Goal: Transaction & Acquisition: Purchase product/service

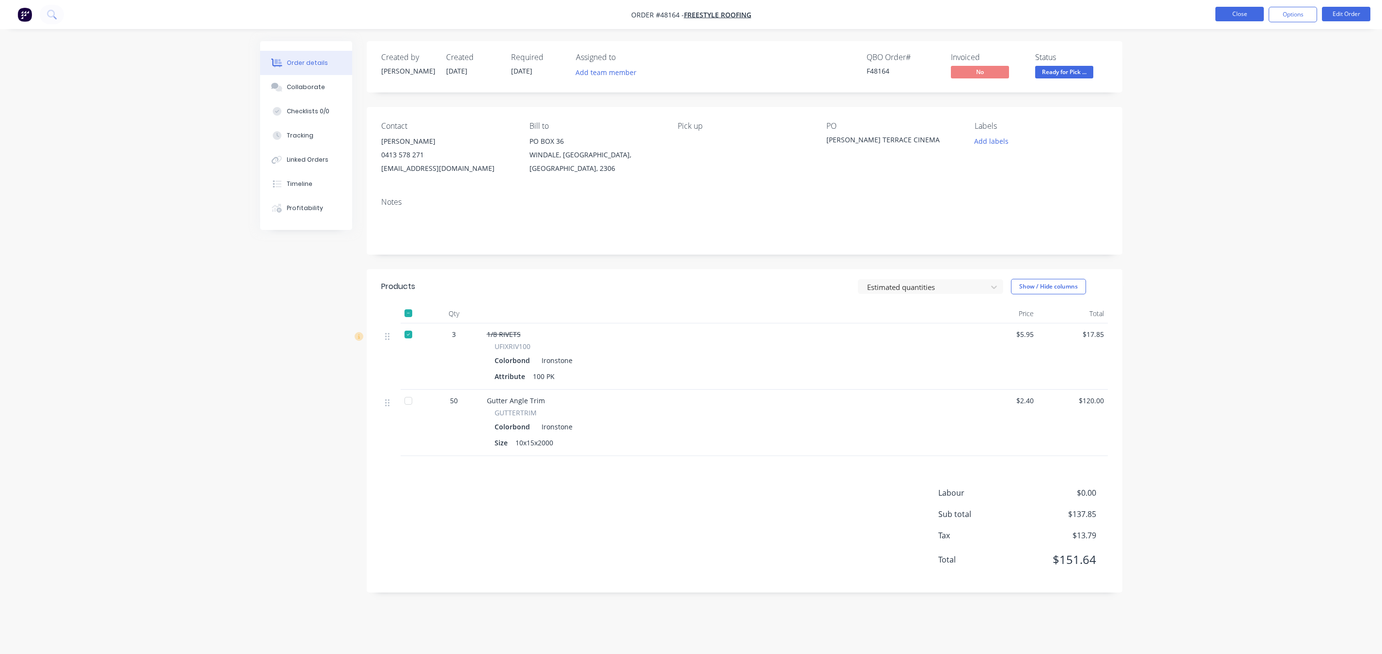
click at [1228, 11] on button "Close" at bounding box center [1239, 14] width 48 height 15
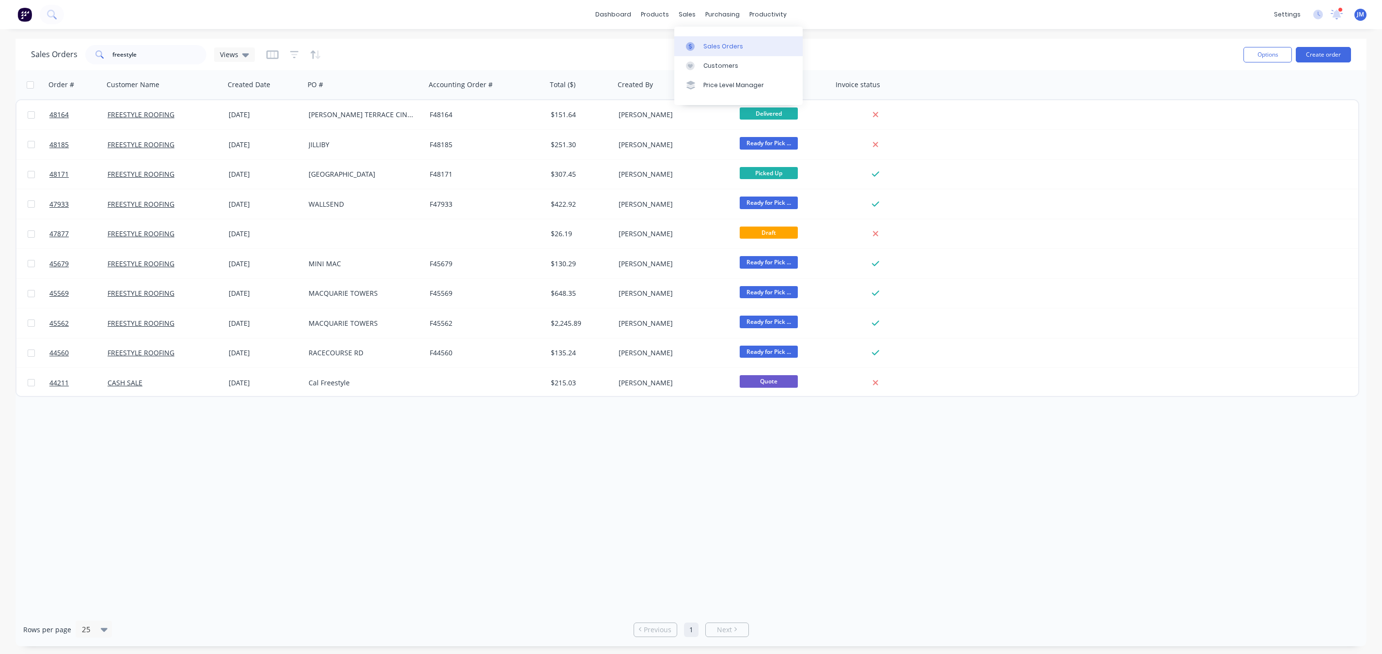
click at [694, 52] on link "Sales Orders" at bounding box center [738, 45] width 128 height 19
click at [604, 12] on link "dashboard" at bounding box center [613, 14] width 46 height 15
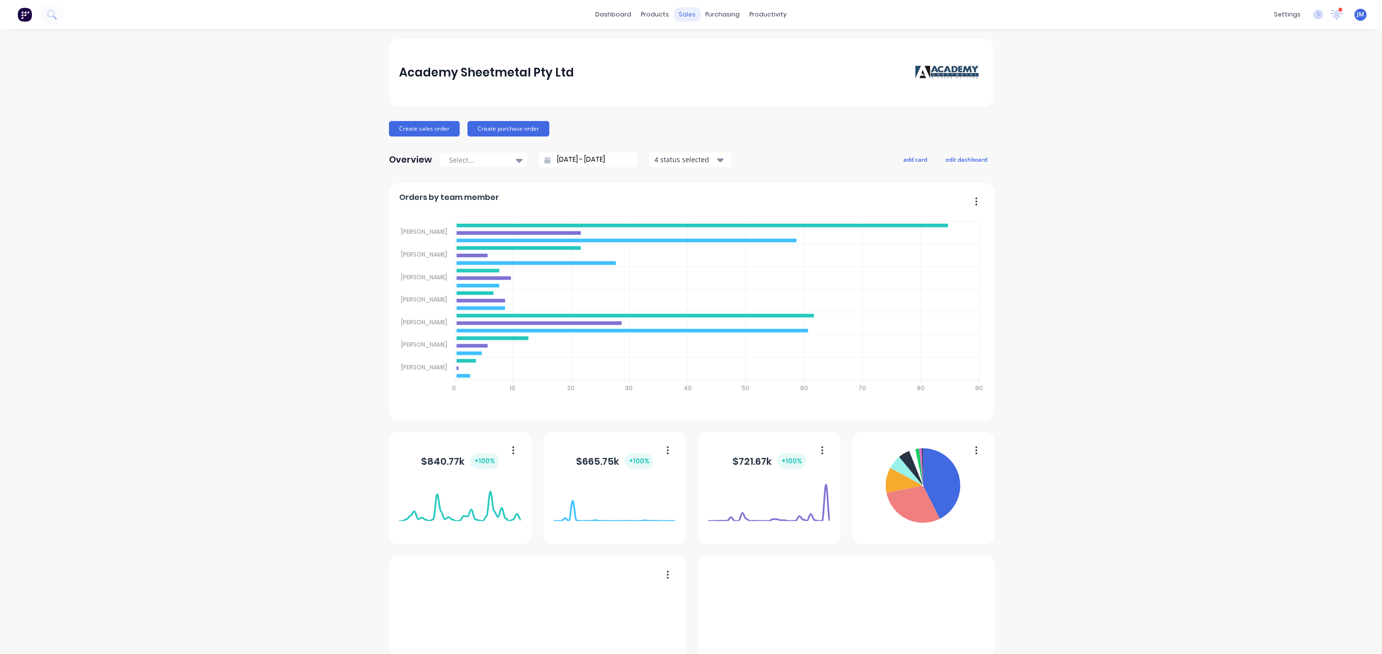
click at [682, 12] on div "sales" at bounding box center [687, 14] width 27 height 15
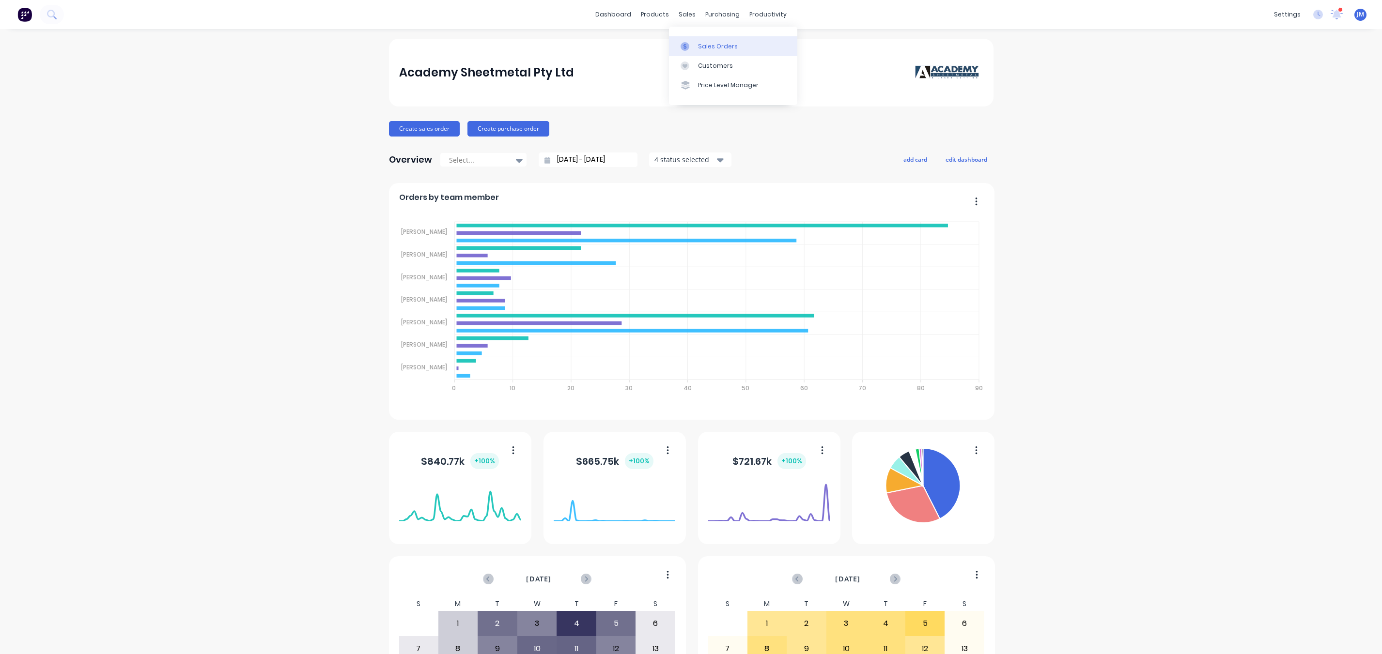
click at [697, 47] on link "Sales Orders" at bounding box center [733, 45] width 128 height 19
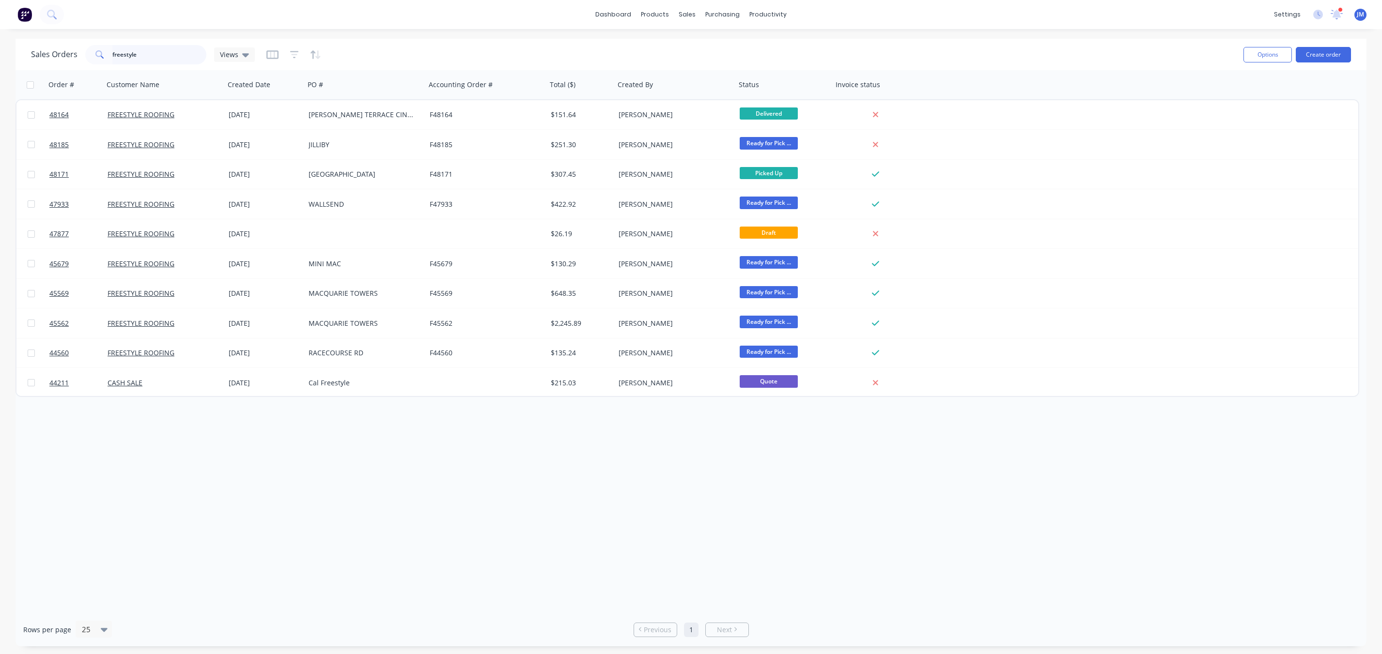
click at [163, 53] on input "freestyle" at bounding box center [159, 54] width 94 height 19
drag, startPoint x: 163, startPoint y: 53, endPoint x: 59, endPoint y: 57, distance: 104.2
click at [59, 57] on div "Sales Orders freestyle Views" at bounding box center [143, 54] width 224 height 19
type input "no.1"
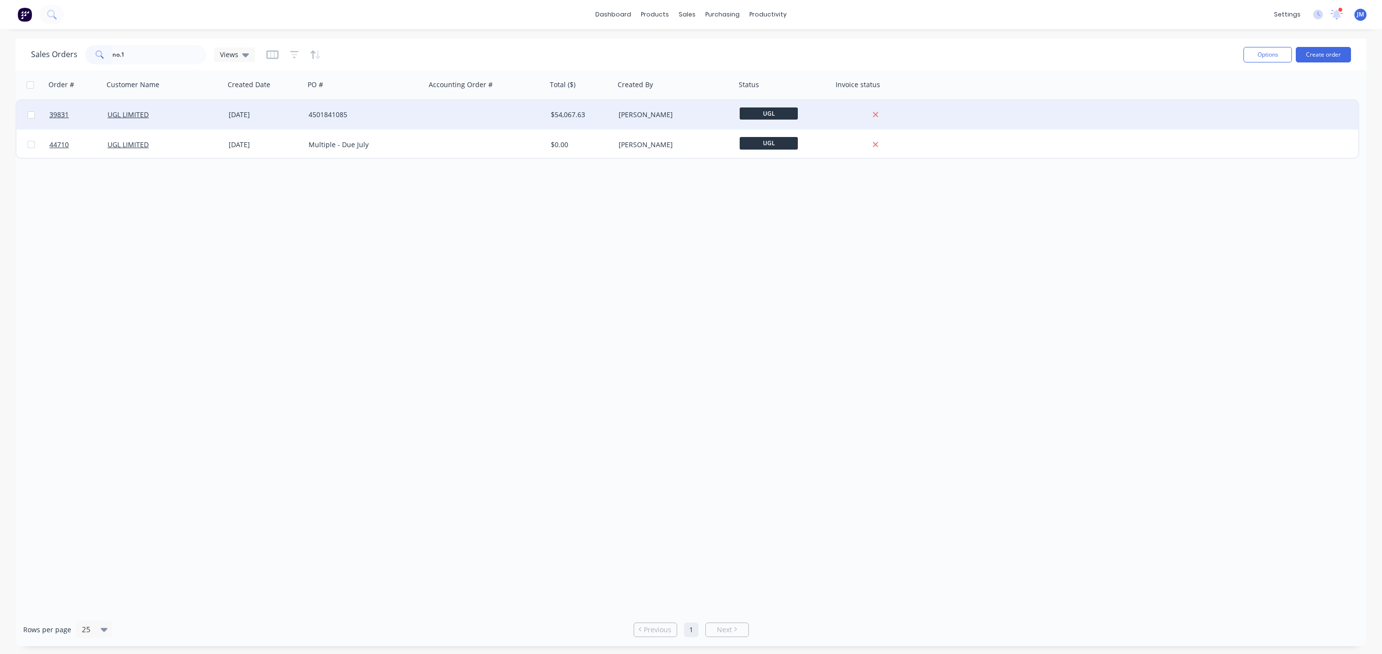
click at [191, 111] on div "UGL LIMITED" at bounding box center [162, 115] width 108 height 10
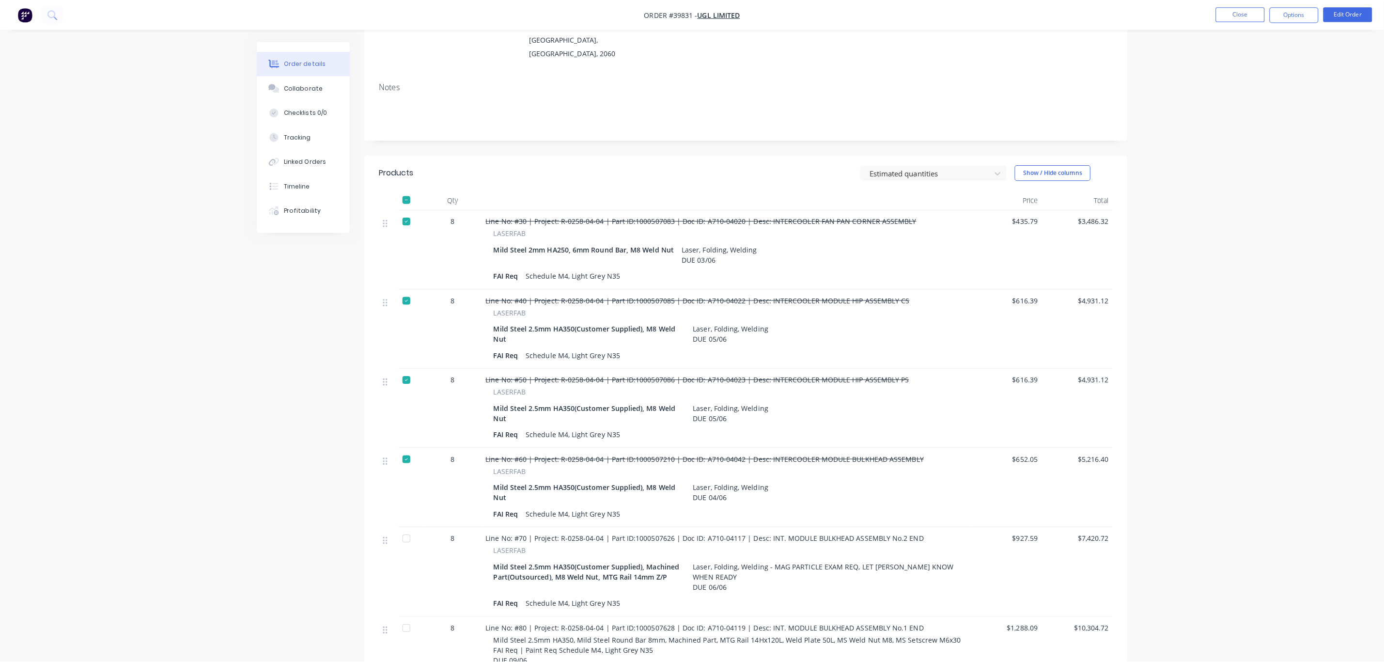
scroll to position [436, 0]
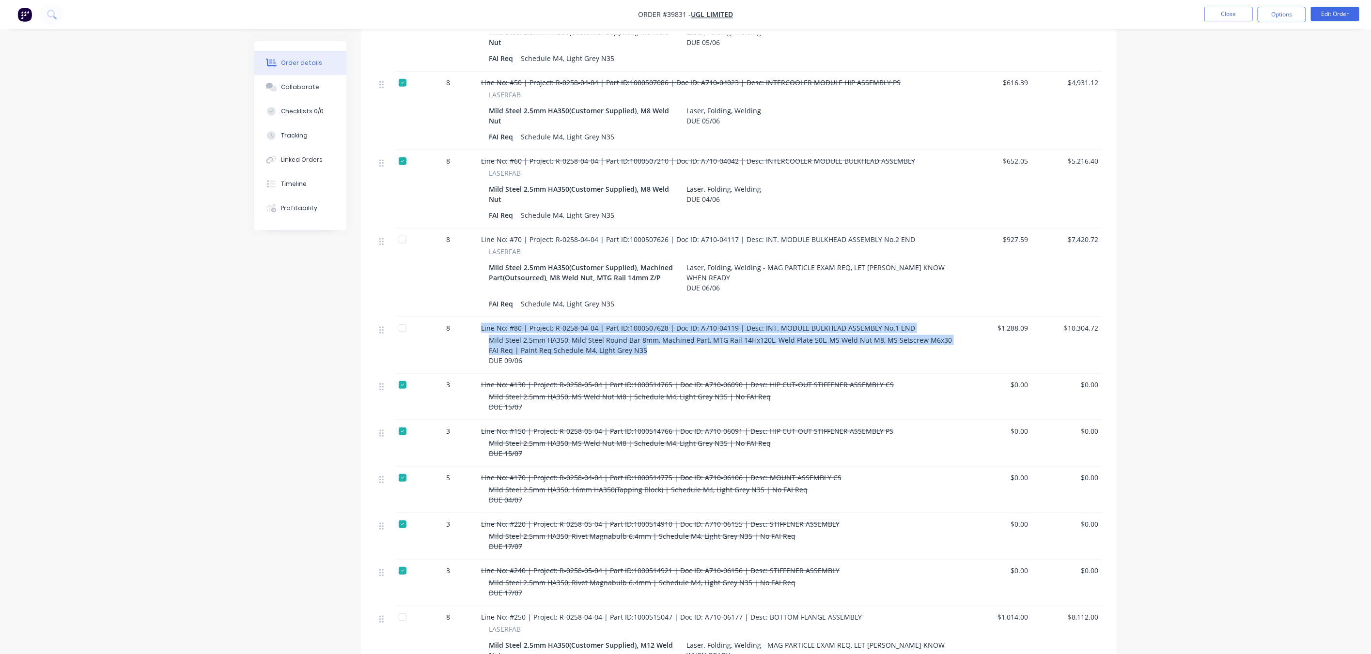
drag, startPoint x: 649, startPoint y: 327, endPoint x: 469, endPoint y: 299, distance: 181.3
click at [469, 317] on div "8 Line No: #80 | Project: R-0258-04-04 | Part ID:1000507628 | Doc ID: A710-0411…" at bounding box center [738, 345] width 727 height 57
copy div "Line No: #80 | Project: R-0258-04-04 | Part ID:1000507628 | Doc ID: A710-04119 …"
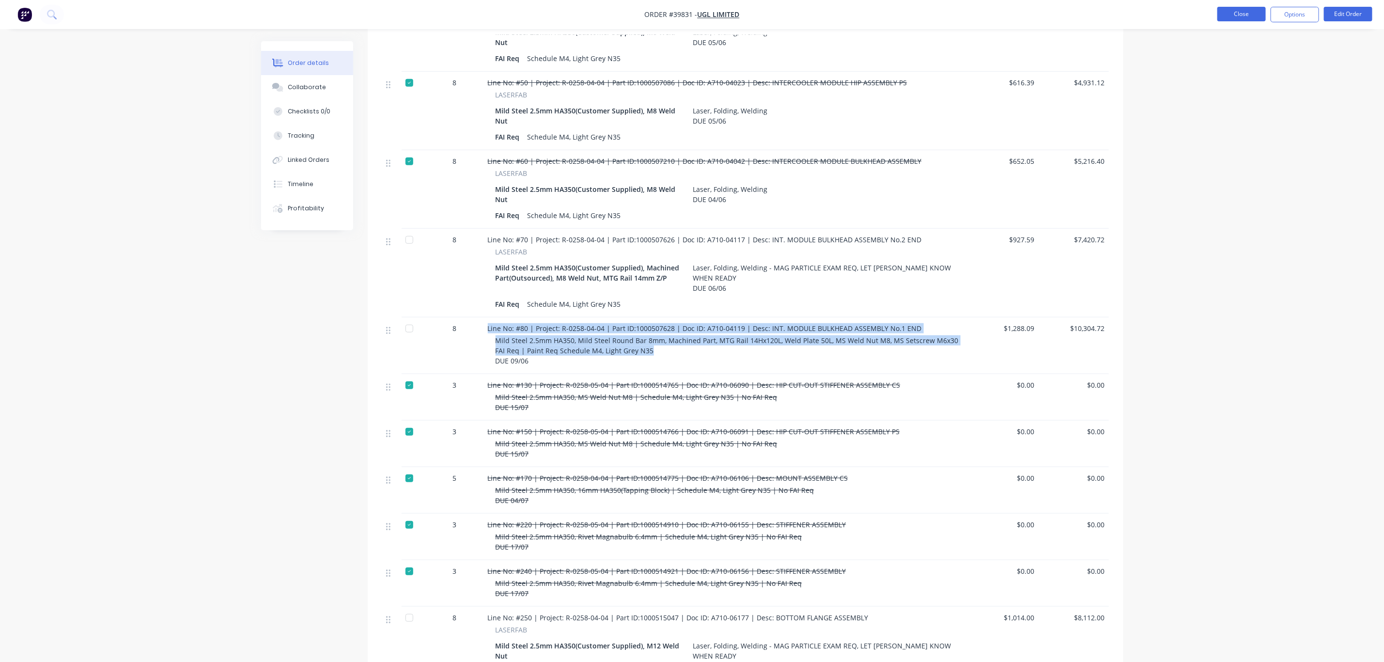
click at [1256, 19] on button "Close" at bounding box center [1241, 14] width 48 height 15
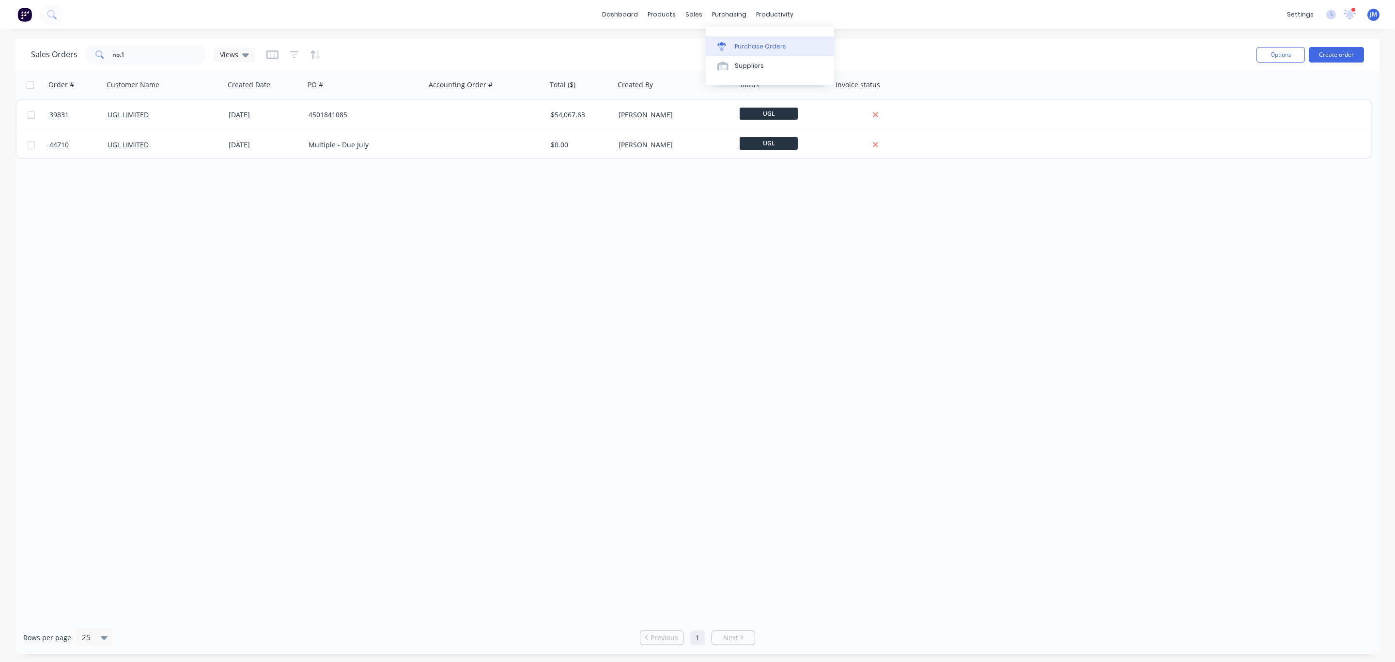
click at [742, 45] on div "Purchase Orders" at bounding box center [760, 46] width 51 height 9
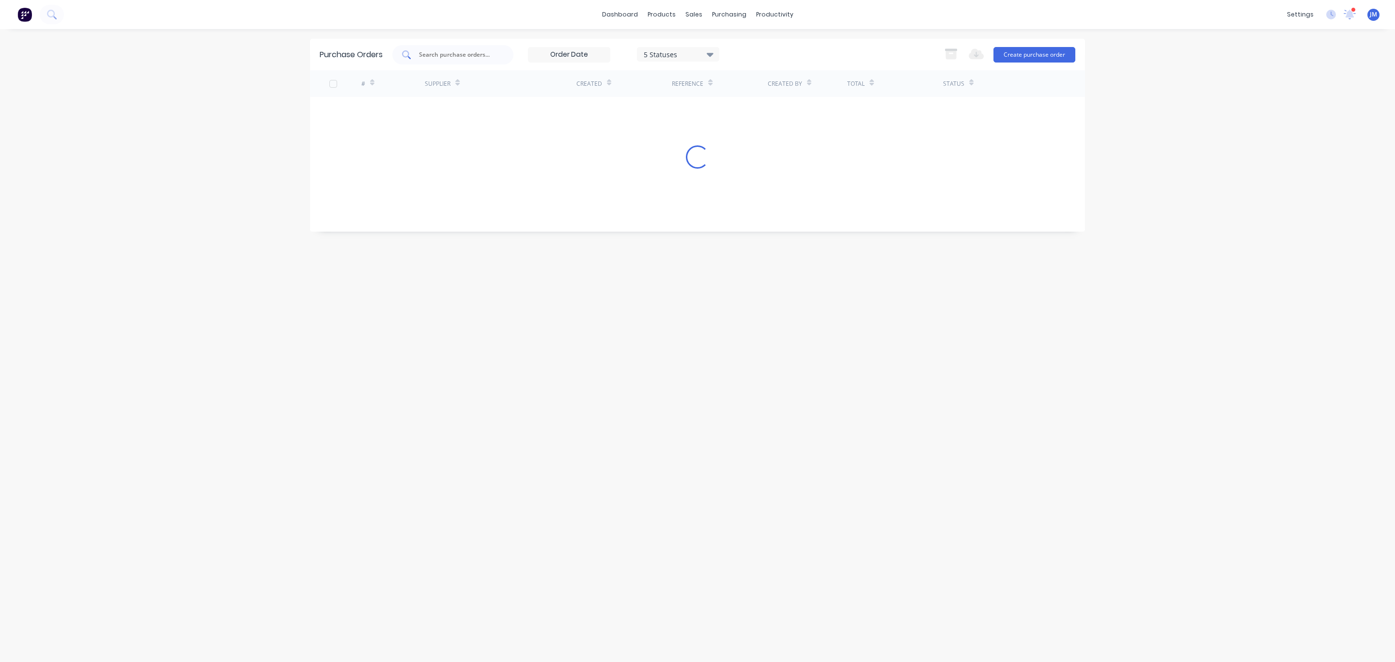
drag, startPoint x: 419, startPoint y: 64, endPoint x: 436, endPoint y: 59, distance: 17.8
click at [420, 64] on div at bounding box center [452, 54] width 121 height 19
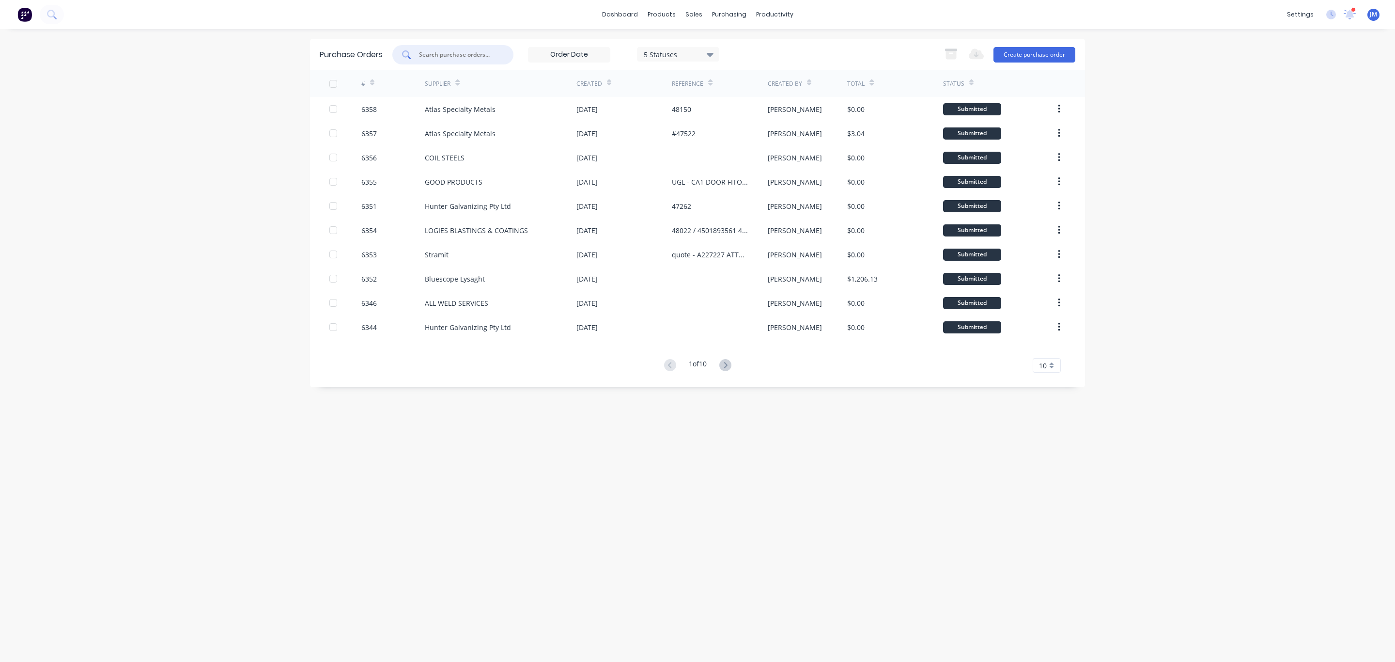
click at [437, 57] on input "text" at bounding box center [458, 55] width 80 height 10
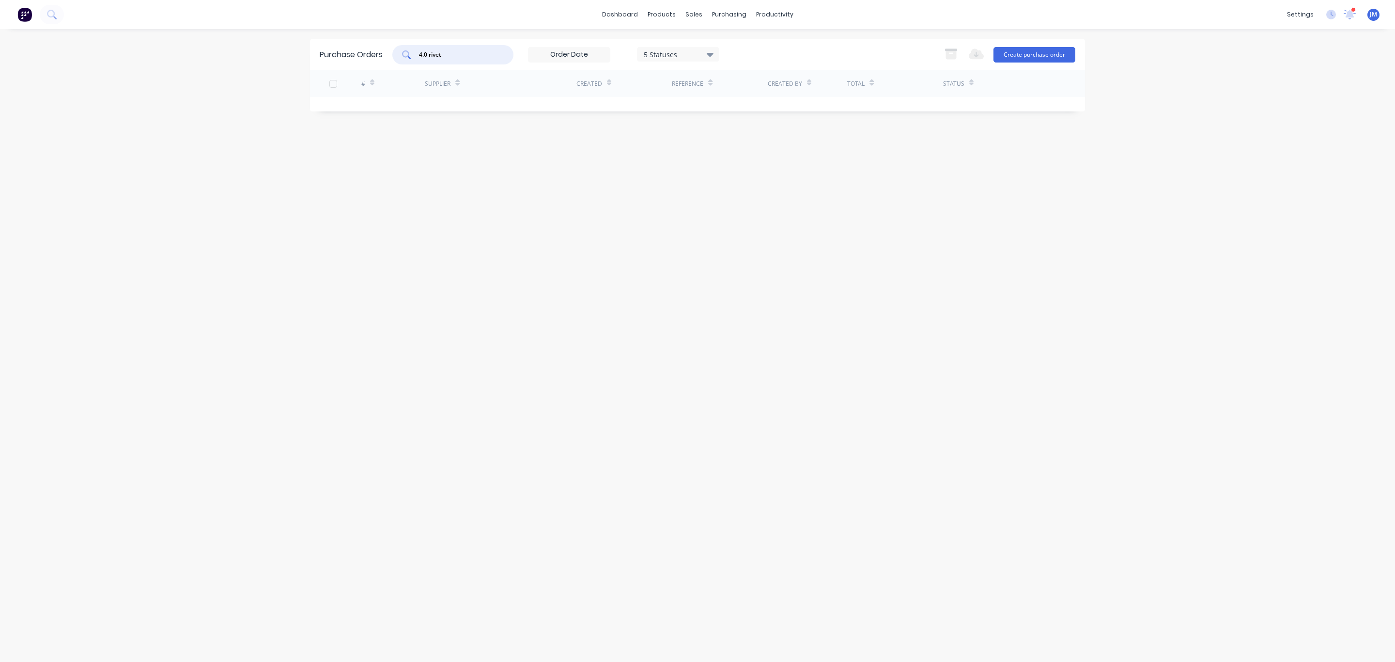
drag, startPoint x: 475, startPoint y: 50, endPoint x: 234, endPoint y: 56, distance: 240.8
click at [235, 56] on div "dashboard products sales purchasing productivity dashboard products Product Cat…" at bounding box center [697, 331] width 1395 height 662
click at [682, 51] on div "5 Statuses" at bounding box center [678, 54] width 69 height 10
click at [728, 78] on button "All" at bounding box center [698, 79] width 121 height 19
click at [888, 224] on div "Purchase Orders 4.0 rivet 7 Statuses 7 Statuses Export to Excel (XLSX) Create p…" at bounding box center [697, 345] width 775 height 613
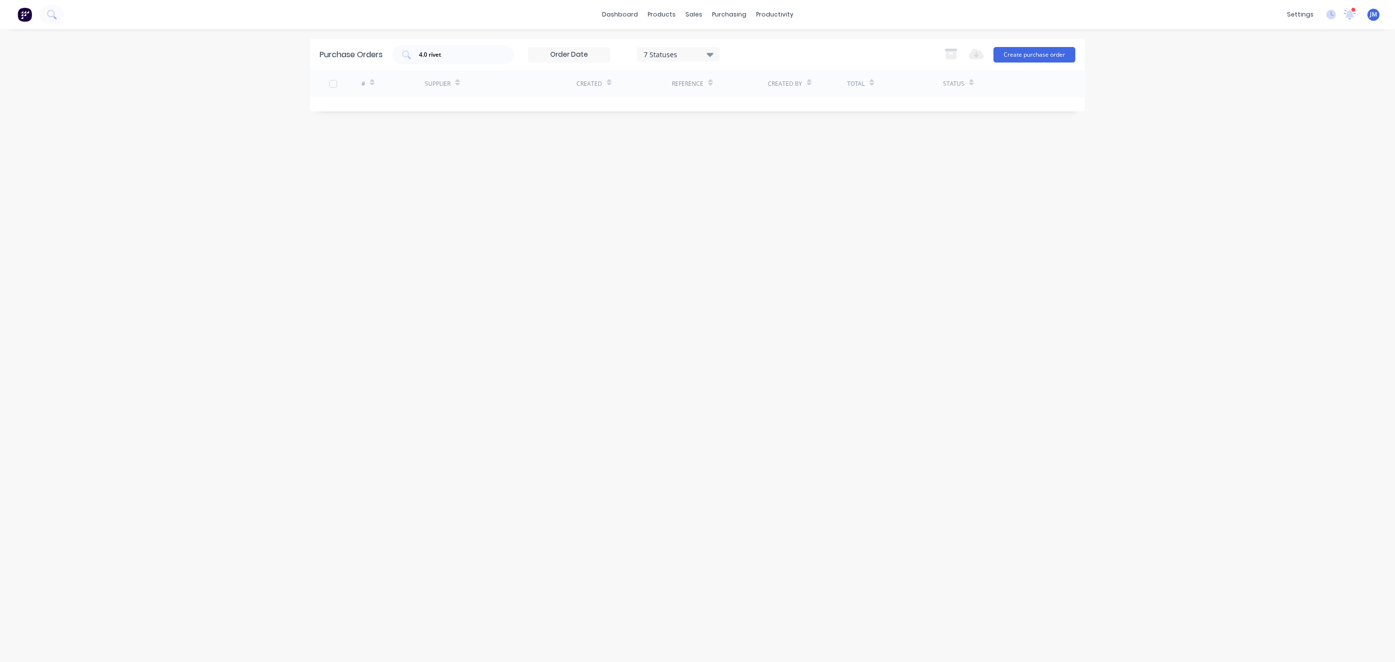
click at [450, 43] on div "Purchase Orders 4.0 rivet 7 Statuses 7 Statuses Export to Excel (XLSX) Create p…" at bounding box center [697, 54] width 775 height 31
drag, startPoint x: 482, startPoint y: 62, endPoint x: 303, endPoint y: 47, distance: 180.3
click at [306, 47] on div "dashboard products sales purchasing productivity dashboard products Product Cat…" at bounding box center [697, 331] width 1395 height 662
drag, startPoint x: 479, startPoint y: 46, endPoint x: 470, endPoint y: 47, distance: 8.8
click at [477, 46] on div "4.0 rivet" at bounding box center [452, 54] width 121 height 19
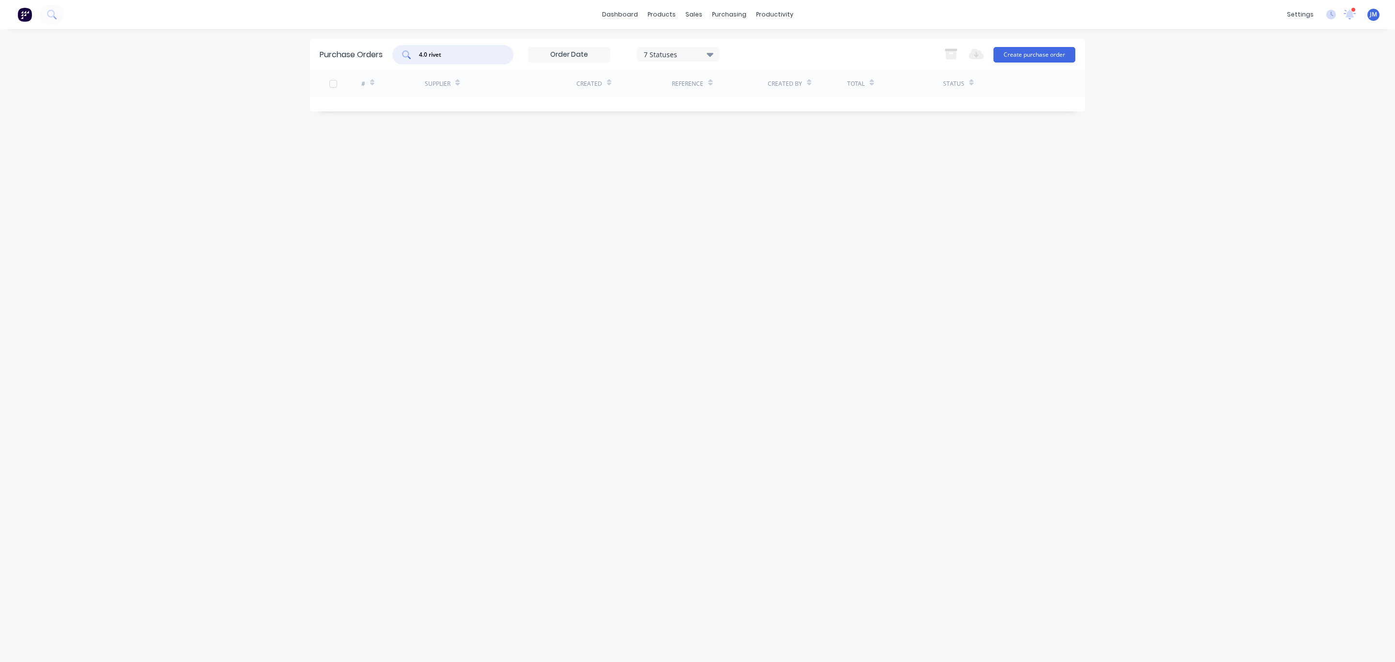
click at [442, 48] on div "4.0 rivet" at bounding box center [452, 54] width 121 height 19
type input "aerobolt"
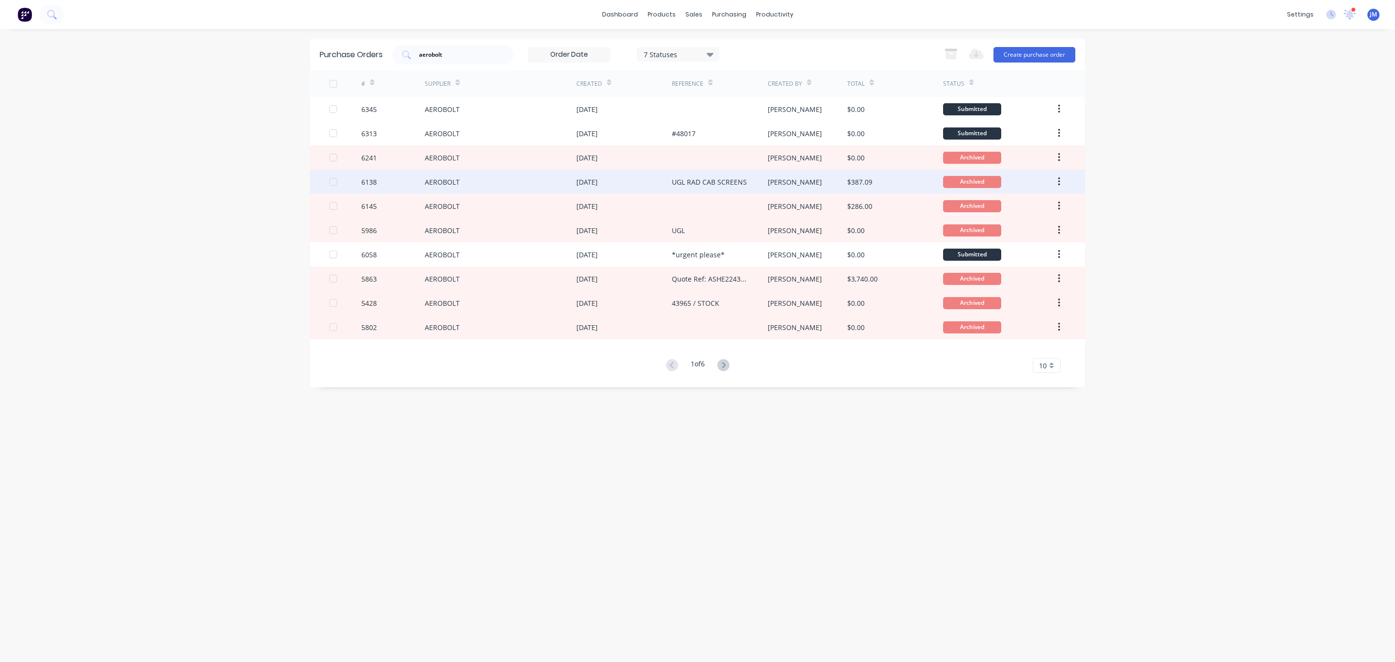
click at [512, 182] on div "AEROBOLT" at bounding box center [501, 182] width 152 height 24
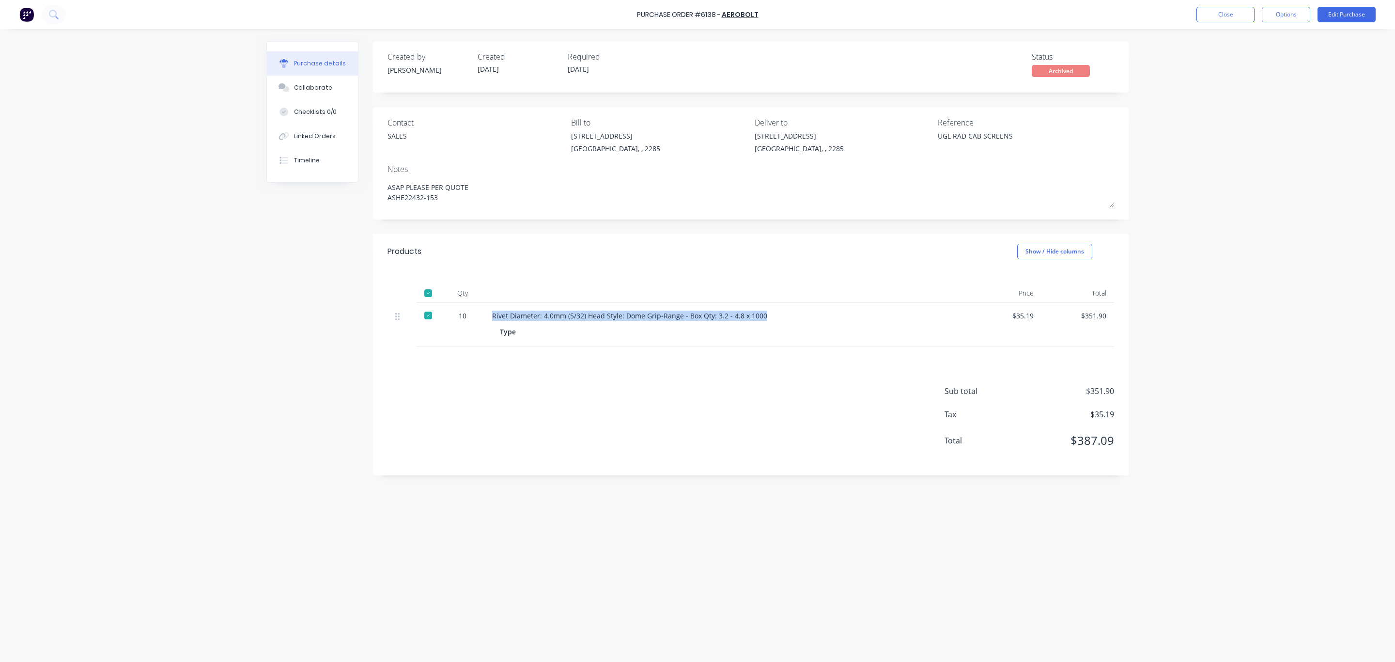
drag, startPoint x: 493, startPoint y: 315, endPoint x: 771, endPoint y: 314, distance: 278.0
click at [771, 314] on div "Rivet Diameter: 4.0mm (5/32) Head Style: Dome Grip-Range - Box Qty: 3.2 - 4.8 x…" at bounding box center [726, 315] width 469 height 10
click at [769, 317] on div "Rivet Diameter: 4.0mm (5/32) Head Style: Dome Grip-Range - Box Qty: 3.2 - 4.8 x…" at bounding box center [726, 315] width 469 height 10
click at [312, 84] on div "Collaborate" at bounding box center [313, 87] width 38 height 9
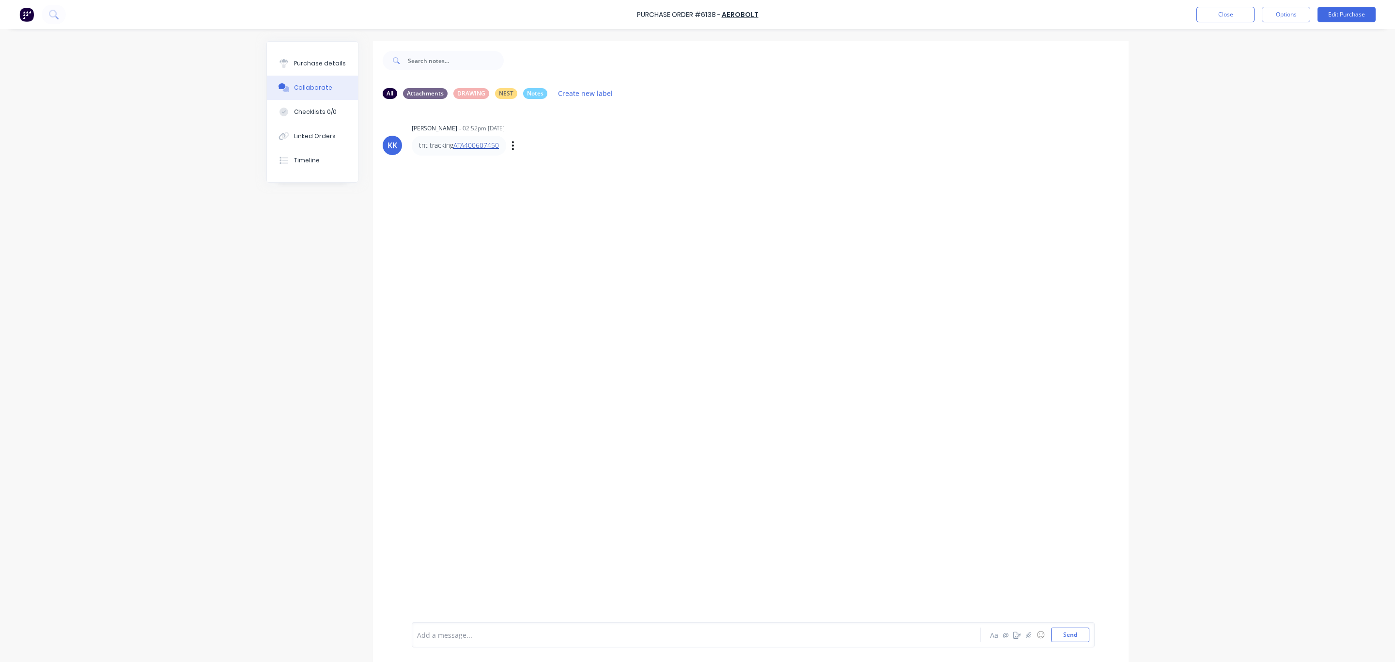
click at [461, 146] on link "ATA400607450" at bounding box center [476, 144] width 46 height 9
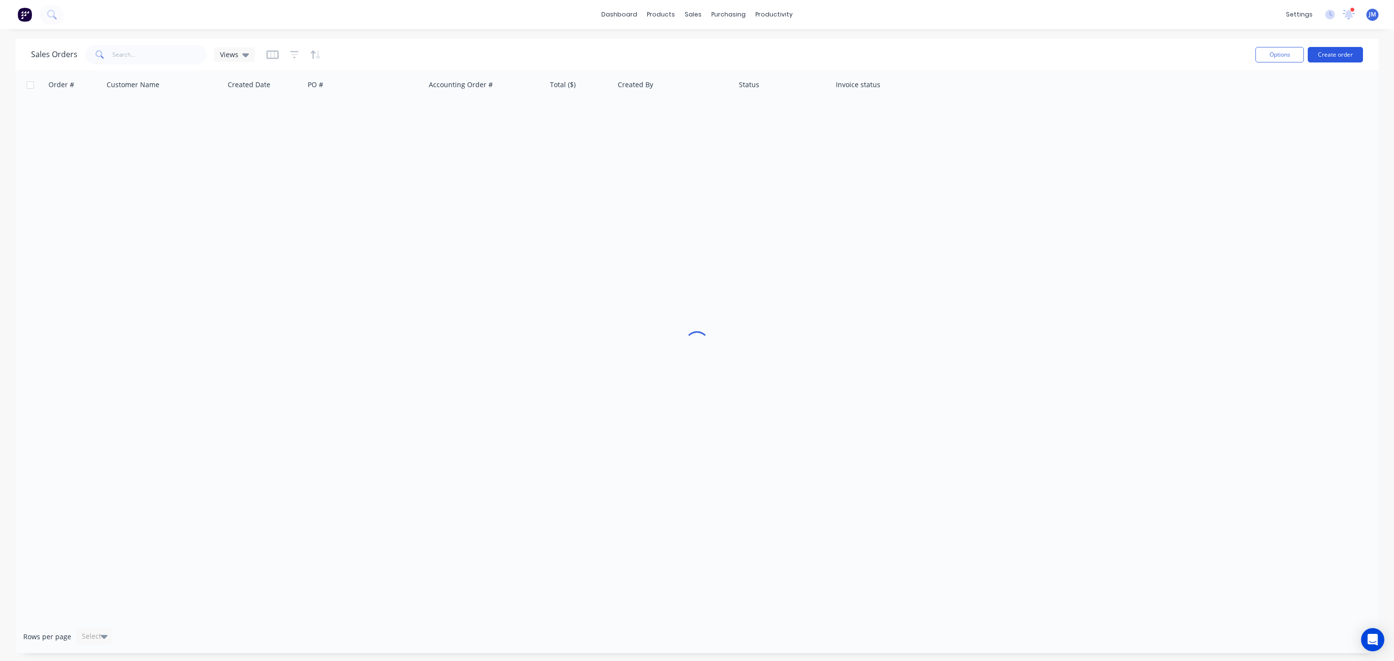
click at [1346, 60] on button "Create order" at bounding box center [1334, 55] width 55 height 16
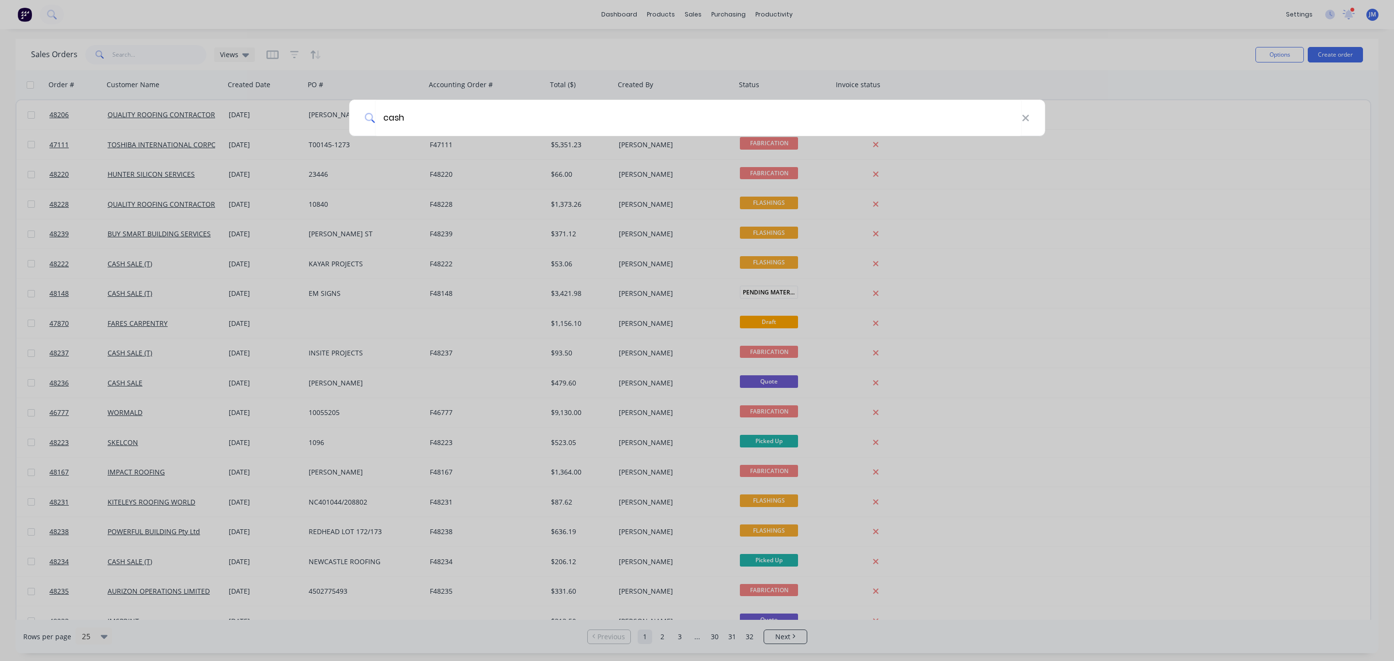
type input "cash"
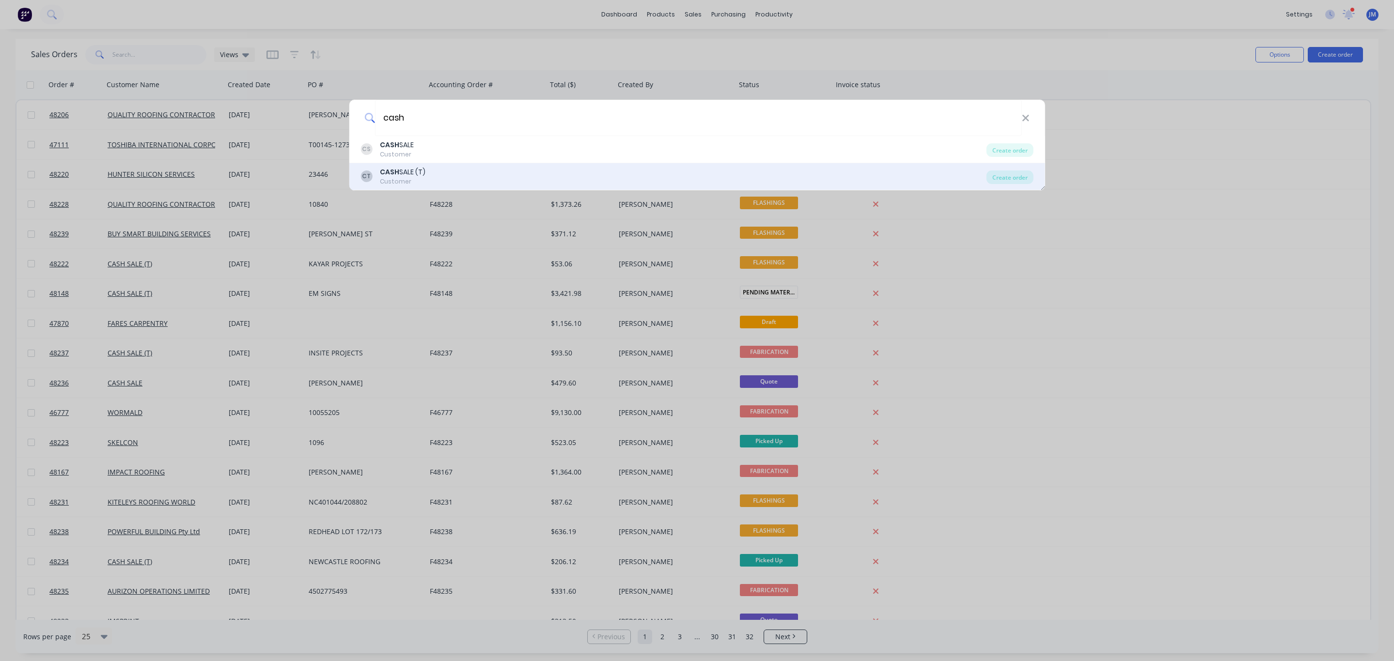
click at [445, 175] on div "CT CASH SALE (T) Customer" at bounding box center [673, 176] width 626 height 19
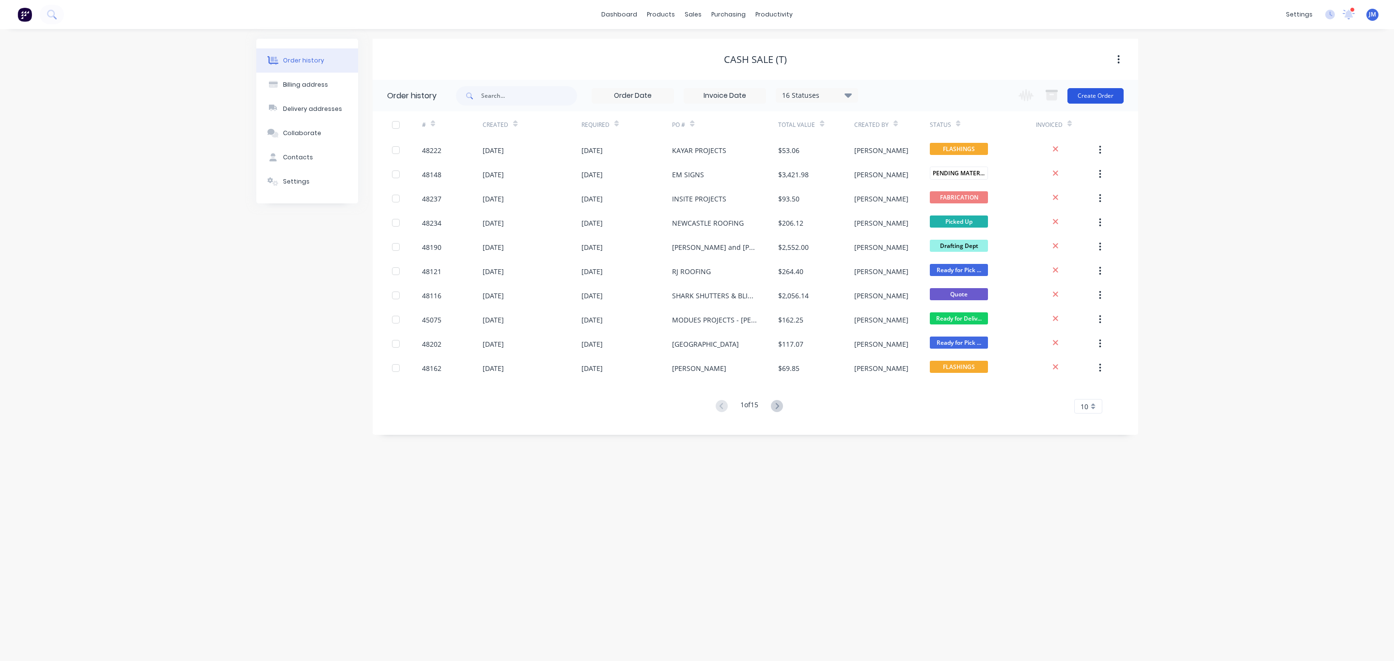
click at [1109, 102] on button "Create Order" at bounding box center [1095, 96] width 56 height 16
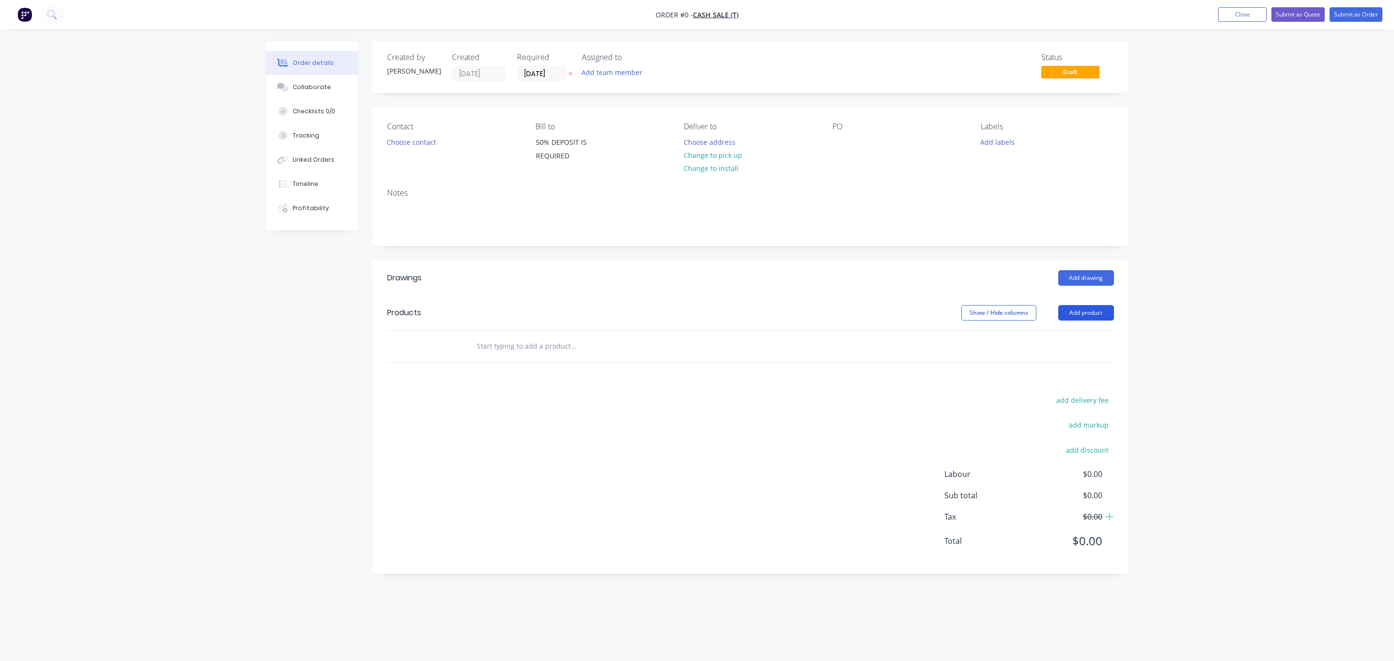
click at [1099, 313] on button "Add product" at bounding box center [1086, 313] width 56 height 16
click at [1079, 336] on div "Product catalogue" at bounding box center [1067, 337] width 75 height 14
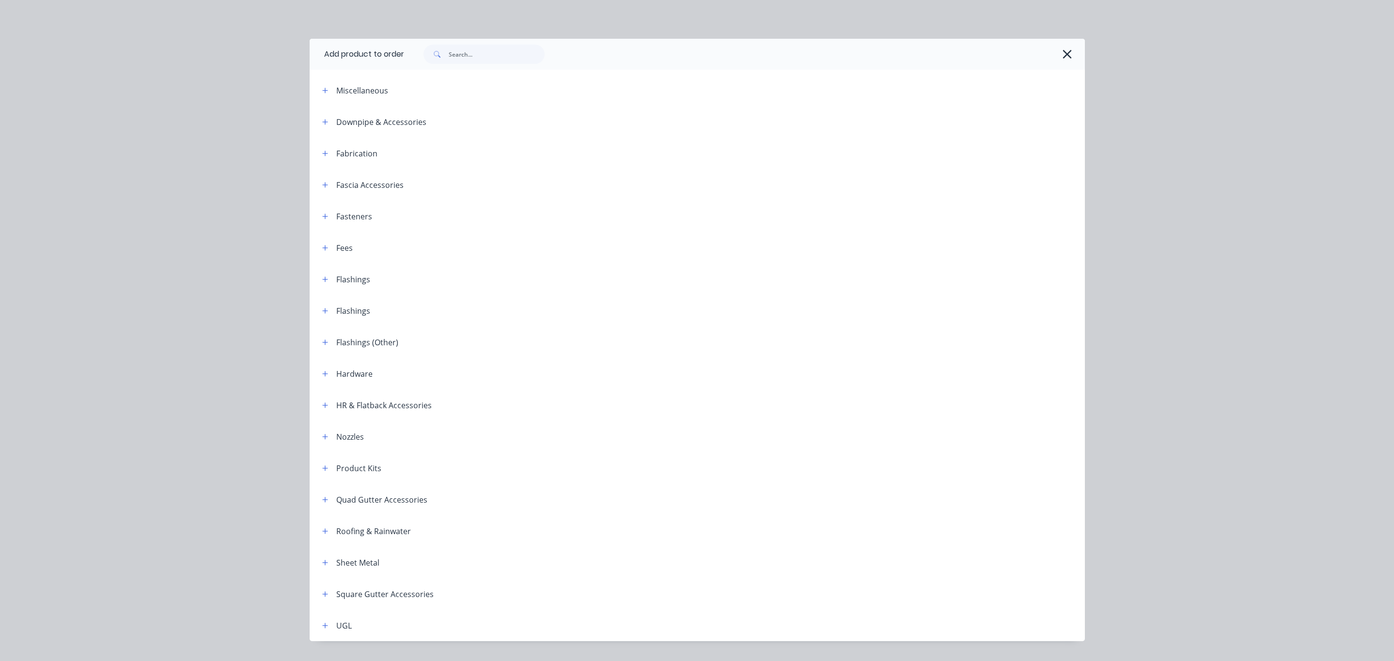
click at [500, 42] on div at bounding box center [744, 54] width 681 height 31
click at [491, 59] on input "text" at bounding box center [497, 54] width 96 height 19
type input "pitt"
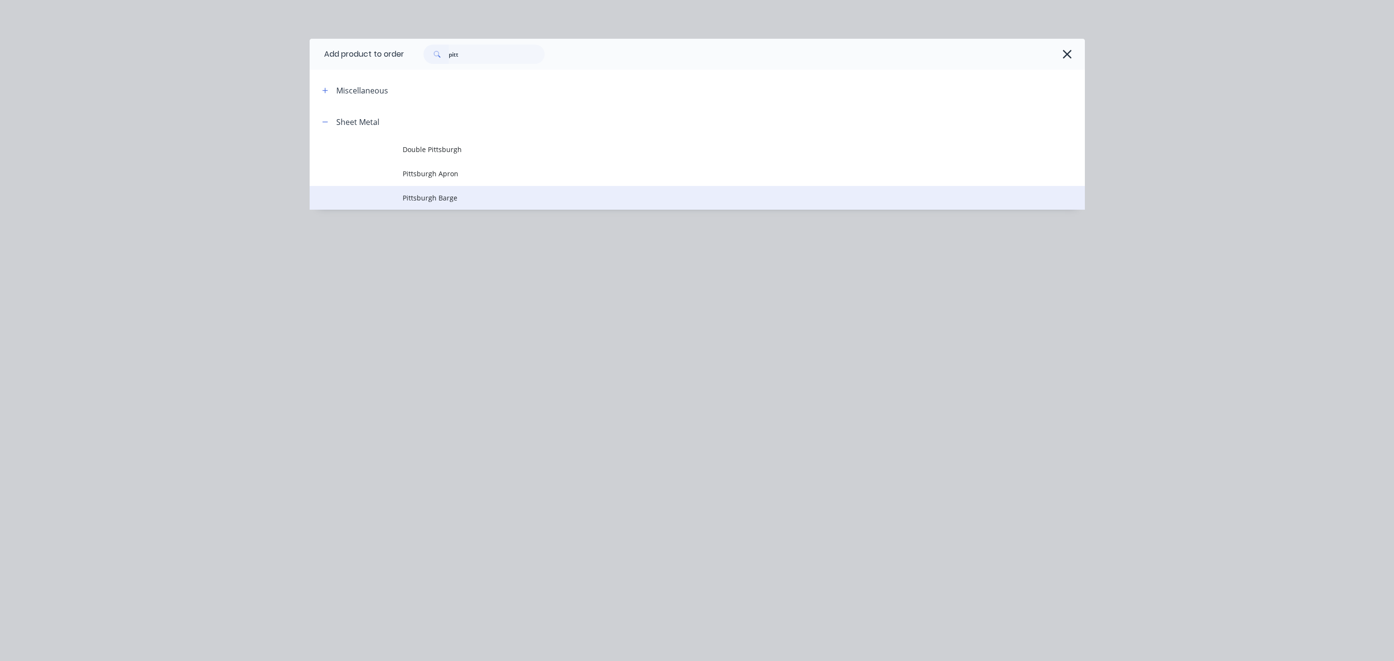
click at [450, 197] on span "Pittsburgh Barge" at bounding box center [675, 198] width 545 height 10
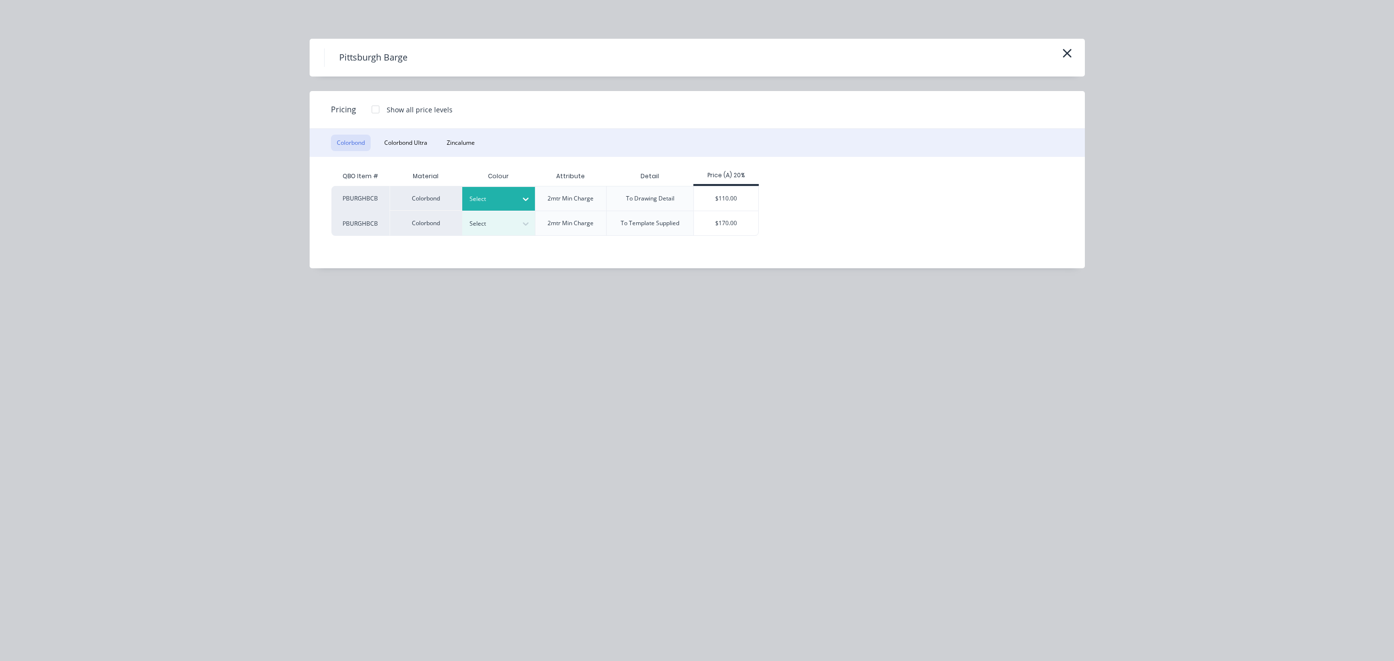
click at [490, 195] on div at bounding box center [491, 199] width 44 height 11
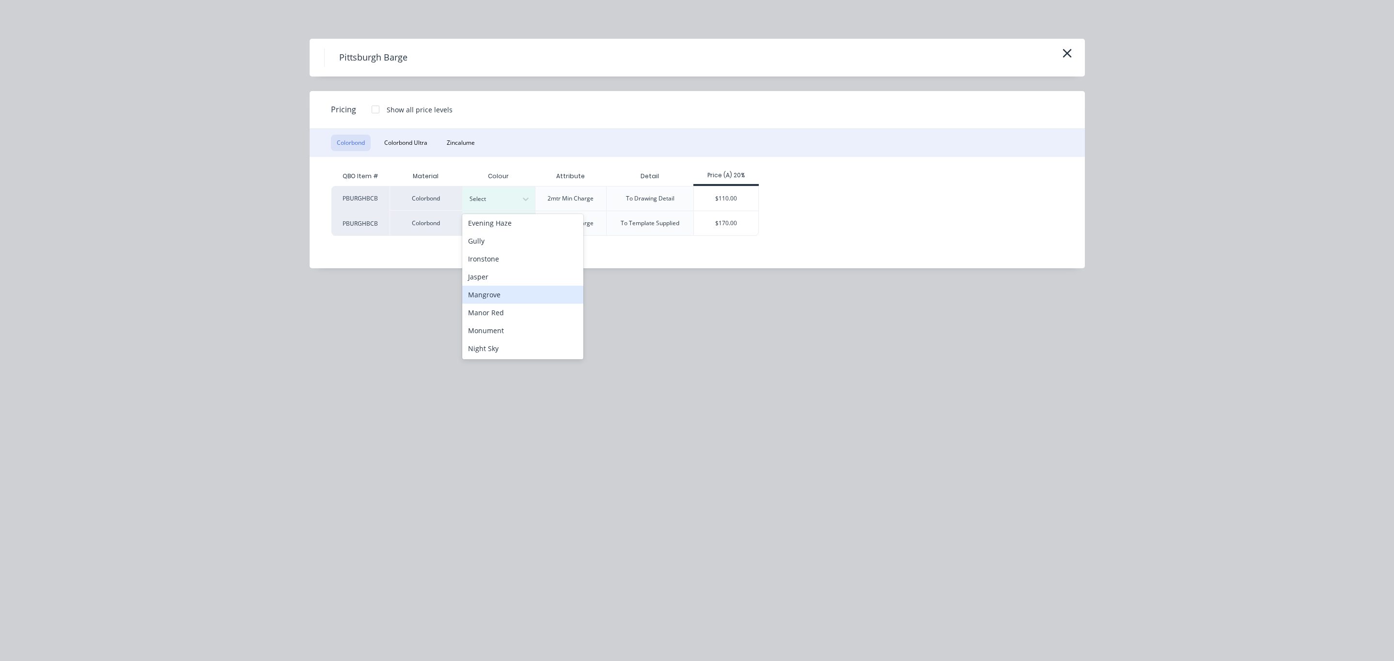
scroll to position [218, 0]
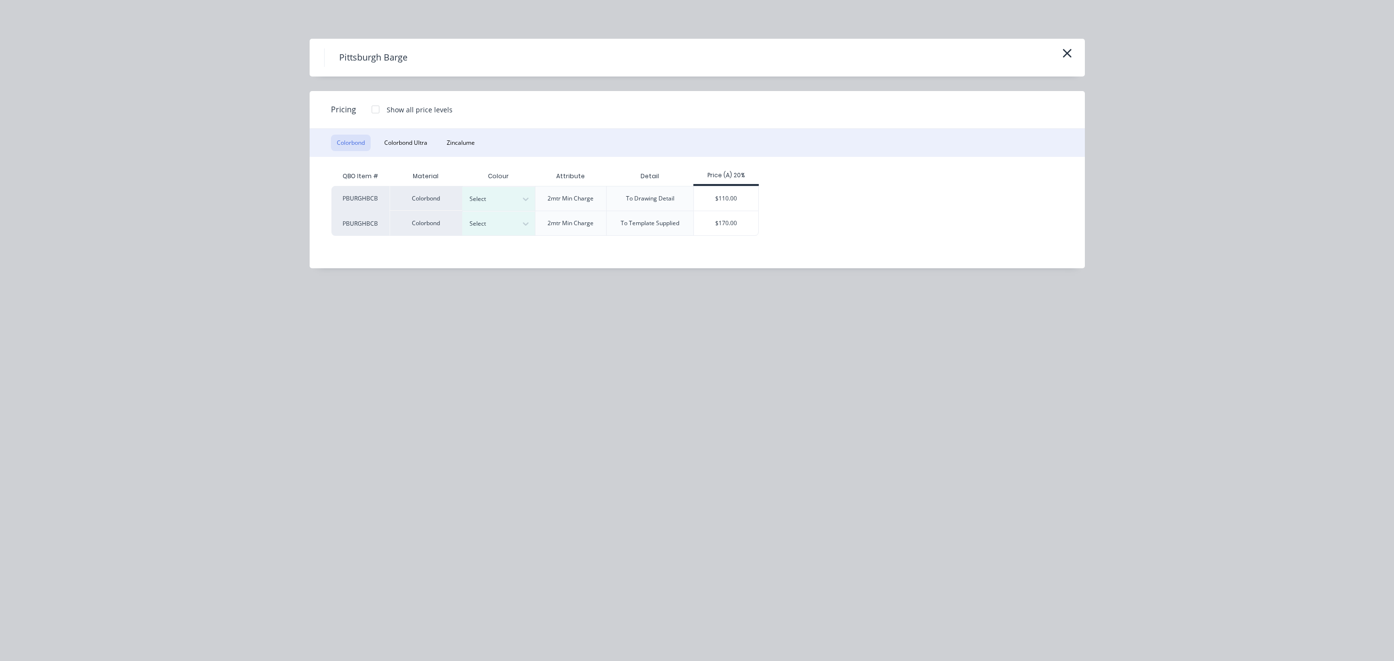
click at [692, 310] on div "Pittsburgh Barge Pricing Show all price levels Colorbond Colorbond Ultra Zincal…" at bounding box center [697, 330] width 1394 height 661
click at [480, 202] on div at bounding box center [491, 199] width 44 height 11
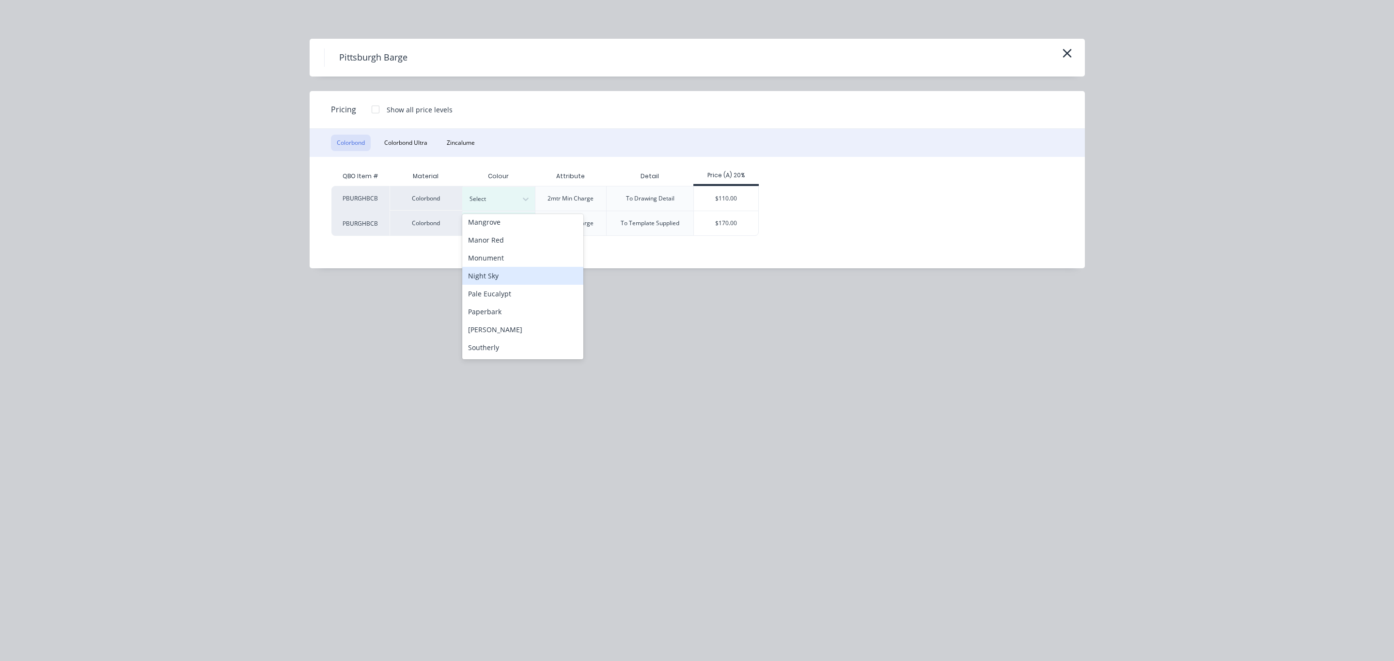
click at [516, 273] on div "Night Sky" at bounding box center [522, 276] width 121 height 18
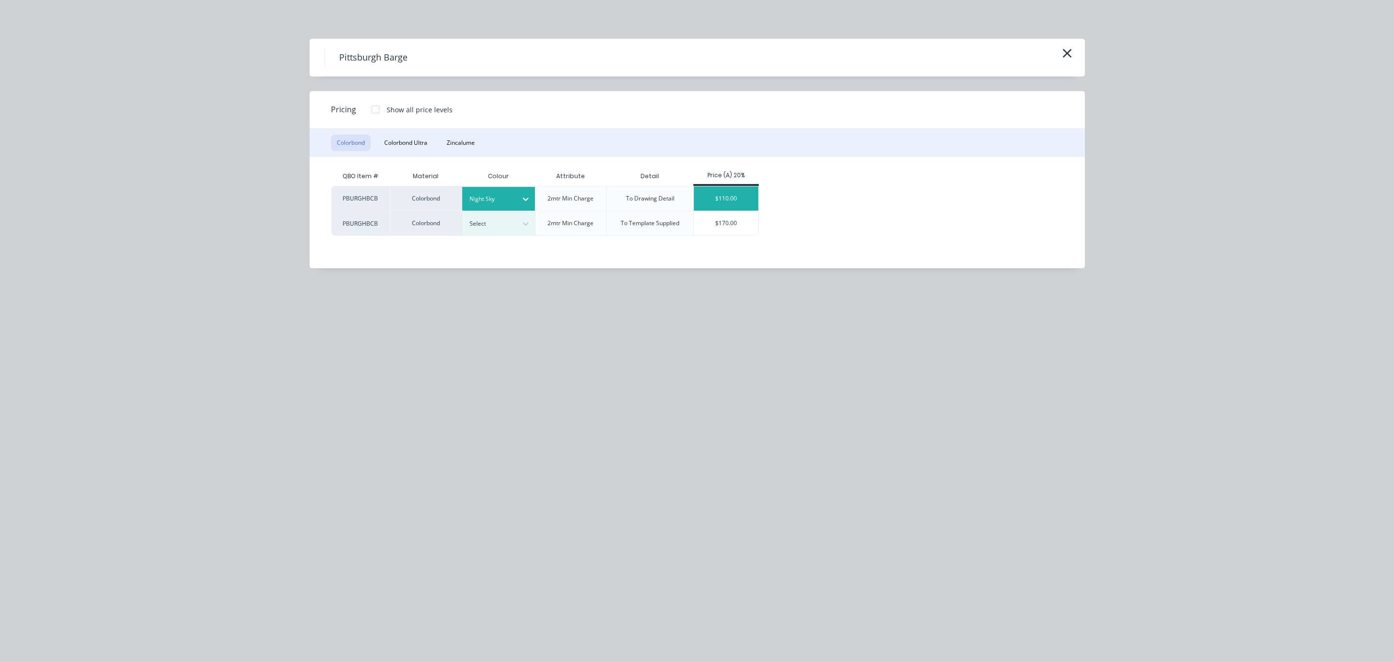
click at [745, 194] on div "$110.00" at bounding box center [726, 198] width 64 height 24
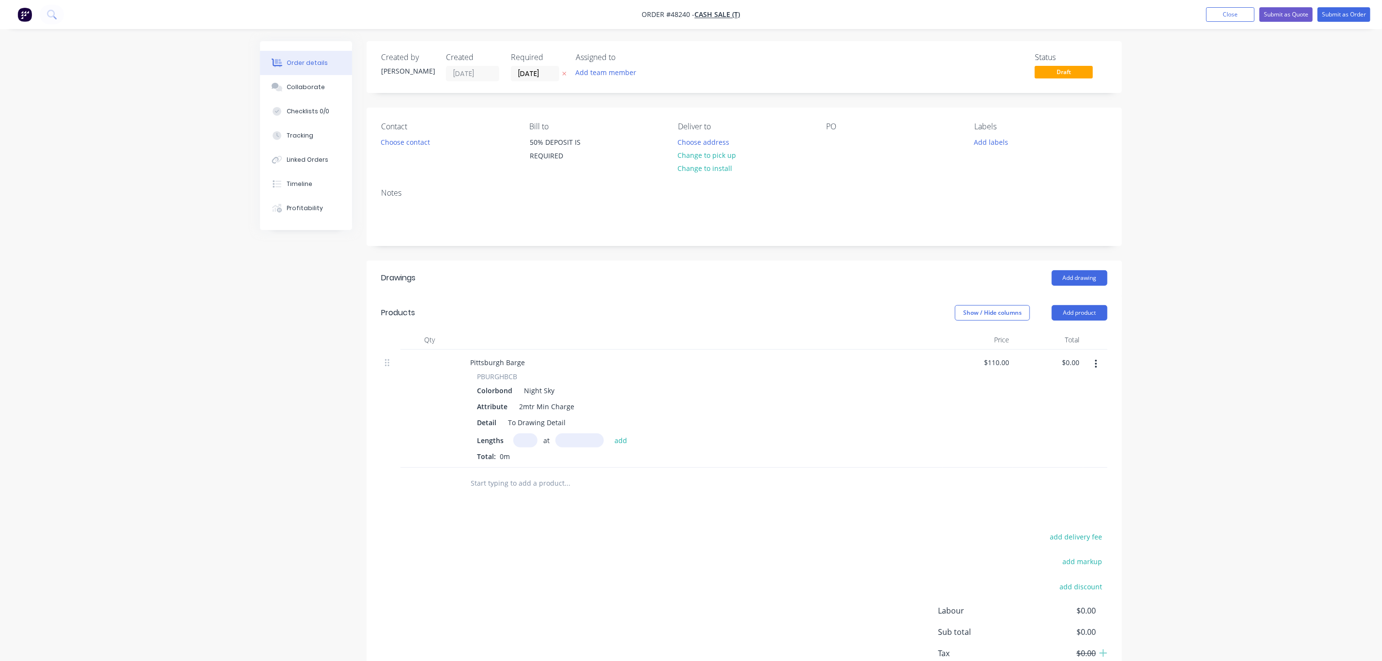
click at [522, 438] on input "text" at bounding box center [525, 441] width 24 height 14
type input "12"
type input "1900"
click at [610, 434] on button "add" at bounding box center [621, 440] width 23 height 13
type input "$2,508.00"
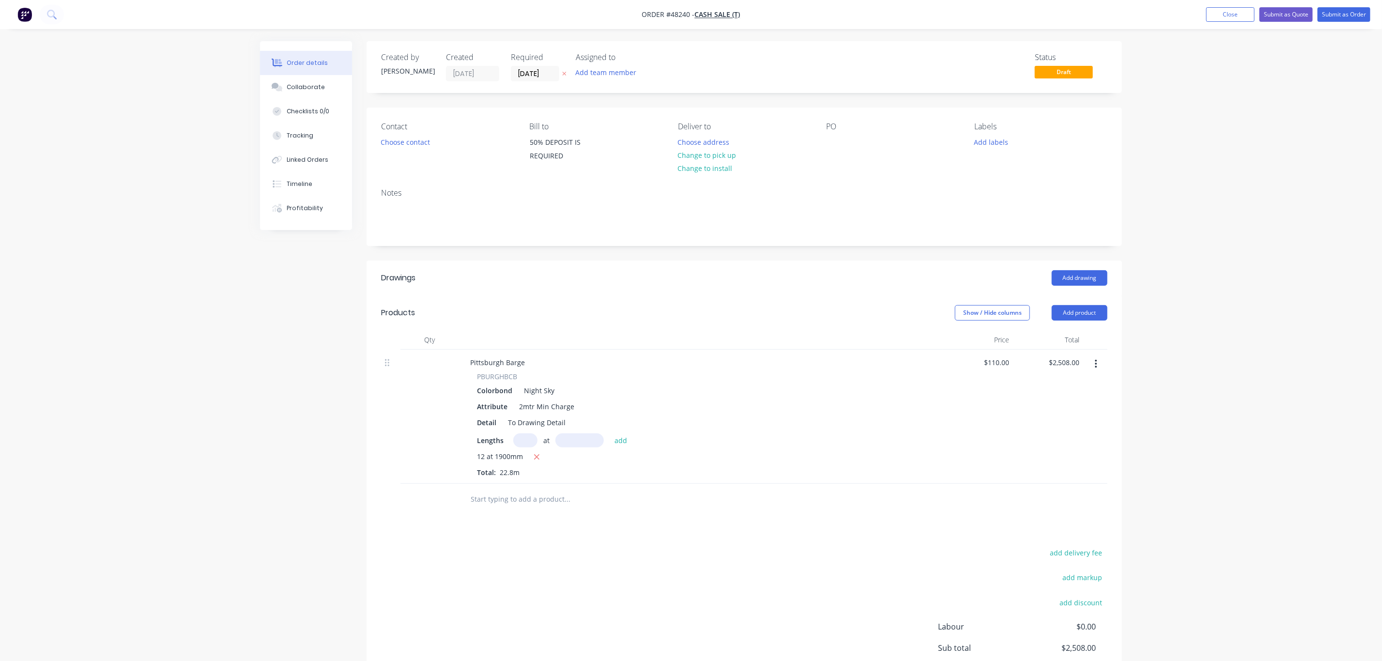
click at [1096, 370] on icon "button" at bounding box center [1096, 364] width 2 height 11
click at [1089, 407] on div "Duplicate" at bounding box center [1061, 409] width 75 height 14
click at [529, 578] on input "text" at bounding box center [525, 575] width 24 height 14
type input "12"
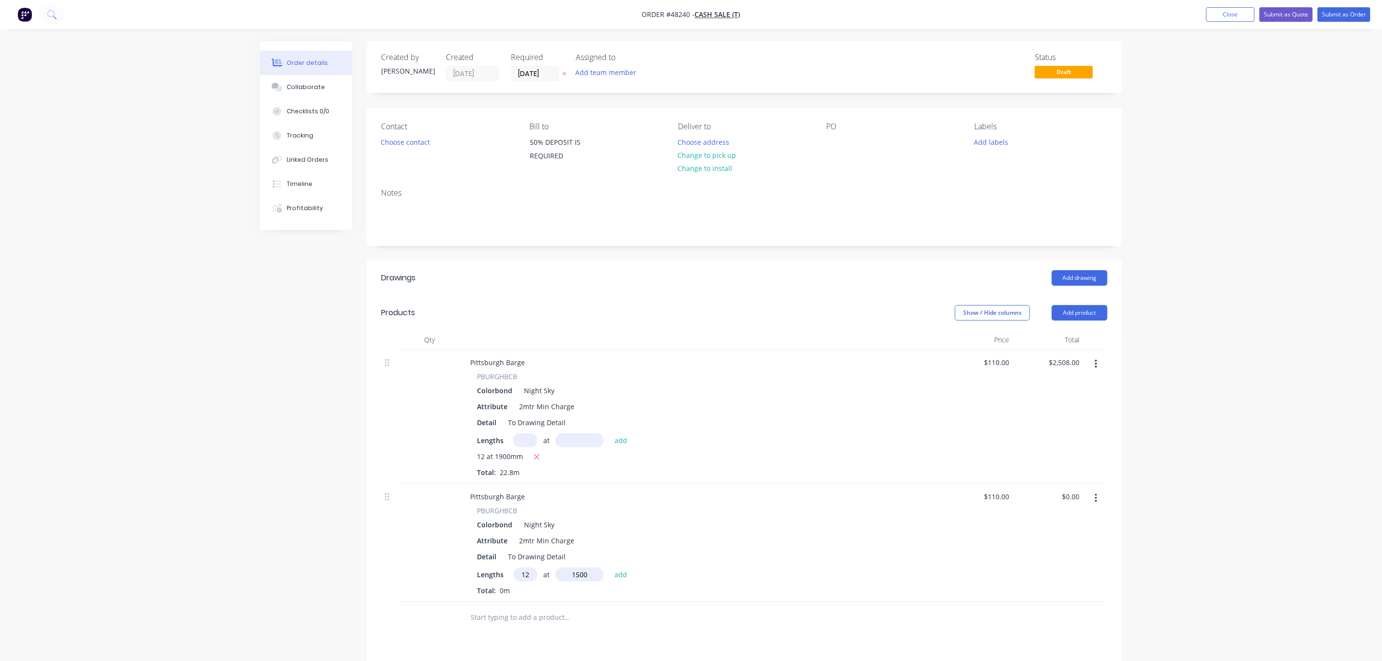
type input "1500"
click at [610, 568] on button "add" at bounding box center [621, 574] width 23 height 13
type input "$1,980.00"
click at [524, 437] on input "text" at bounding box center [525, 441] width 24 height 14
type input "12"
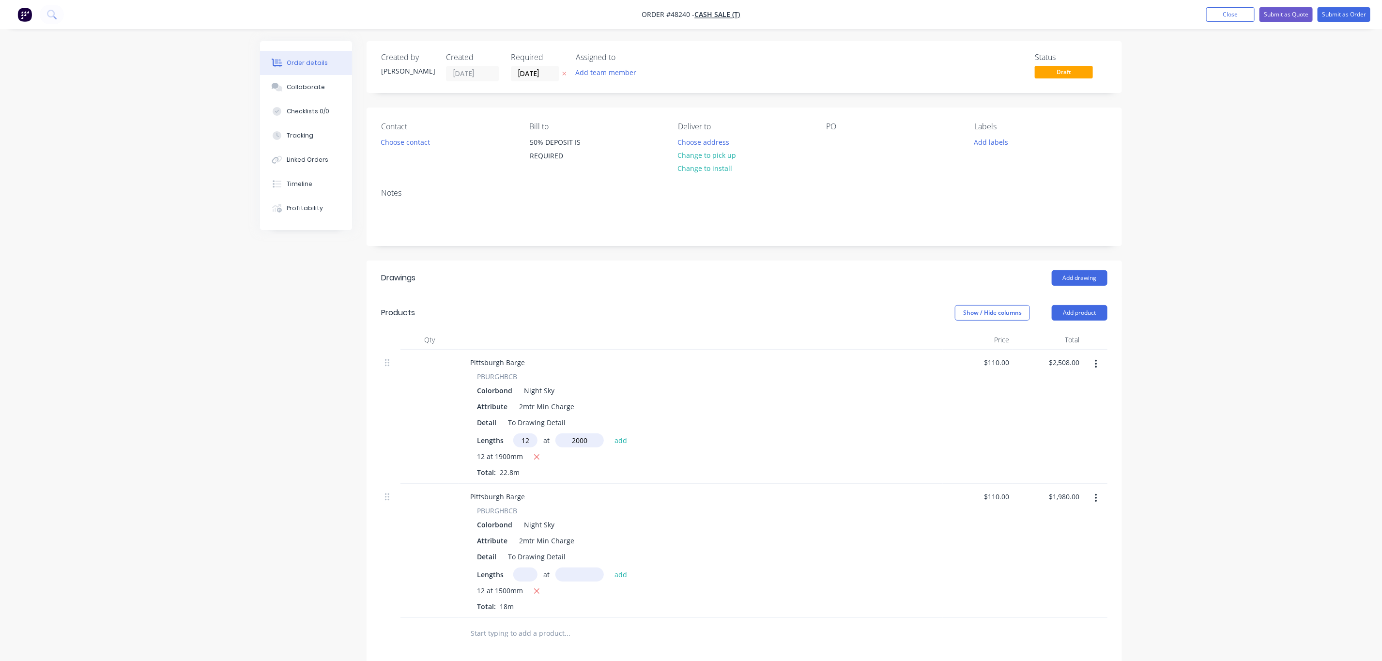
type input "2000"
click at [610, 434] on button "add" at bounding box center [621, 440] width 23 height 13
drag, startPoint x: 535, startPoint y: 459, endPoint x: 535, endPoint y: 473, distance: 13.6
click at [535, 460] on icon "button" at bounding box center [536, 457] width 5 height 5
type input "$2,640.00"
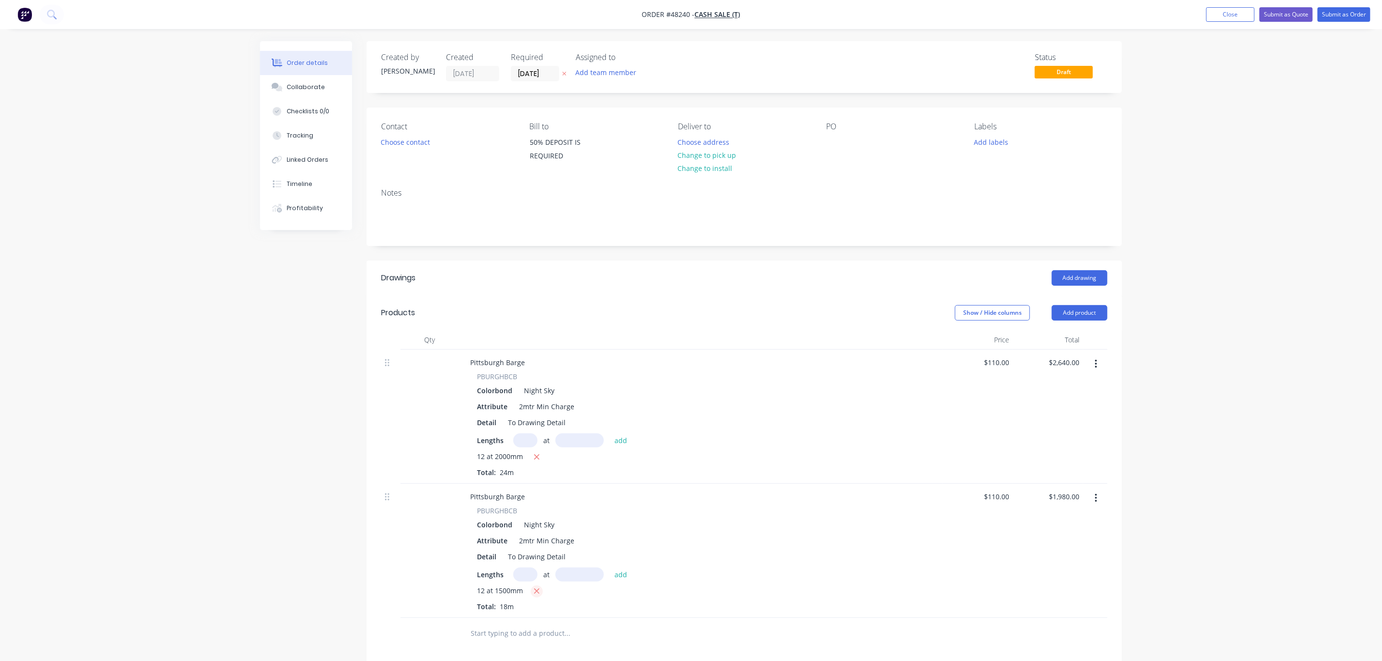
click at [536, 595] on icon "button" at bounding box center [537, 591] width 6 height 9
type input "$0.00"
click at [526, 582] on input "text" at bounding box center [525, 575] width 24 height 14
type input "12"
type input "2000"
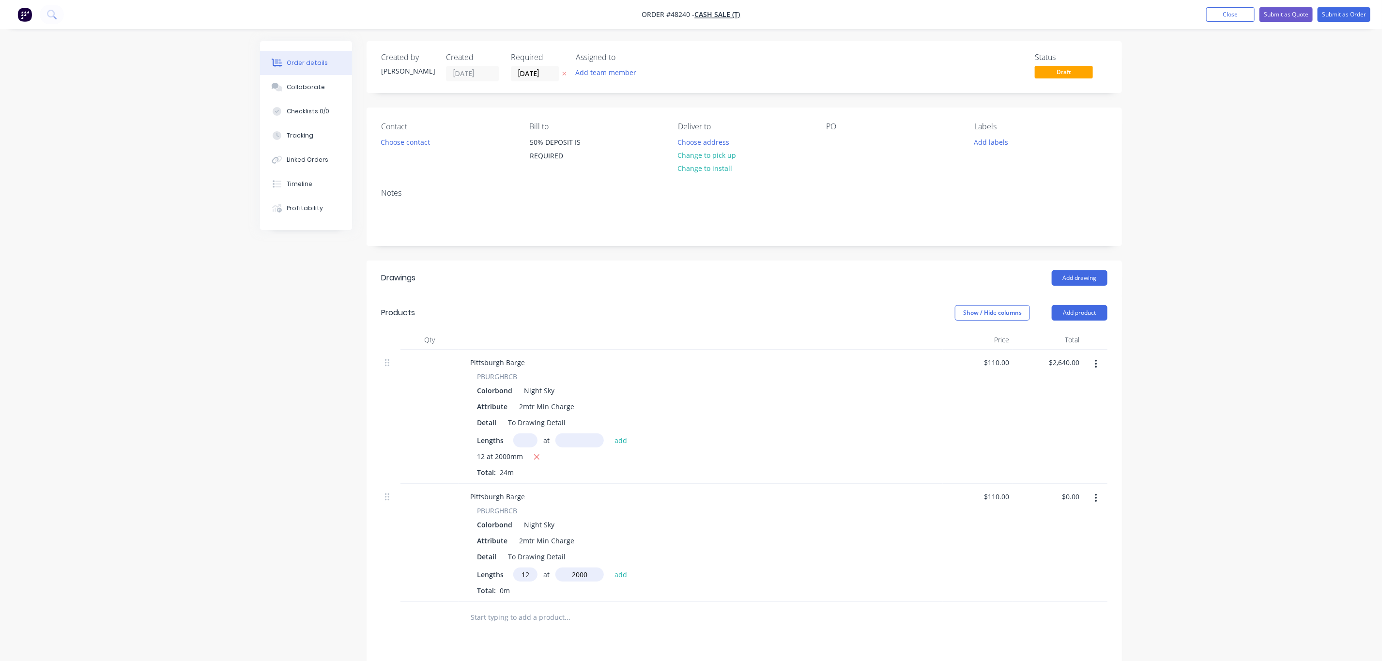
click at [610, 568] on button "add" at bounding box center [621, 574] width 23 height 13
type input "$2,640.00"
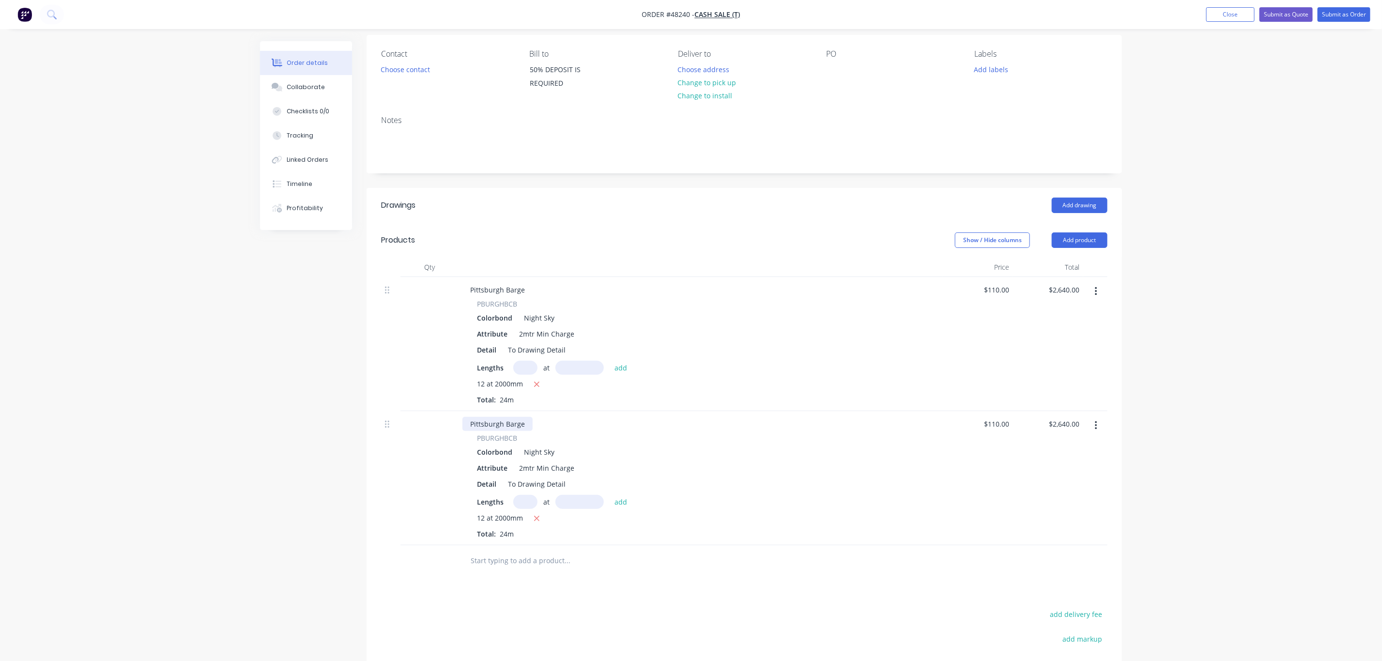
click at [525, 423] on div "Pittsburgh Barge" at bounding box center [498, 424] width 70 height 14
drag, startPoint x: 520, startPoint y: 291, endPoint x: 527, endPoint y: 293, distance: 7.4
click at [525, 293] on div "Pittsburgh Barge" at bounding box center [498, 290] width 70 height 14
click at [532, 294] on div "Pittsburgh Barge" at bounding box center [701, 290] width 477 height 14
click at [522, 288] on div "Pittsburgh Barge" at bounding box center [498, 290] width 70 height 14
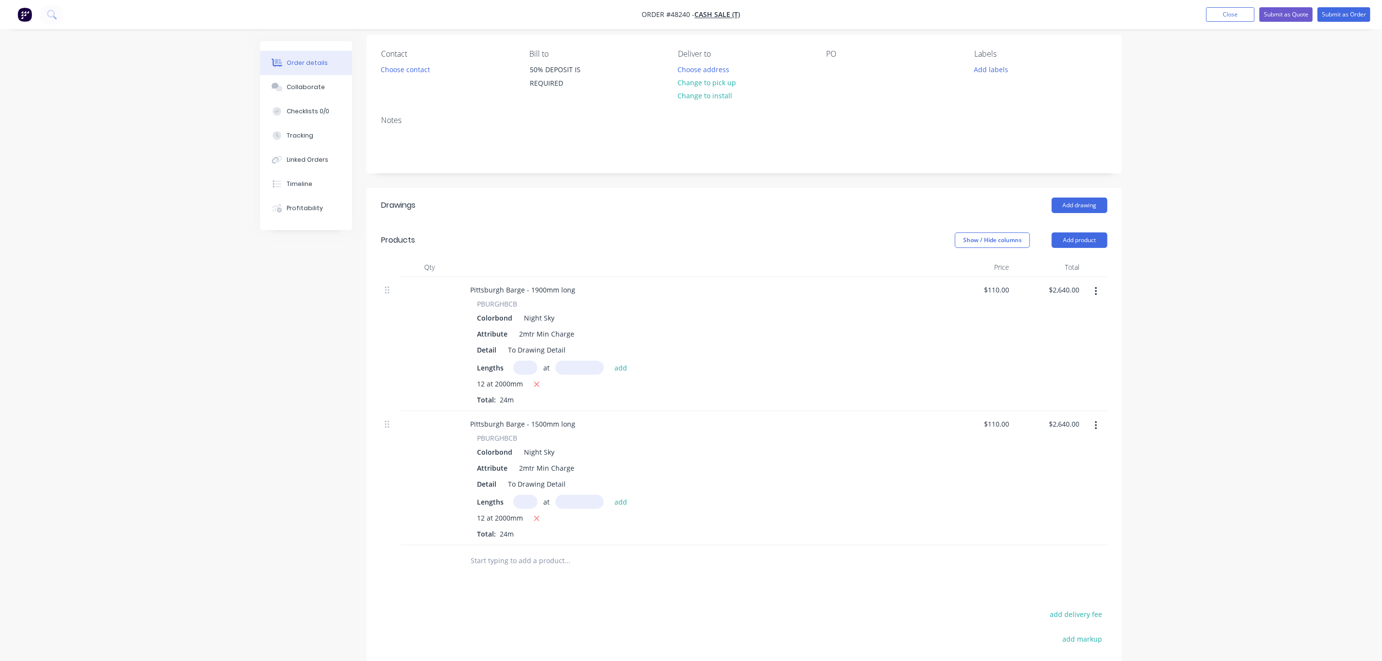
click at [676, 415] on div "Pittsburgh Barge - 1500mm long PBURGHBCB Colorbond Night Sky Attribute 2mtr Min…" at bounding box center [701, 478] width 484 height 134
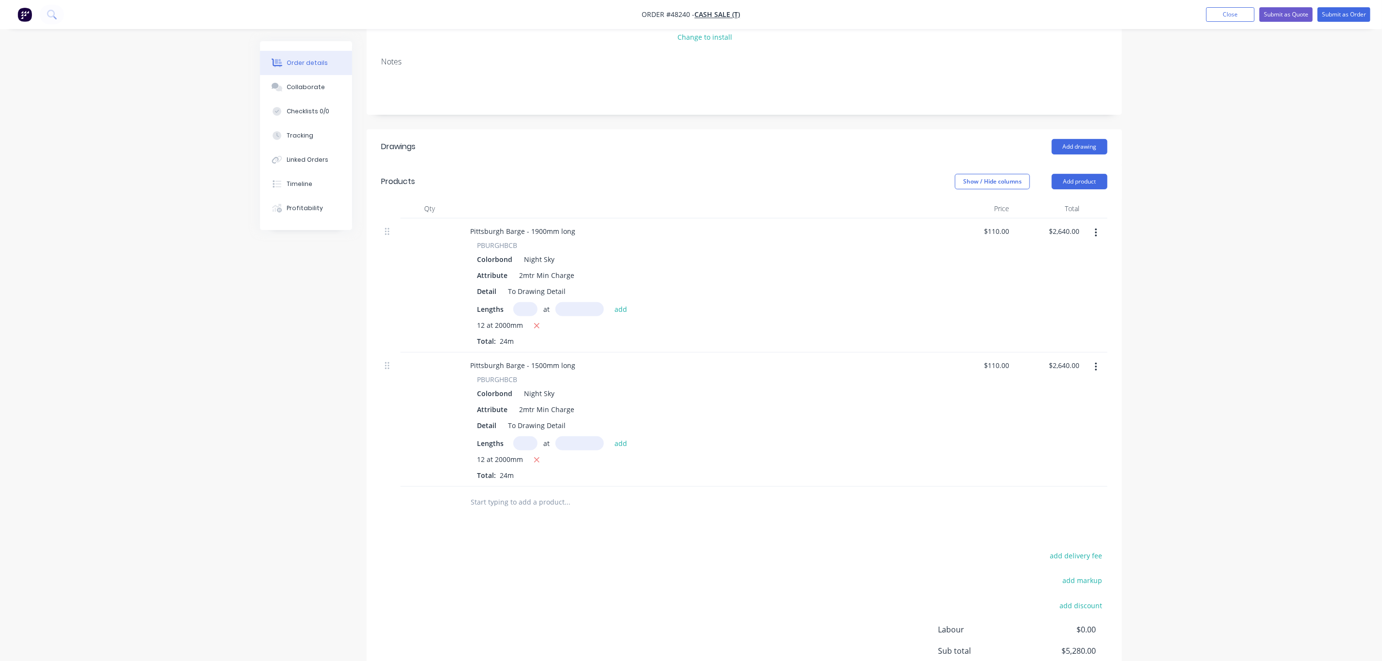
scroll to position [0, 0]
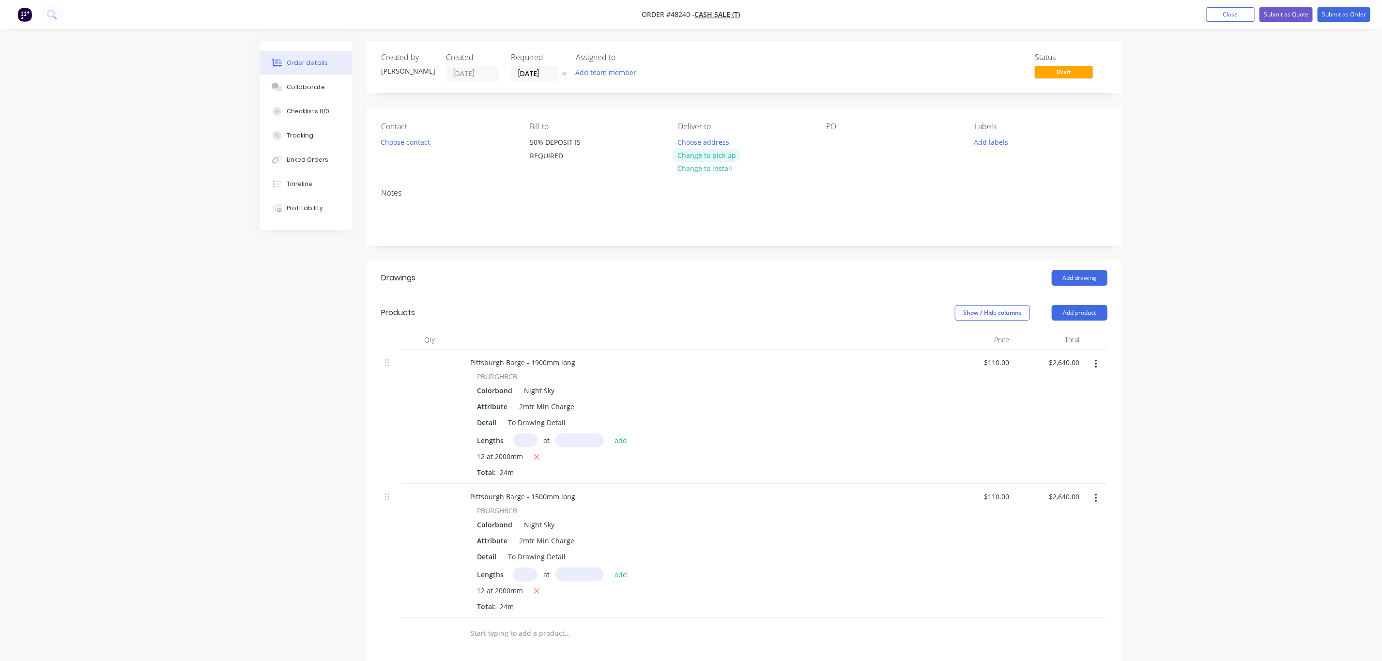
click at [699, 153] on button "Change to pick up" at bounding box center [707, 155] width 69 height 13
click at [432, 140] on button "Choose contact" at bounding box center [406, 141] width 60 height 13
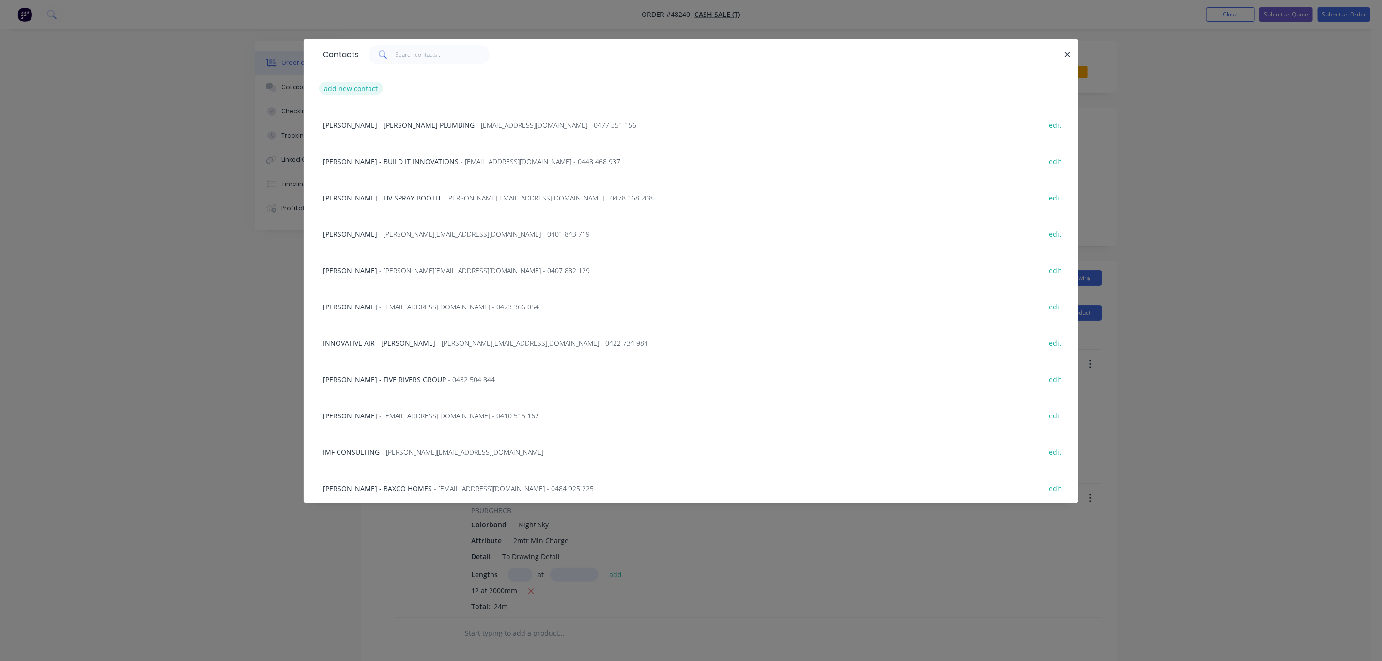
click at [348, 85] on button "add new contact" at bounding box center [351, 88] width 64 height 13
select select "AU"
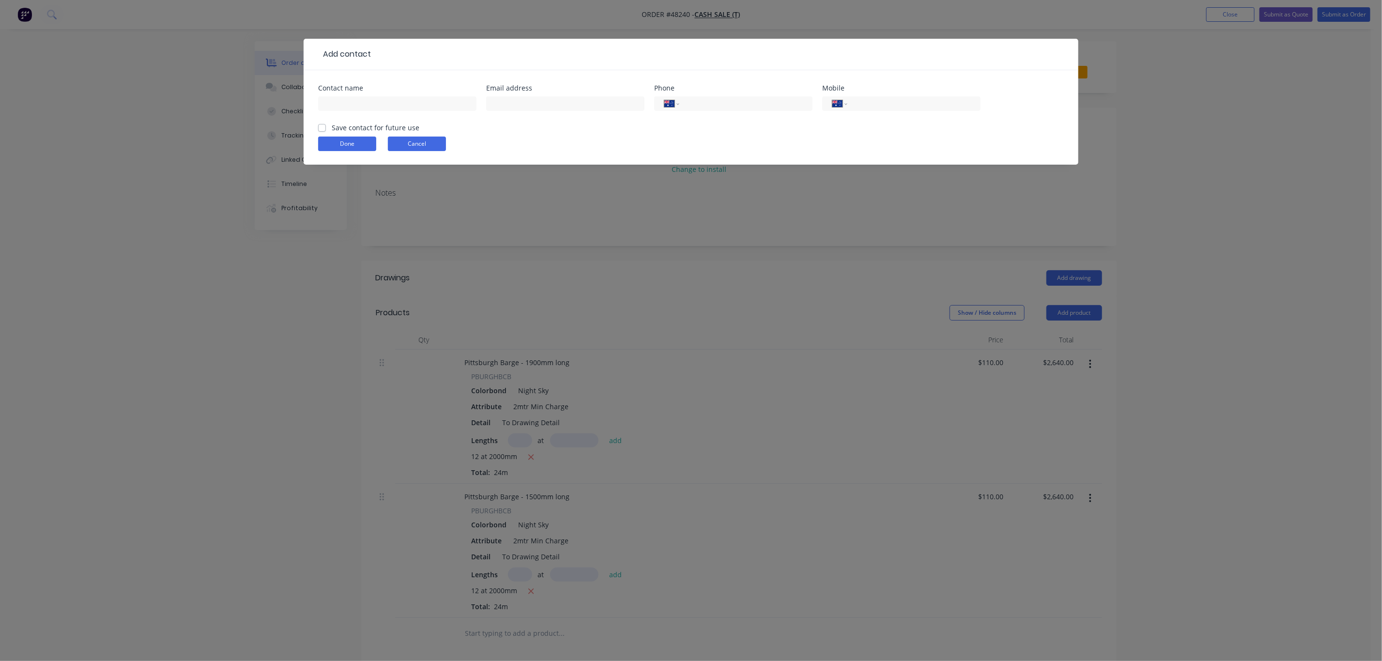
click at [416, 142] on button "Cancel" at bounding box center [417, 144] width 58 height 15
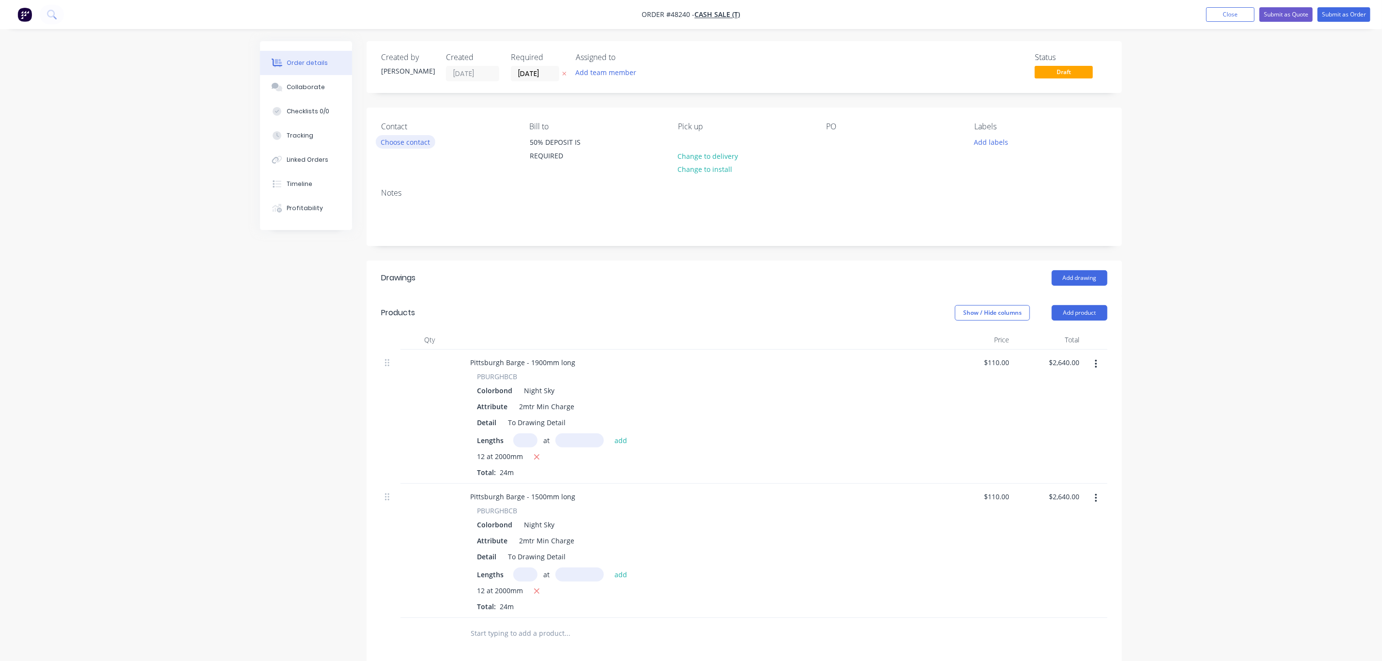
click at [410, 144] on button "Choose contact" at bounding box center [406, 141] width 60 height 13
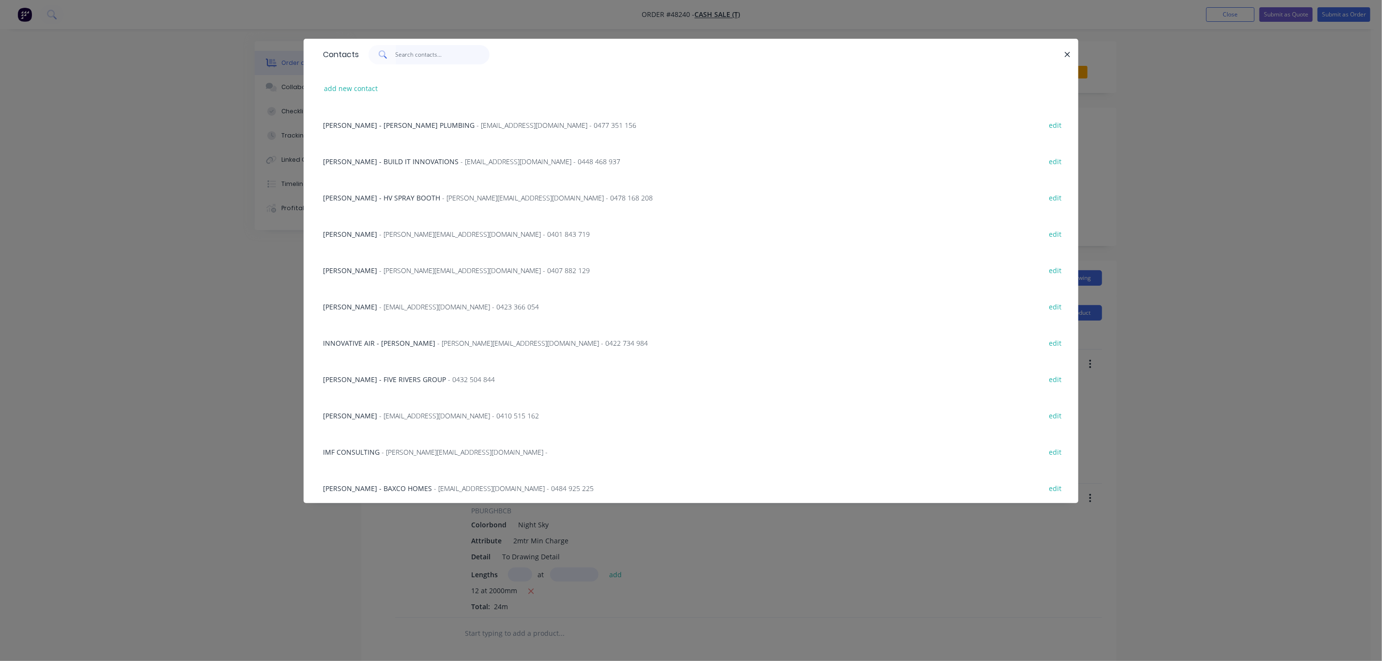
drag, startPoint x: 472, startPoint y: 52, endPoint x: 465, endPoint y: 56, distance: 8.0
click at [471, 52] on input "text" at bounding box center [443, 54] width 94 height 19
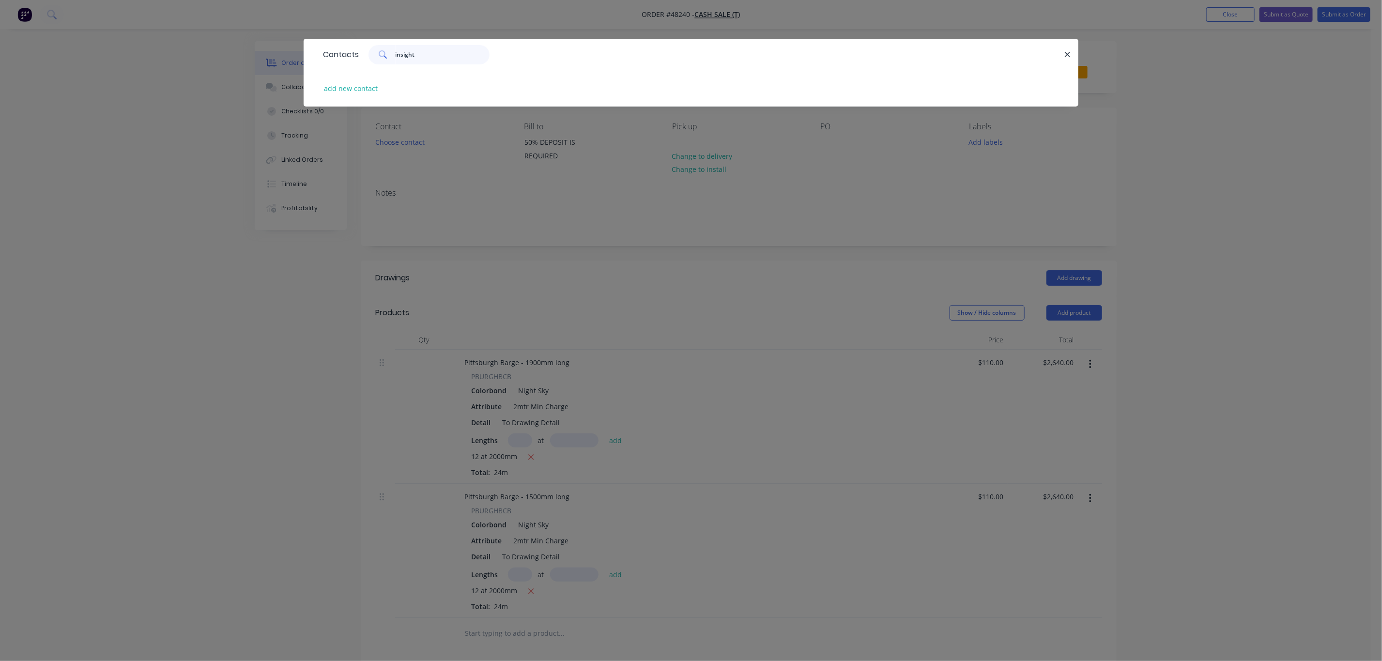
type input "insight"
click at [346, 88] on button "add new contact" at bounding box center [351, 88] width 64 height 13
select select "AU"
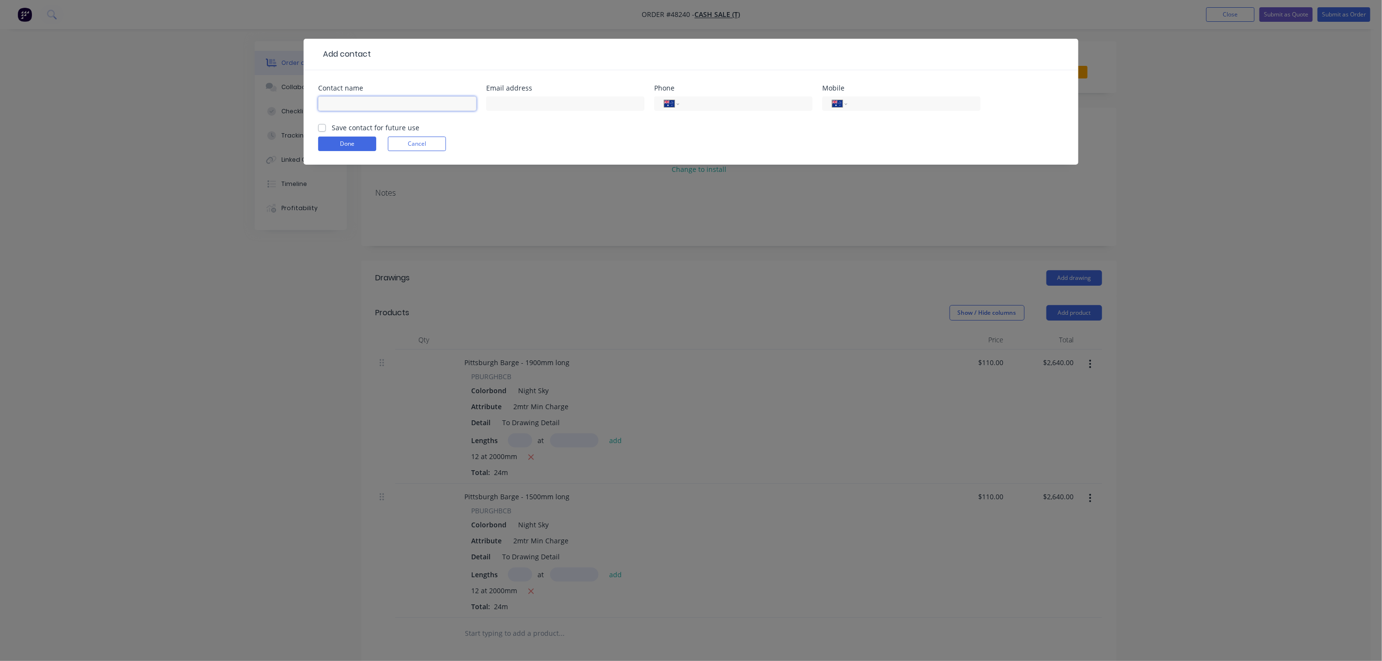
click at [372, 105] on input "text" at bounding box center [397, 103] width 158 height 15
click at [395, 104] on input "INSIGHT ROOFING" at bounding box center [397, 103] width 158 height 15
type input "INSIGHT ROOFING - [PERSON_NAME]"
type input "0434 678 442"
click at [336, 127] on label "Save contact for future use" at bounding box center [376, 128] width 88 height 10
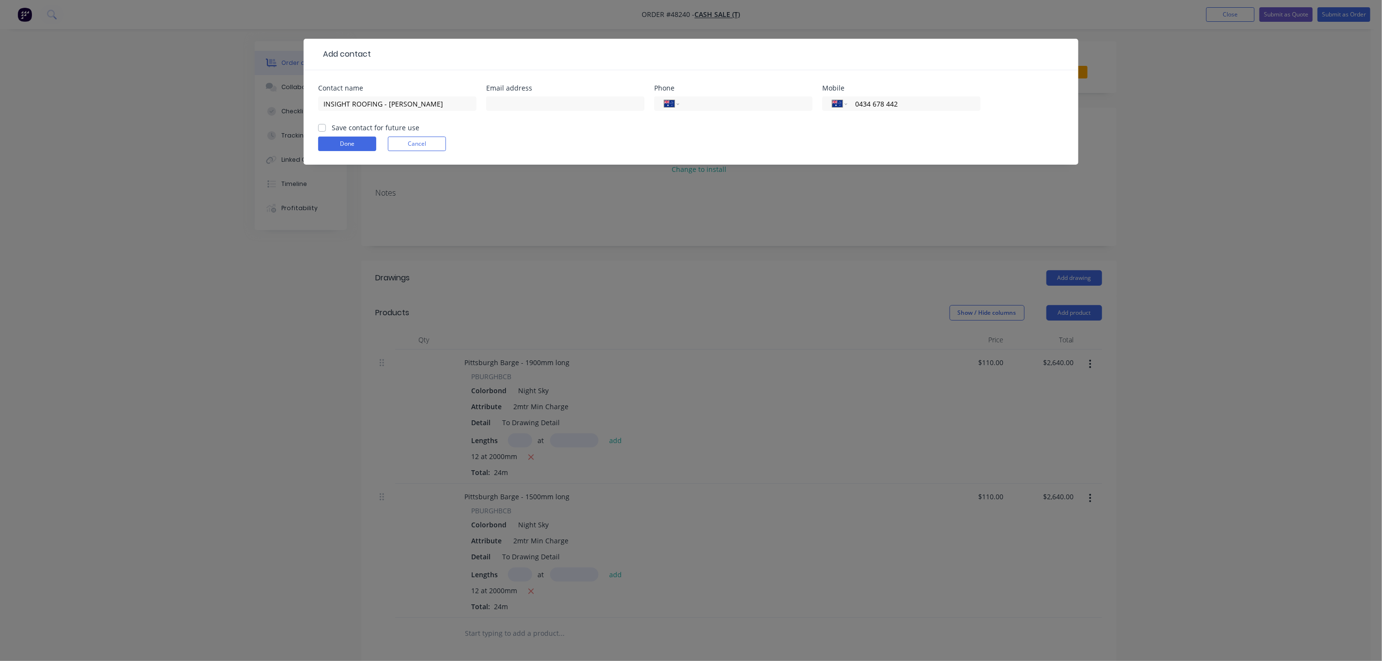
click at [326, 127] on input "Save contact for future use" at bounding box center [322, 127] width 8 height 9
checkbox input "true"
click at [332, 147] on button "Done" at bounding box center [347, 144] width 58 height 15
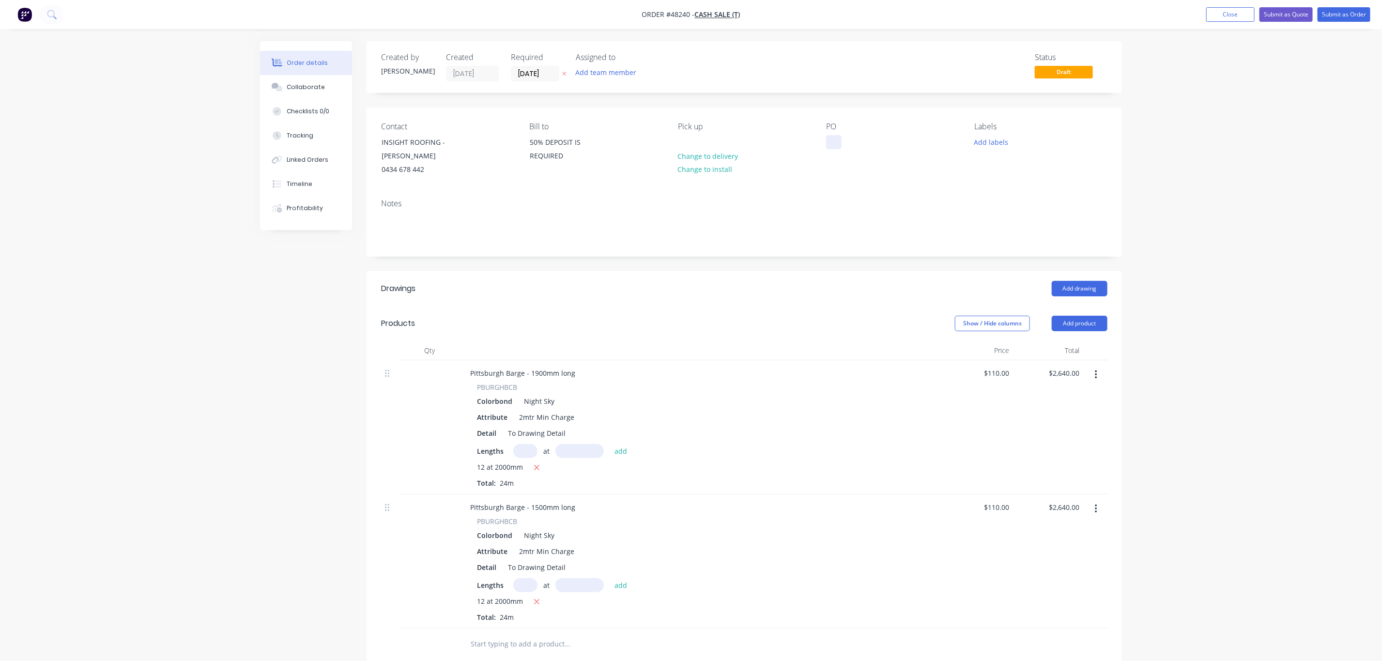
click at [838, 137] on div at bounding box center [834, 142] width 16 height 14
click at [992, 273] on header "Drawings Add drawing" at bounding box center [745, 288] width 756 height 35
click at [533, 78] on input "[DATE]" at bounding box center [535, 73] width 47 height 15
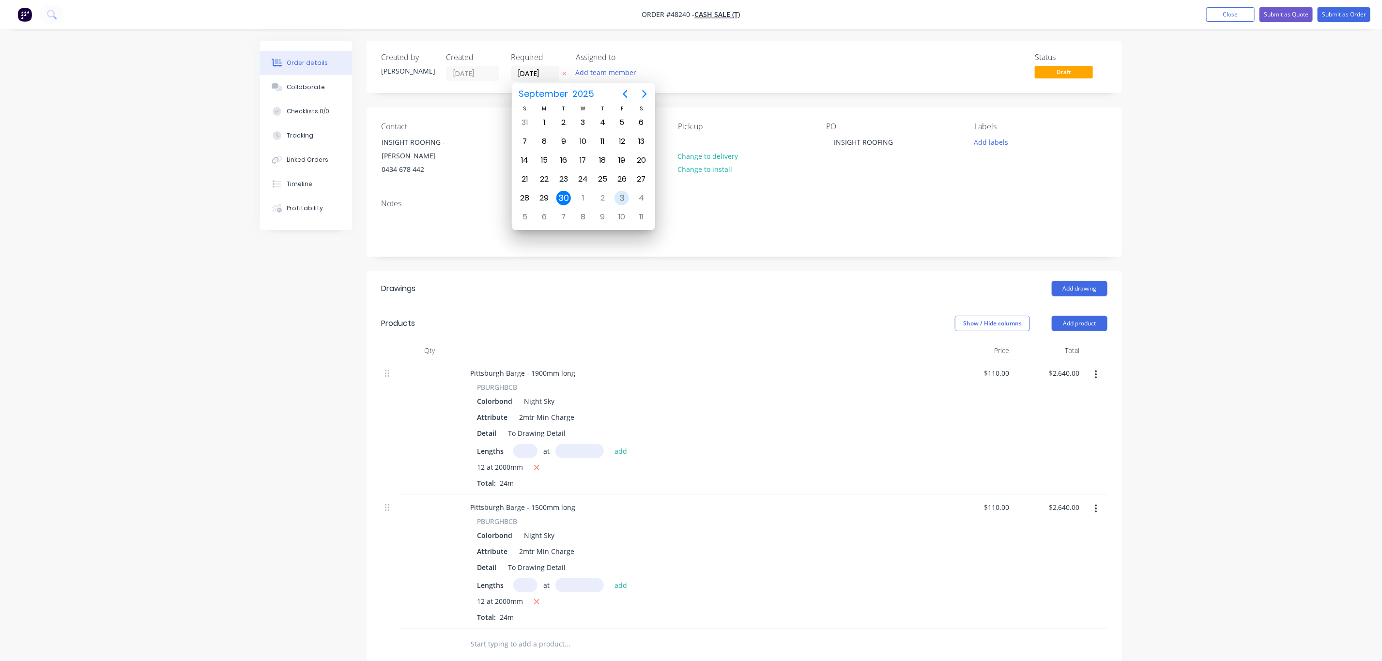
click at [615, 198] on div "3" at bounding box center [621, 198] width 19 height 18
type input "[DATE]"
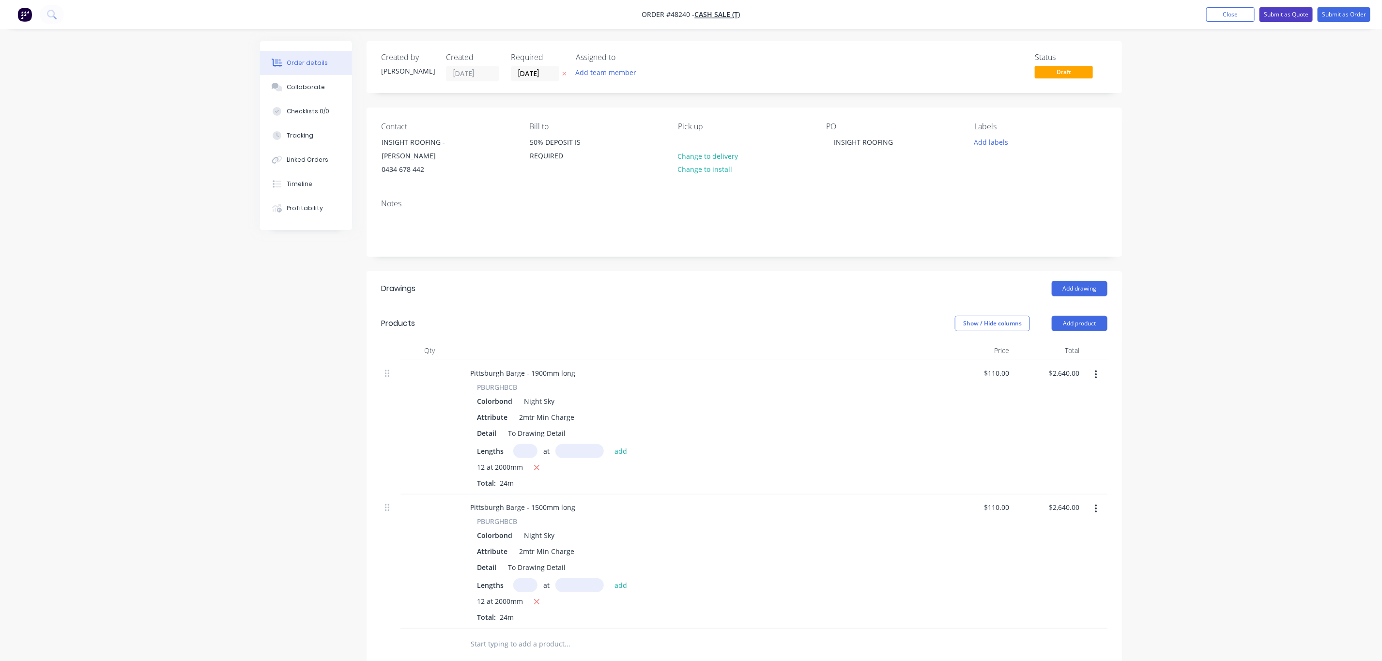
click at [1282, 12] on button "Submit as Quote" at bounding box center [1286, 14] width 53 height 15
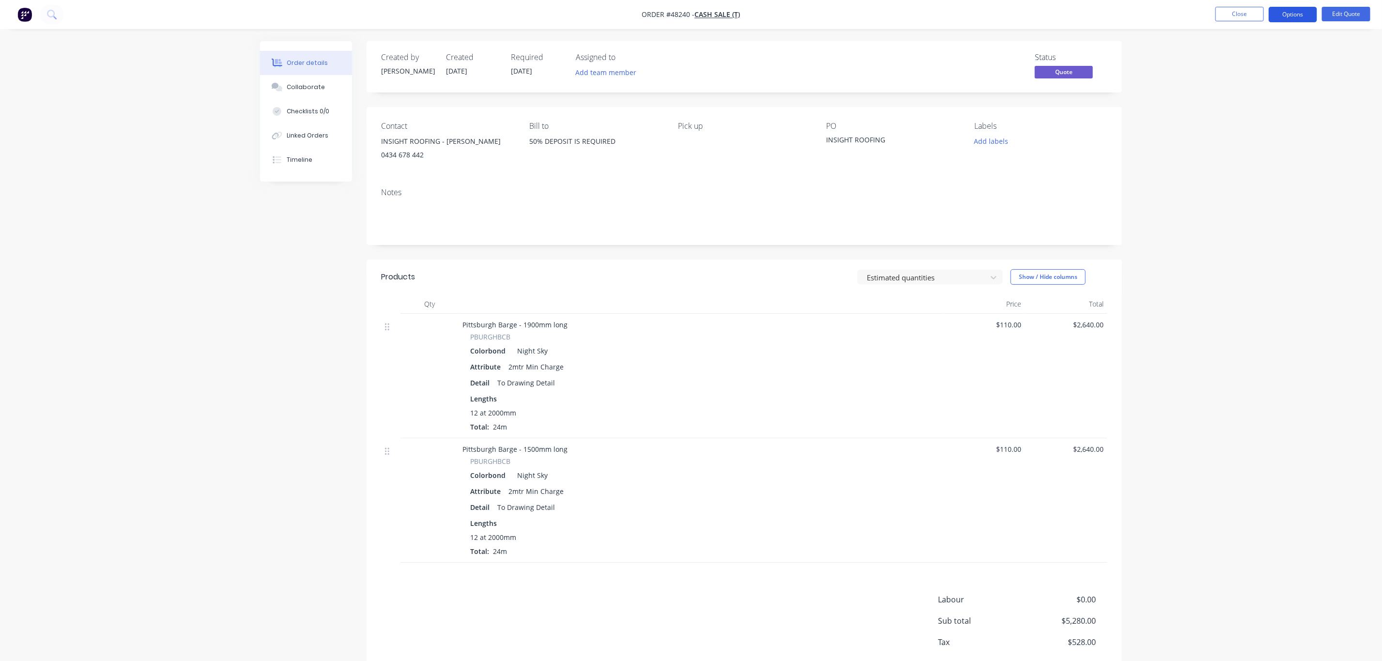
click at [1292, 12] on button "Options" at bounding box center [1293, 15] width 48 height 16
click at [1279, 53] on div "Quote" at bounding box center [1264, 59] width 89 height 14
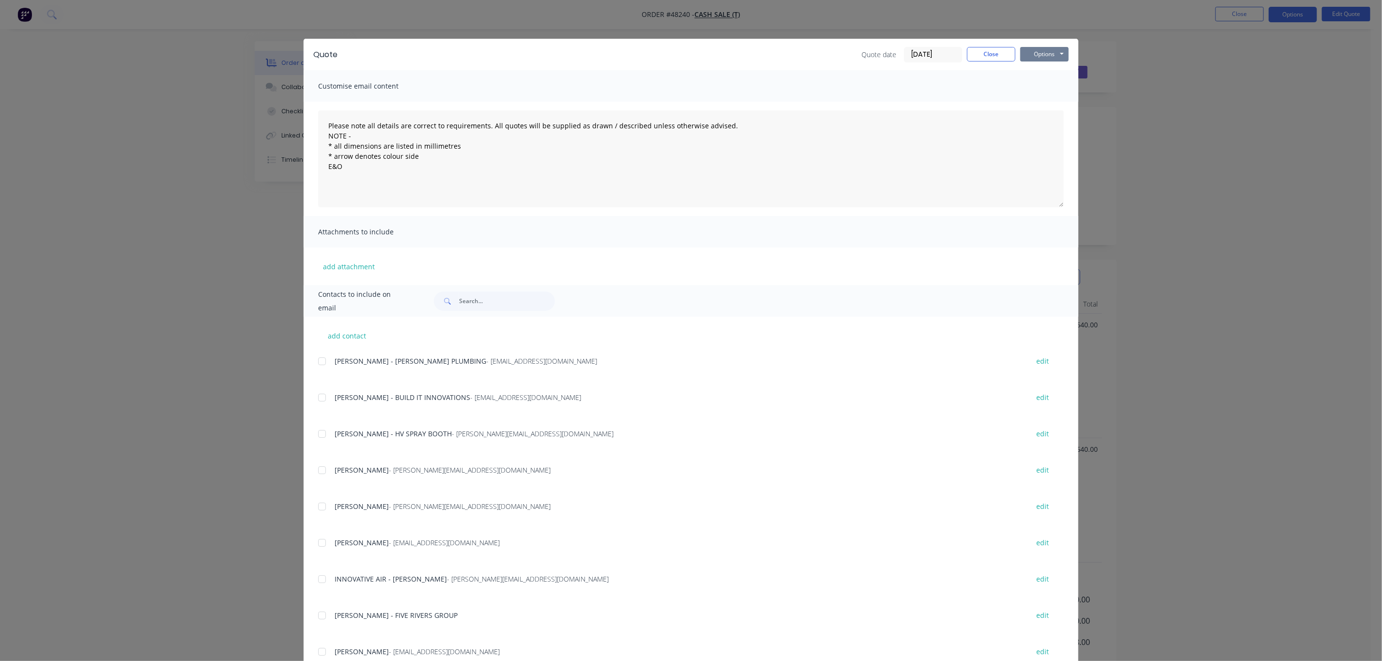
click at [1045, 57] on button "Options" at bounding box center [1045, 54] width 48 height 15
click at [987, 93] on div "Customise email content" at bounding box center [691, 85] width 775 height 31
click at [993, 47] on button "Close" at bounding box center [991, 54] width 48 height 15
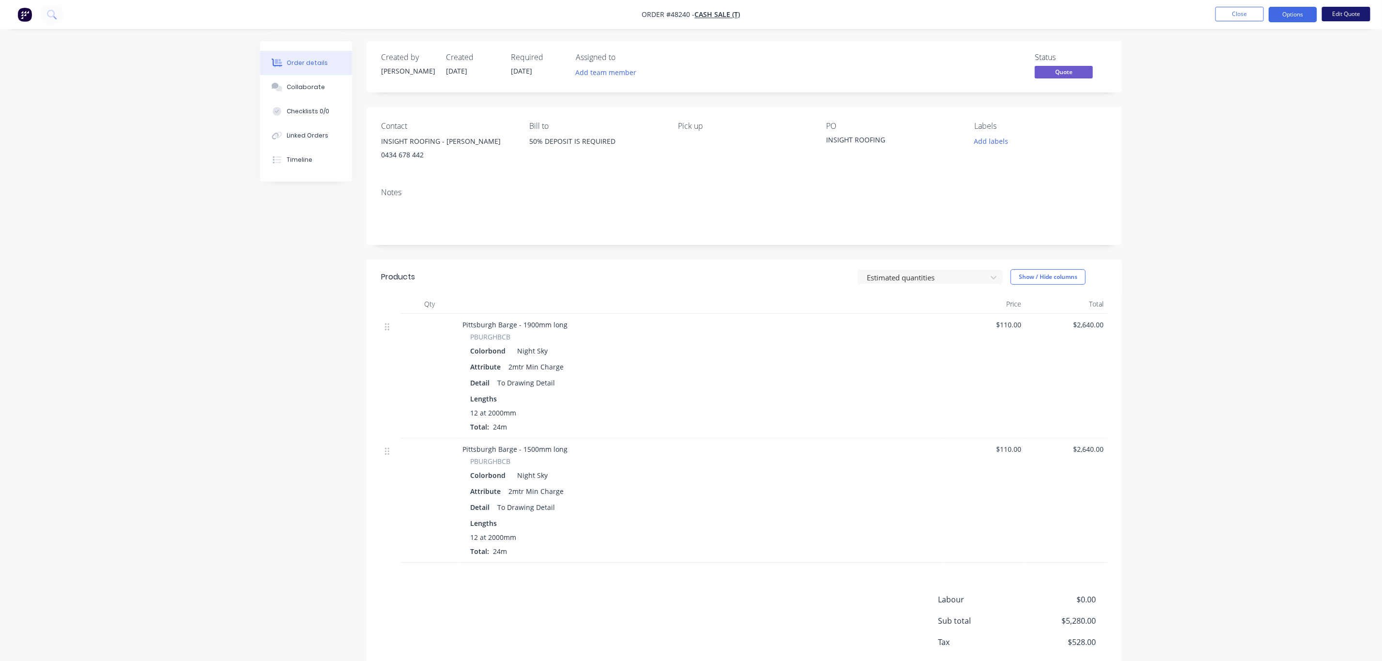
click at [1349, 20] on button "Edit Quote" at bounding box center [1346, 14] width 48 height 15
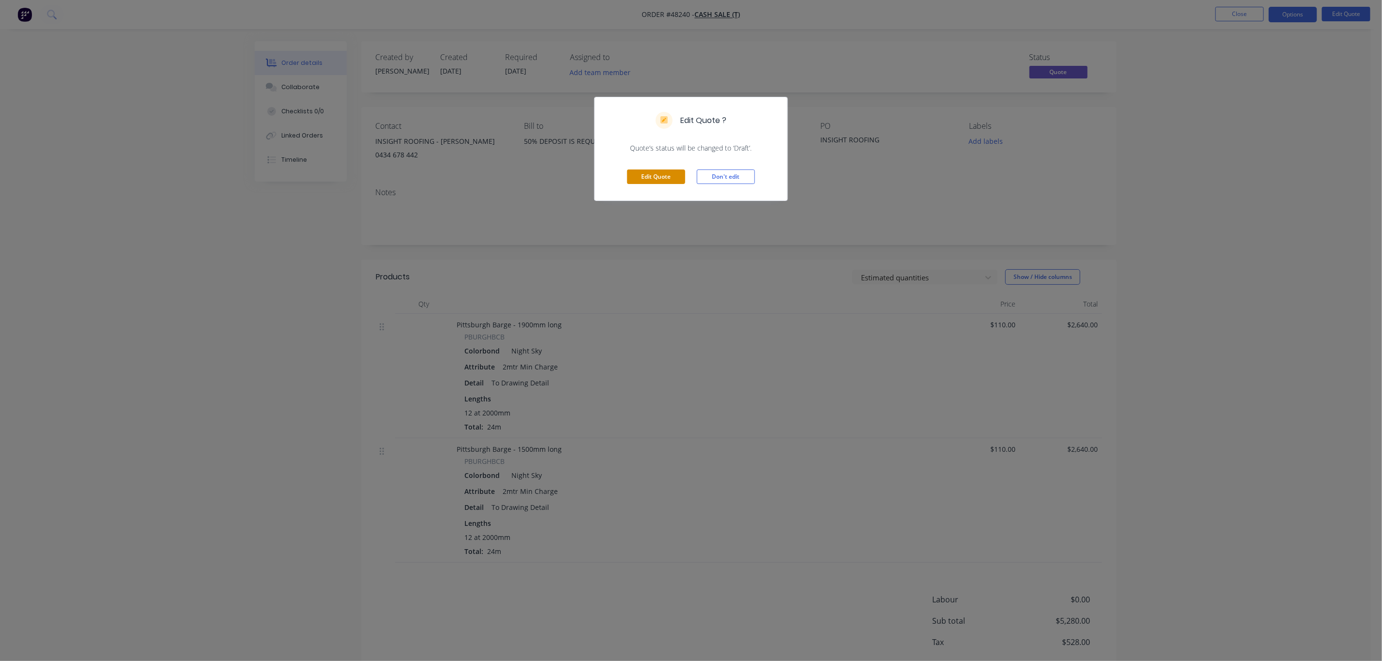
click at [660, 184] on button "Edit Quote" at bounding box center [656, 177] width 58 height 15
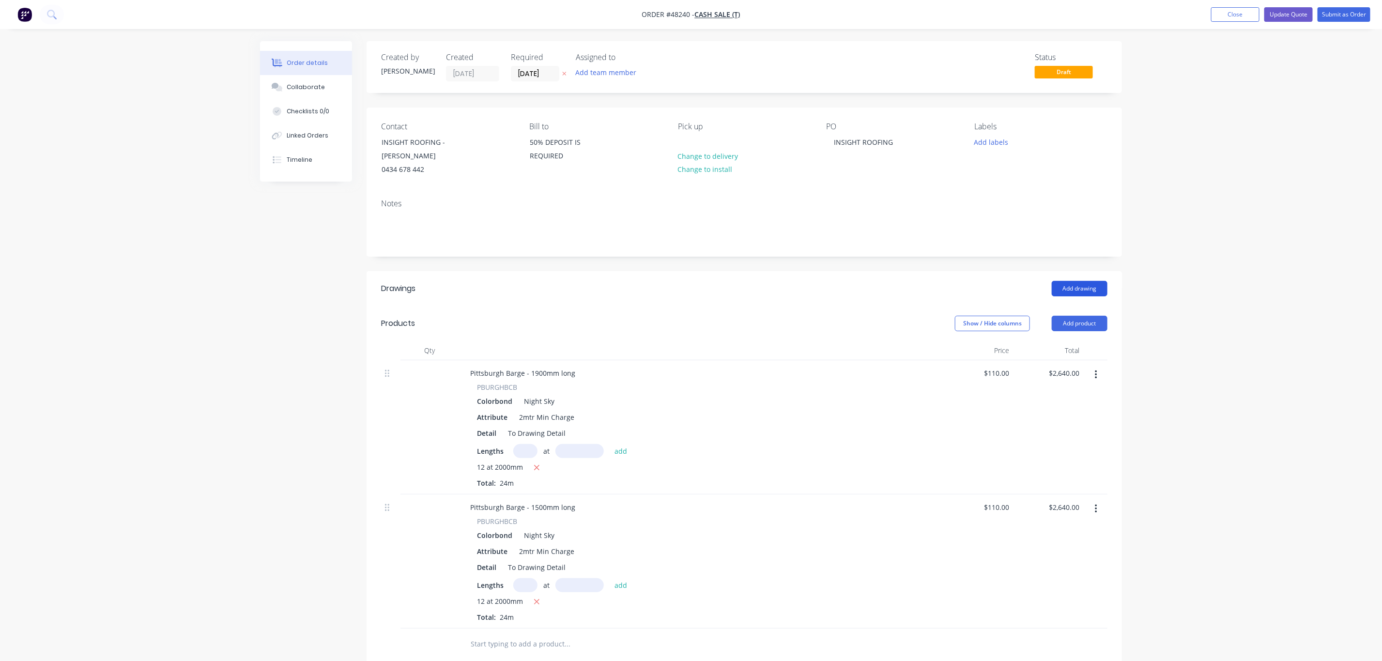
click at [1075, 284] on button "Add drawing" at bounding box center [1080, 289] width 56 height 16
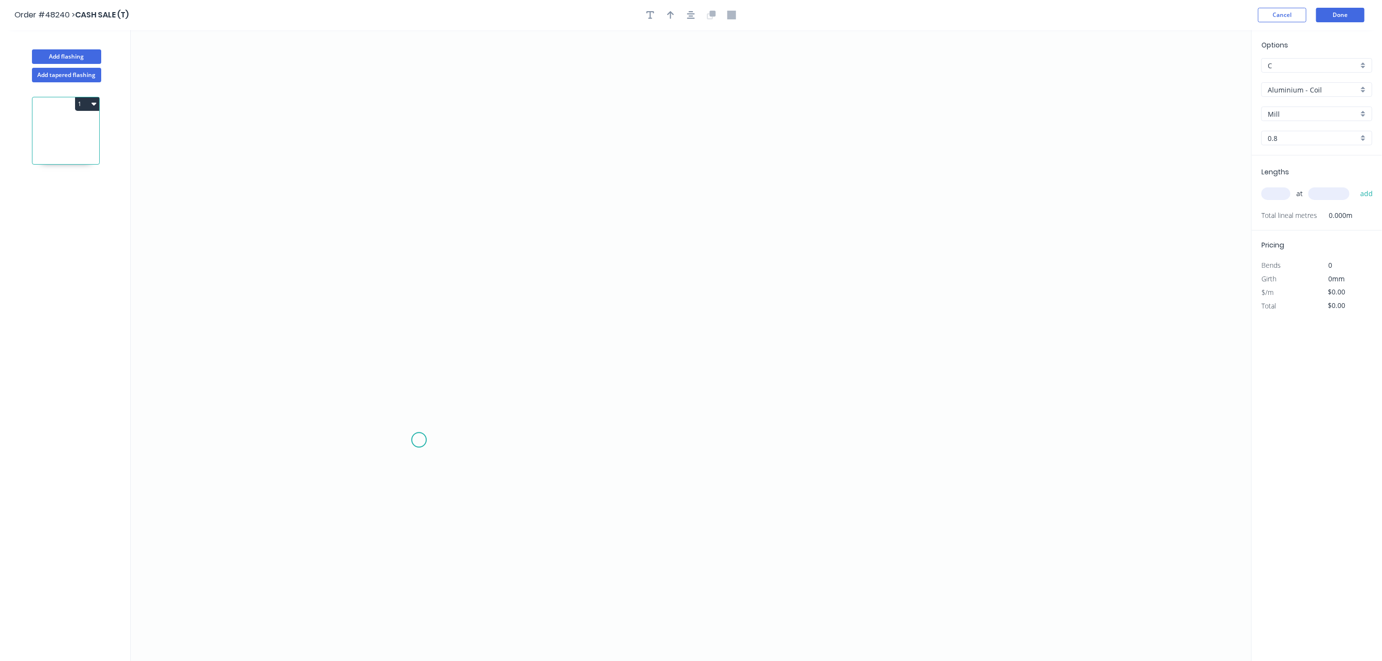
click at [419, 441] on icon "0" at bounding box center [691, 345] width 1121 height 631
click at [434, 178] on icon "0" at bounding box center [691, 345] width 1121 height 631
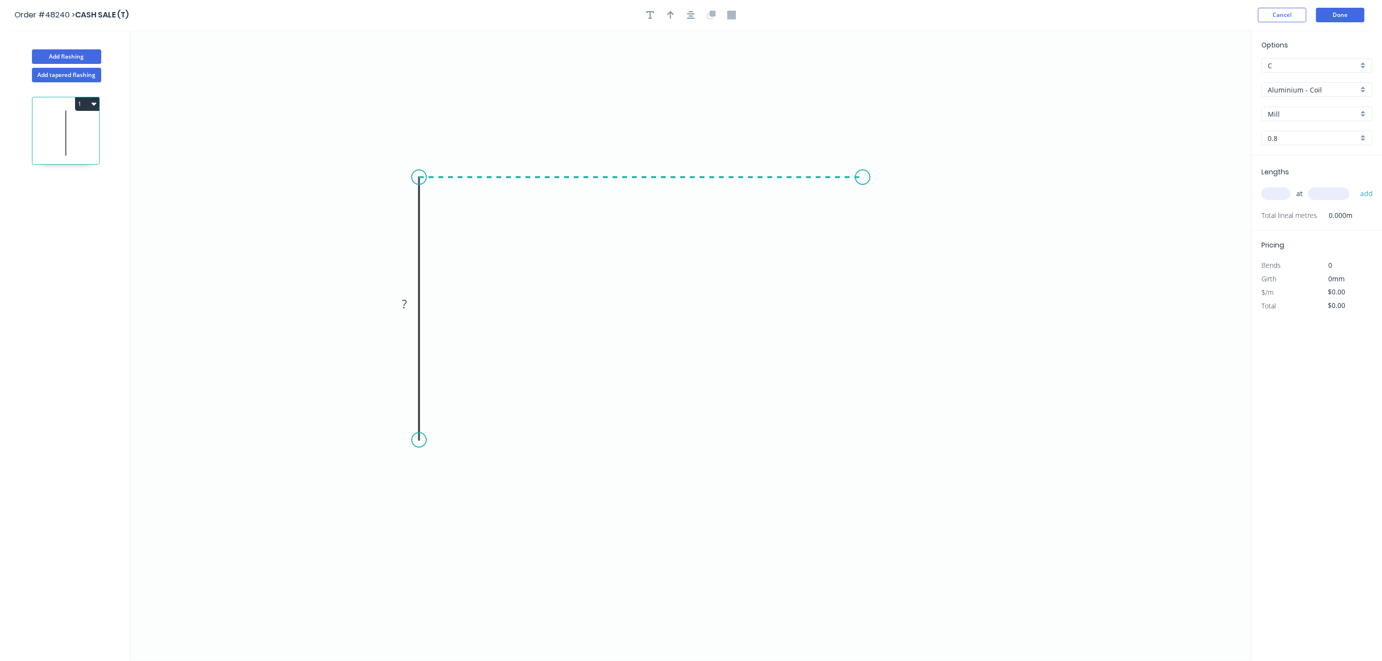
click at [863, 176] on icon "0 ?" at bounding box center [691, 345] width 1121 height 631
click at [438, 481] on div "Crush & Fold" at bounding box center [462, 478] width 97 height 20
click at [409, 428] on tspan "10" at bounding box center [405, 423] width 14 height 16
click at [398, 303] on rect at bounding box center [404, 305] width 19 height 14
type input "$46.74"
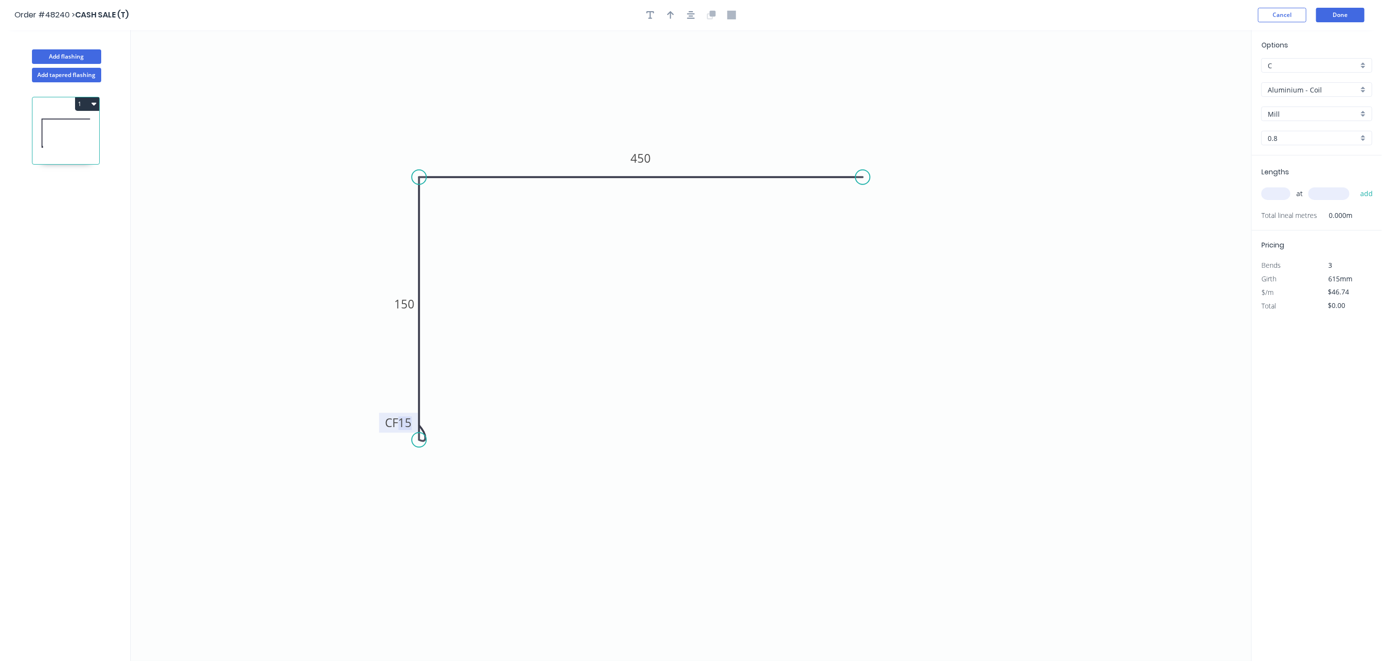
click at [1333, 96] on div "Aluminium - Coil" at bounding box center [1317, 89] width 111 height 15
click at [1317, 155] on div "Colorbond" at bounding box center [1317, 159] width 110 height 17
type input "Colorbond"
type input "Basalt"
type input "0.55"
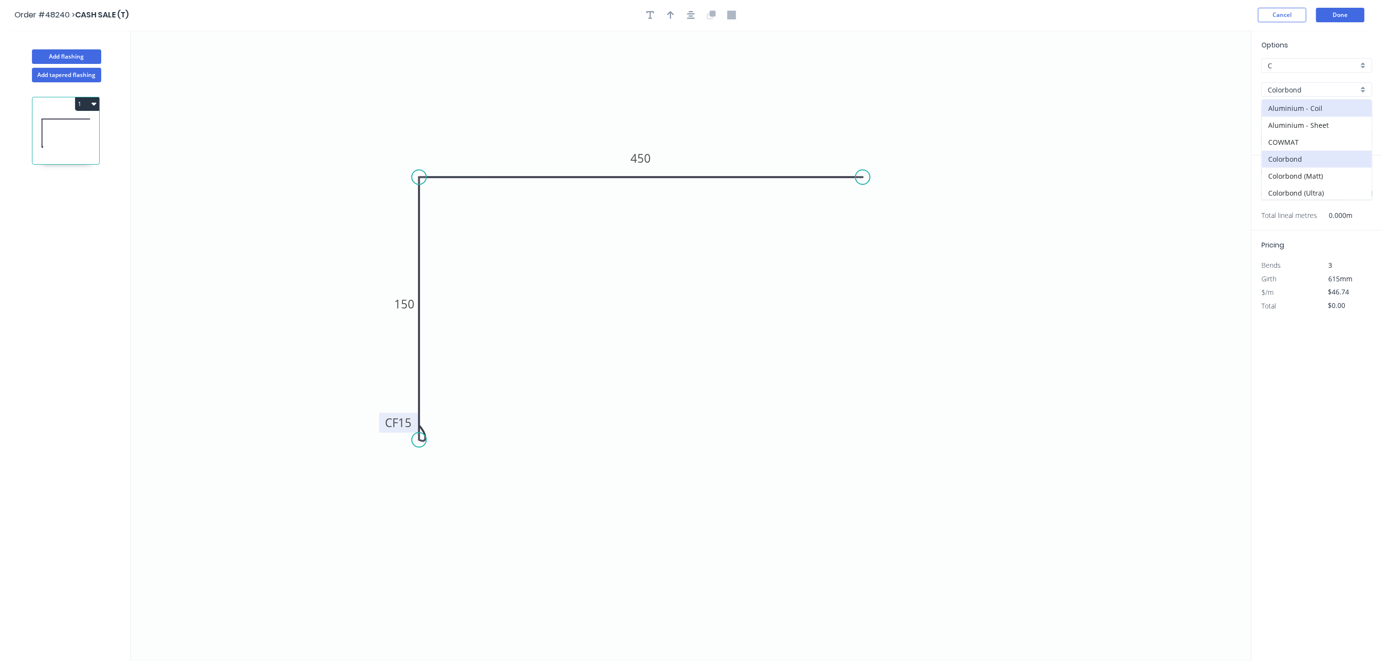
type input "$32.17"
click at [1322, 115] on input "Basalt" at bounding box center [1313, 114] width 91 height 10
click at [1310, 124] on div "Night Sky" at bounding box center [1317, 133] width 111 height 18
click at [1292, 136] on div "Night Sky" at bounding box center [1317, 132] width 110 height 17
type input "Night Sky"
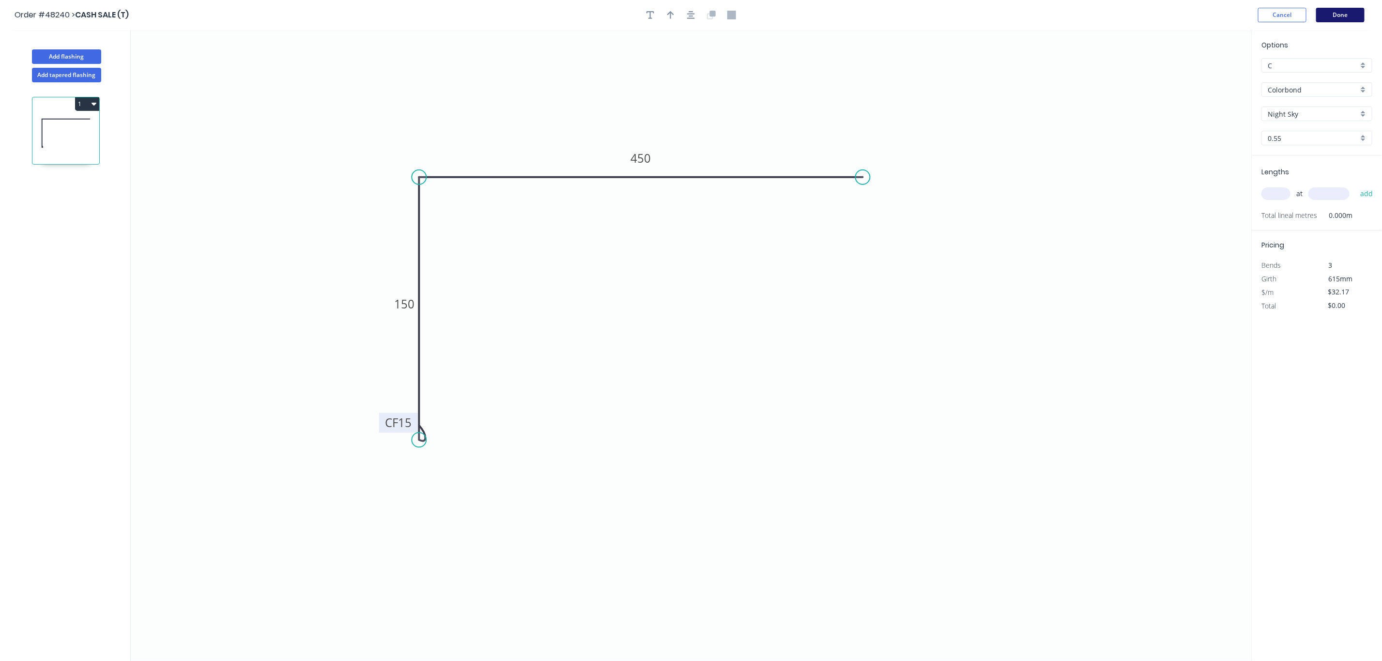
click at [1345, 12] on button "Done" at bounding box center [1341, 15] width 48 height 15
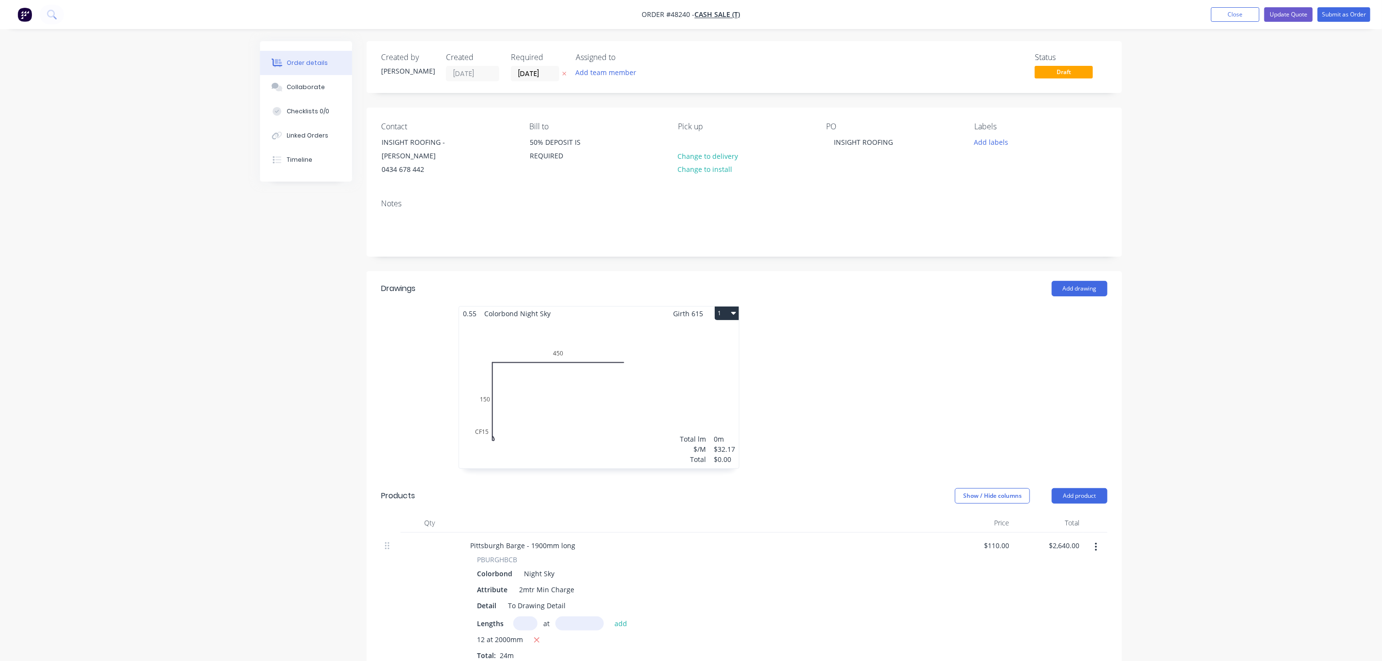
click at [731, 317] on icon "button" at bounding box center [733, 313] width 5 height 8
click at [715, 360] on div "Duplicate" at bounding box center [693, 356] width 75 height 14
click at [840, 387] on div "Total lm $/M Total 0m $32.17 $0.00" at bounding box center [890, 395] width 280 height 148
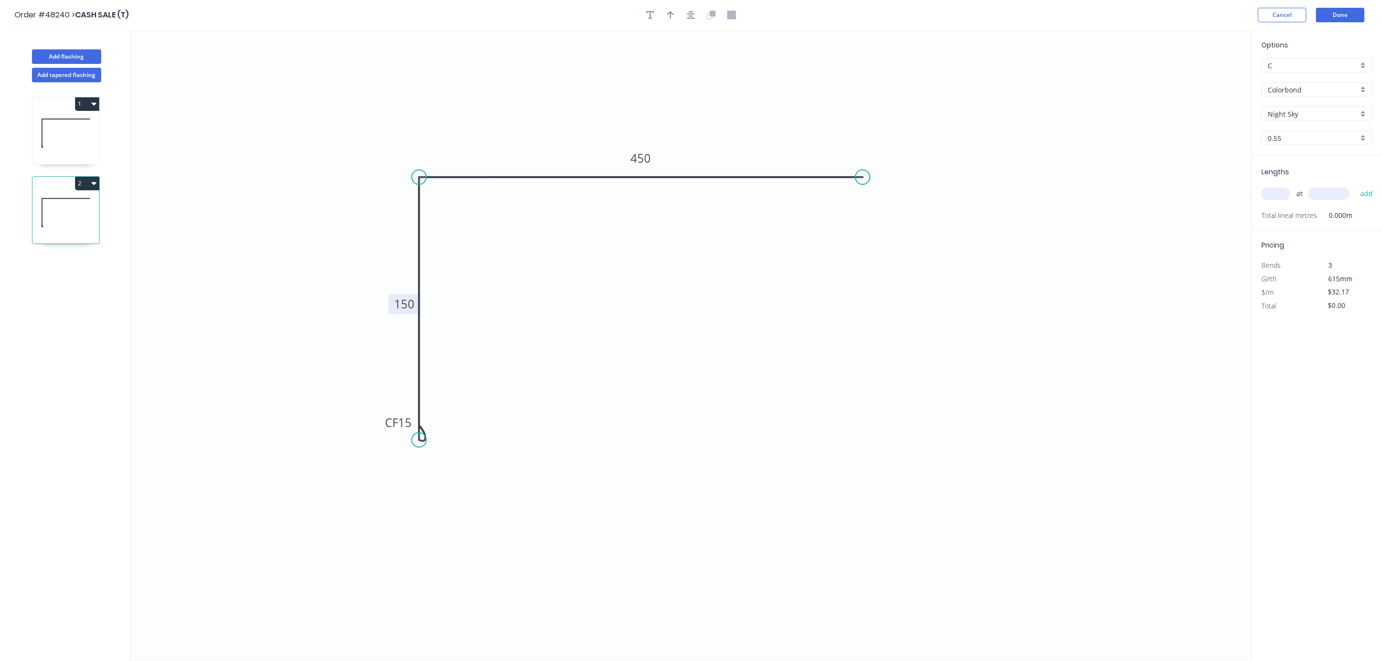
click at [409, 310] on tspan "150" at bounding box center [404, 304] width 20 height 16
type input "$28.34"
click at [538, 312] on icon "0 CF 15 120 450" at bounding box center [691, 345] width 1121 height 631
click at [1353, 14] on button "Done" at bounding box center [1341, 15] width 48 height 15
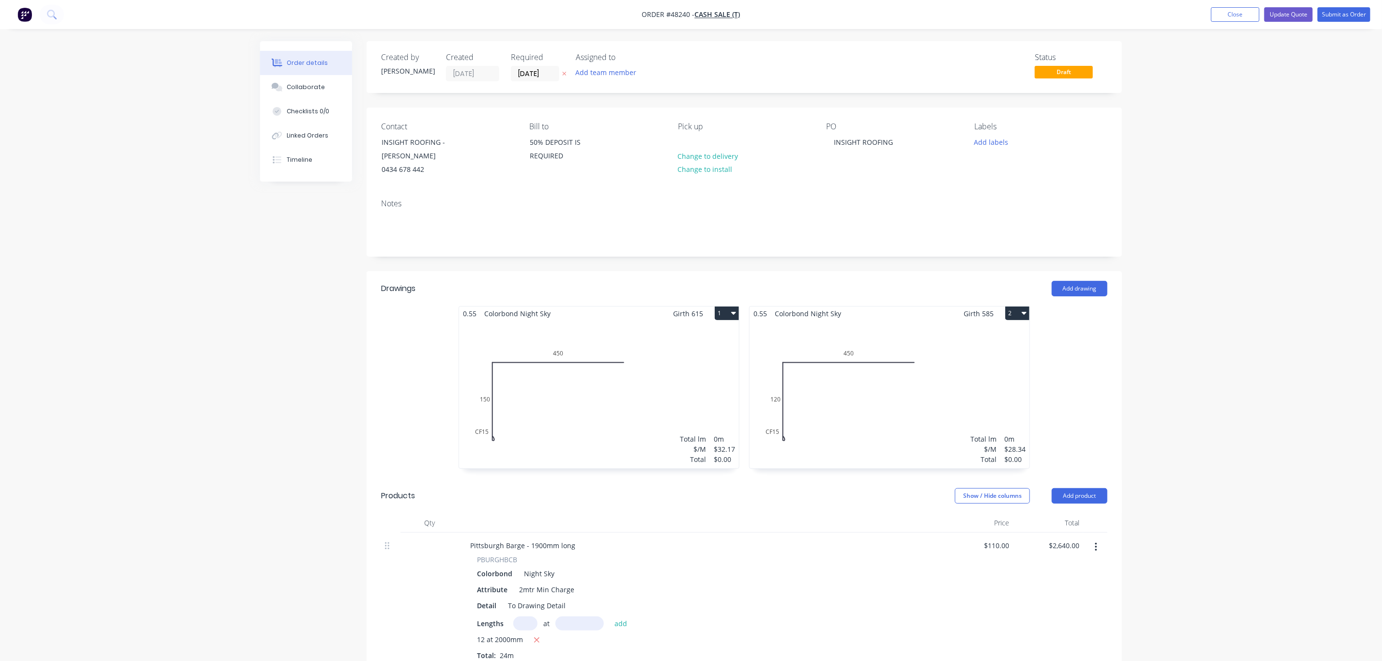
click at [564, 410] on div "Total lm $/M Total 0m $32.17 $0.00" at bounding box center [599, 395] width 280 height 148
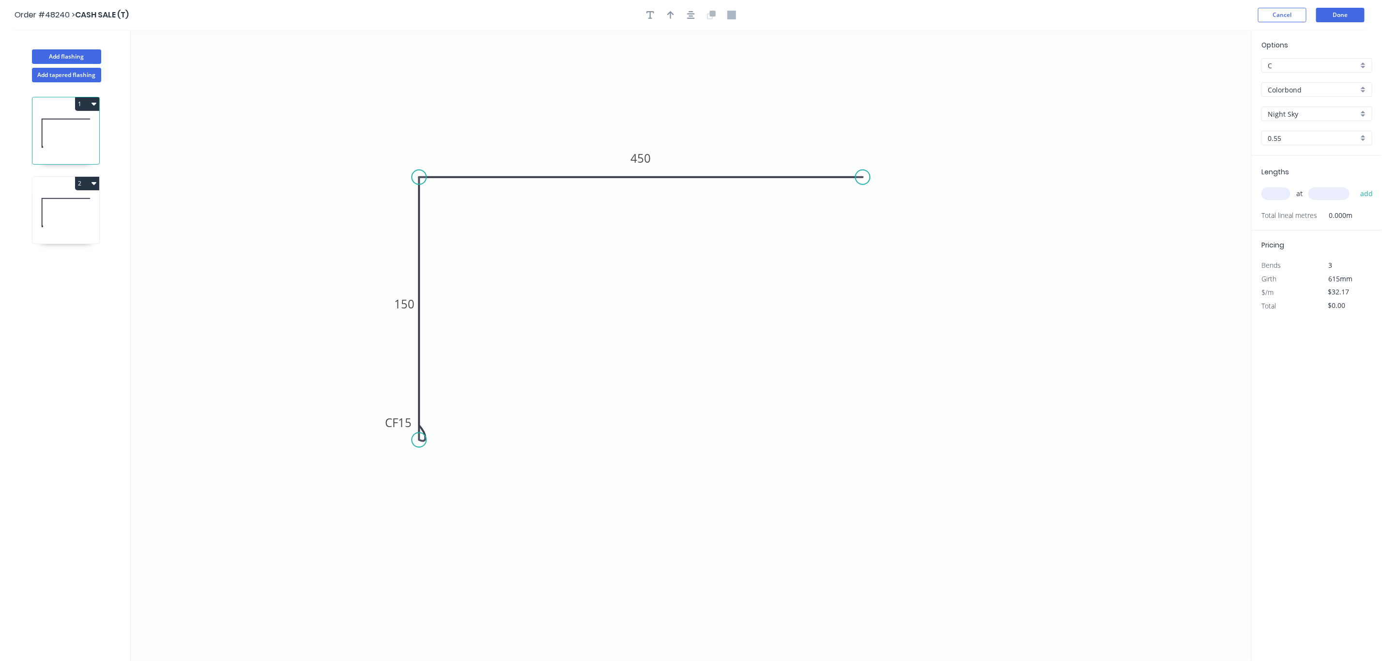
click at [1287, 66] on input "C" at bounding box center [1313, 66] width 91 height 10
click at [1298, 165] on div "Z" at bounding box center [1317, 166] width 110 height 17
type input "Z"
type input "$49.50"
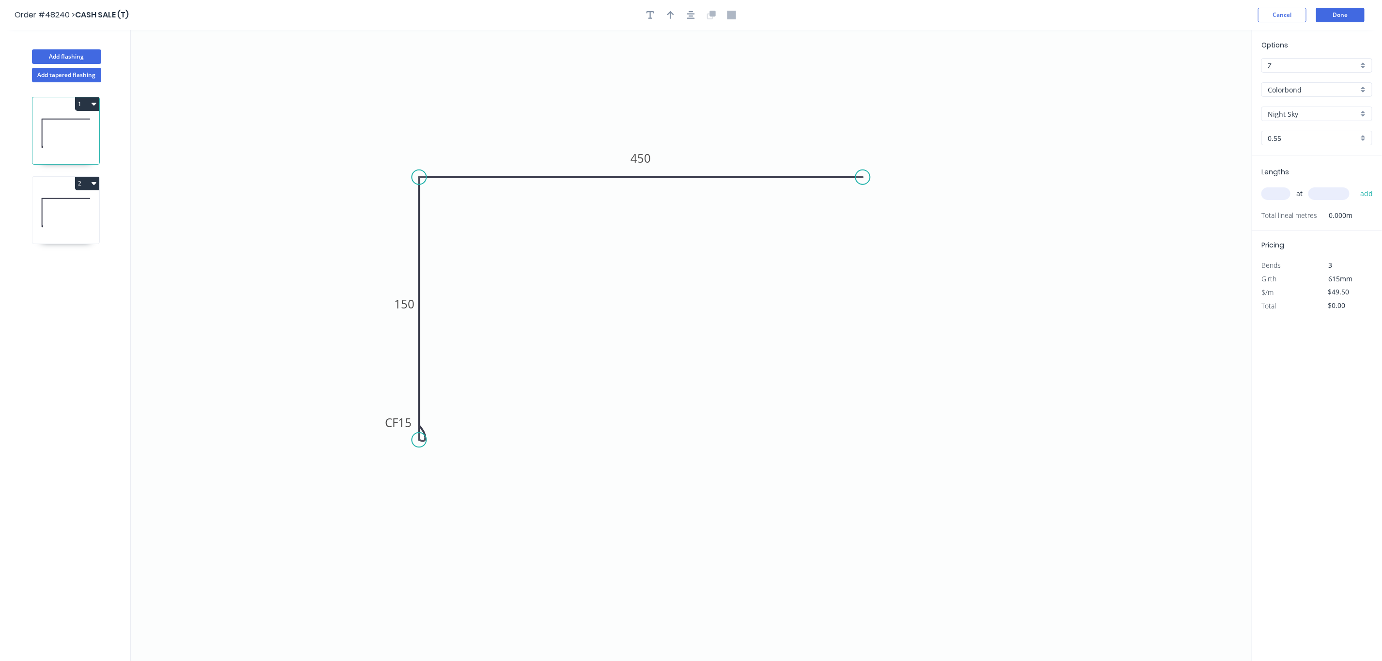
click at [1289, 61] on input "Z" at bounding box center [1313, 66] width 91 height 10
click at [1297, 77] on div "I" at bounding box center [1317, 82] width 110 height 17
type input "I"
type input "$24.75"
click at [1339, 19] on button "Done" at bounding box center [1341, 15] width 48 height 15
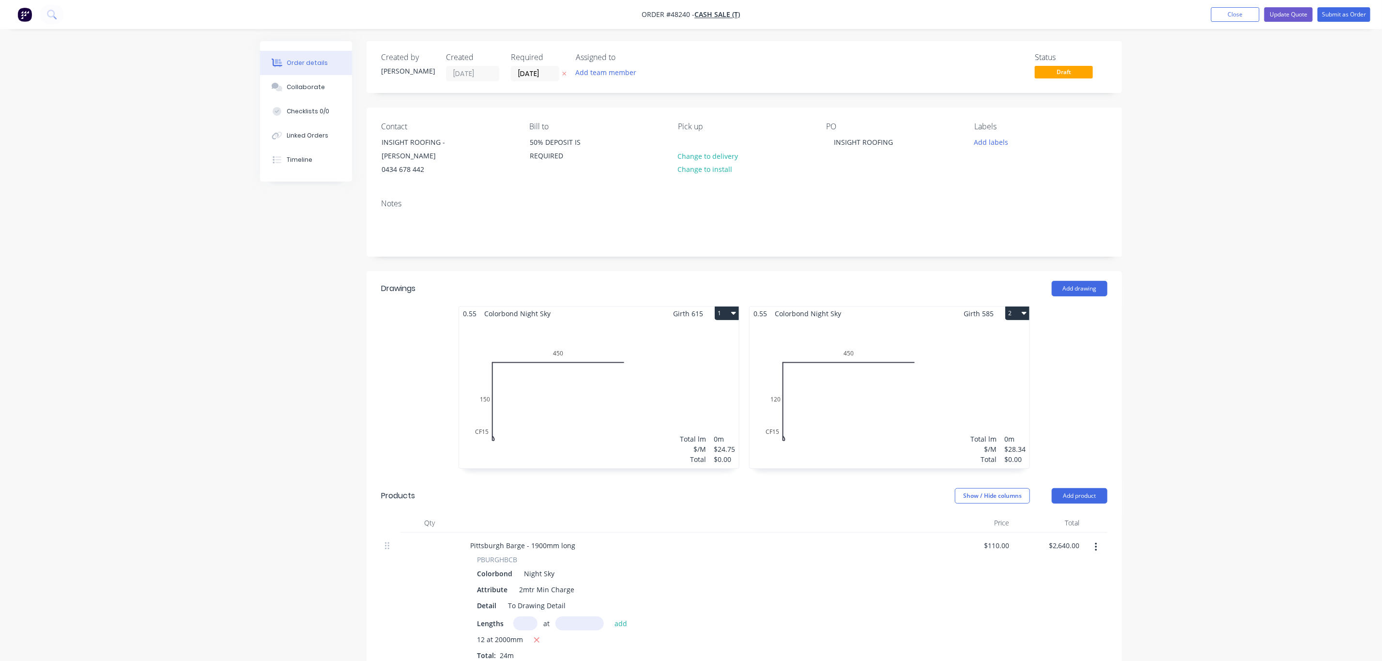
click at [878, 406] on div "Total lm $/M Total 0m $28.34 $0.00" at bounding box center [890, 395] width 280 height 148
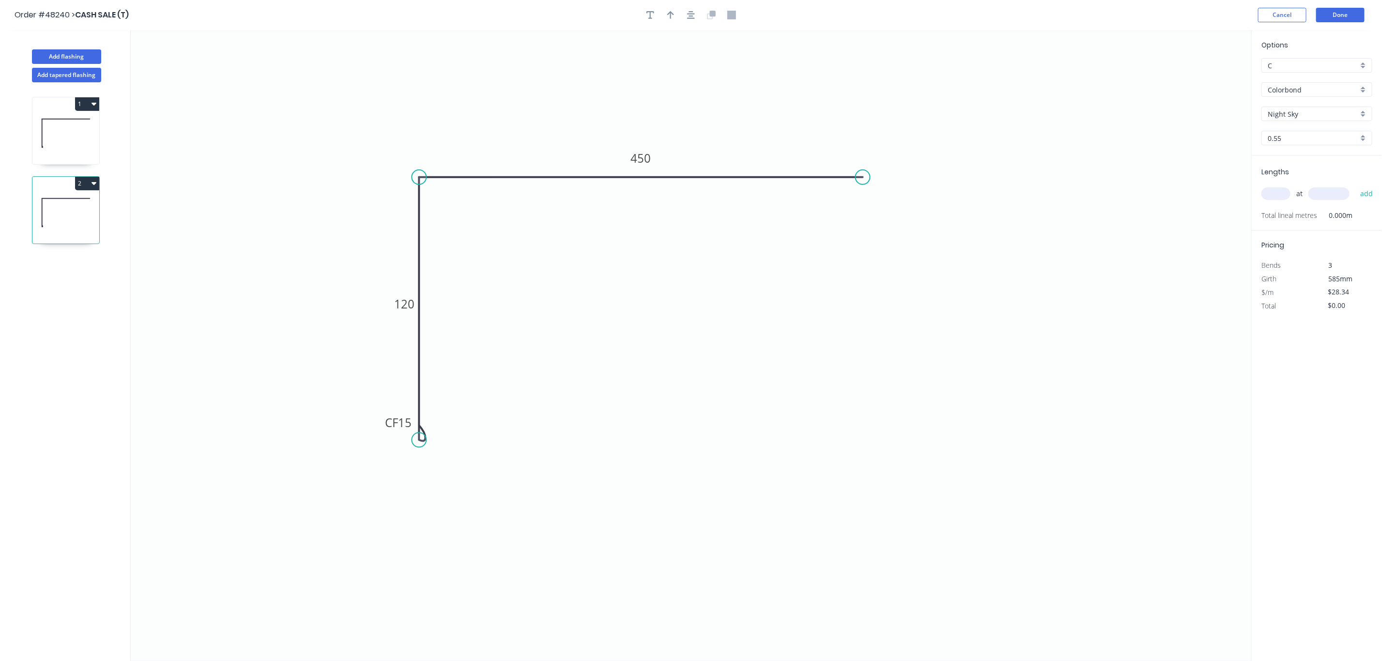
click at [1317, 62] on input "C" at bounding box center [1313, 66] width 91 height 10
click at [1308, 86] on div "I" at bounding box center [1317, 82] width 110 height 17
type input "I"
type input "$21.80"
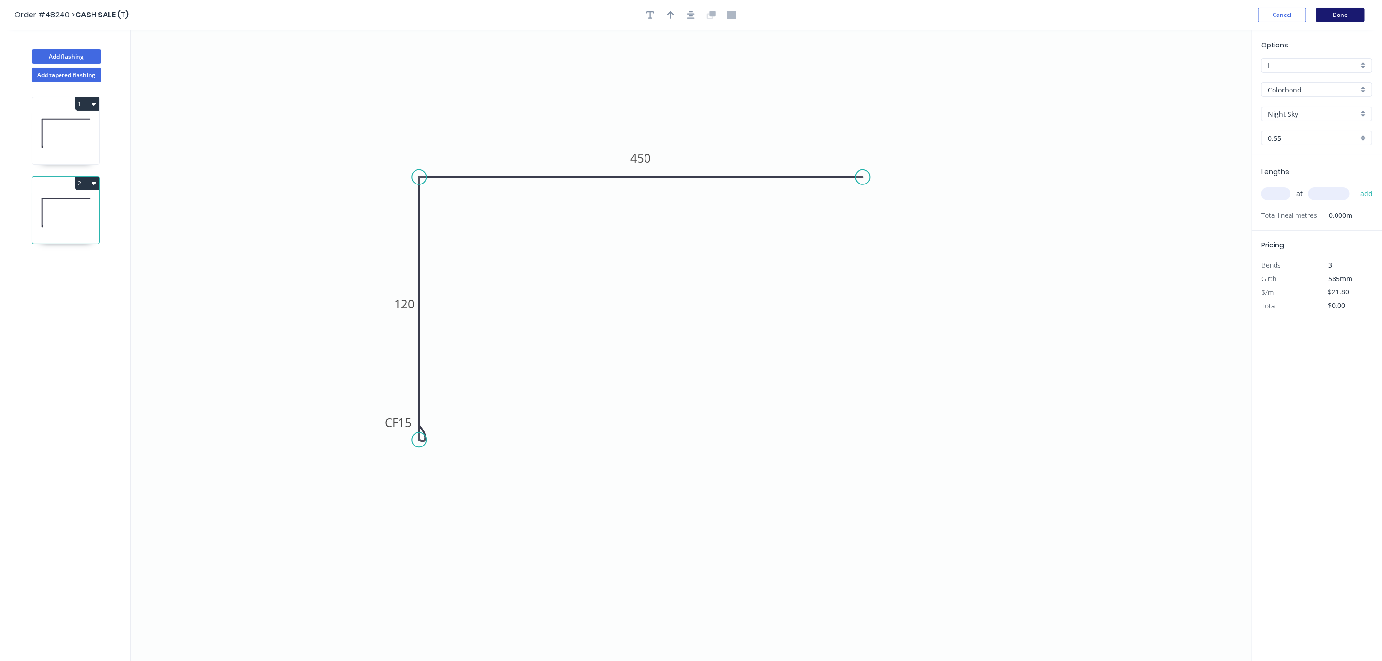
click at [1349, 12] on button "Done" at bounding box center [1341, 15] width 48 height 15
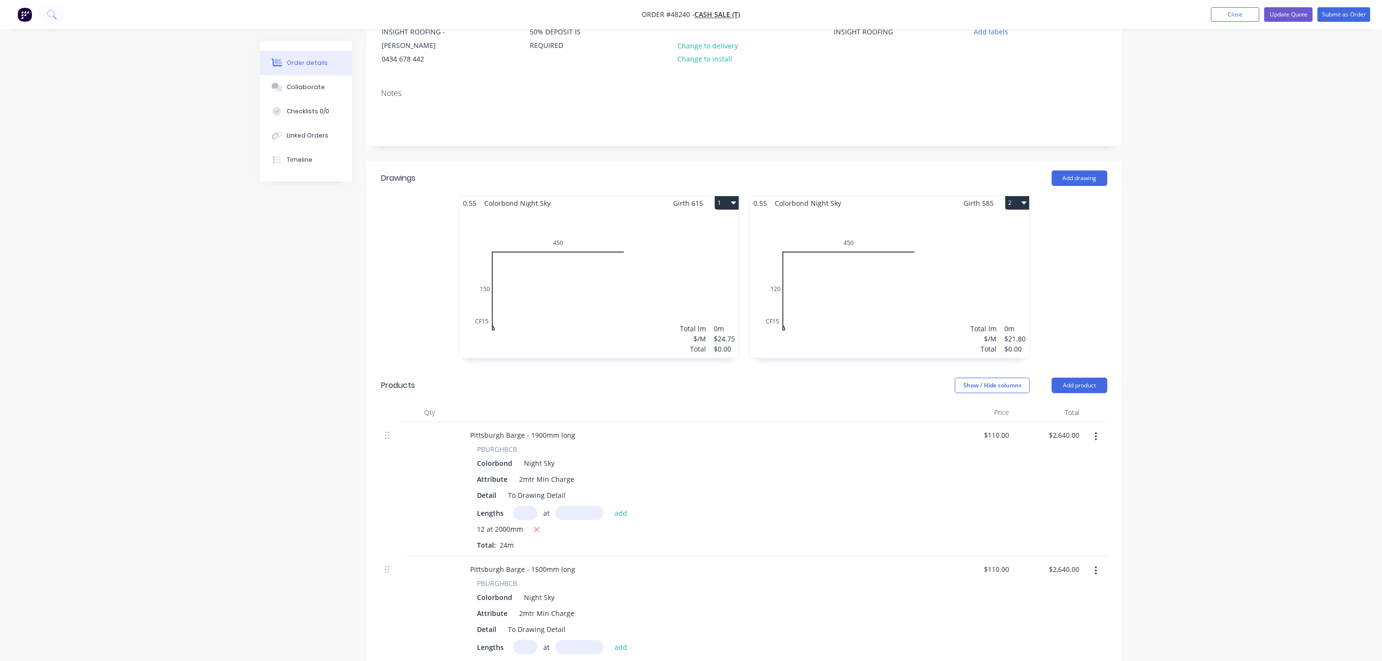
scroll to position [145, 0]
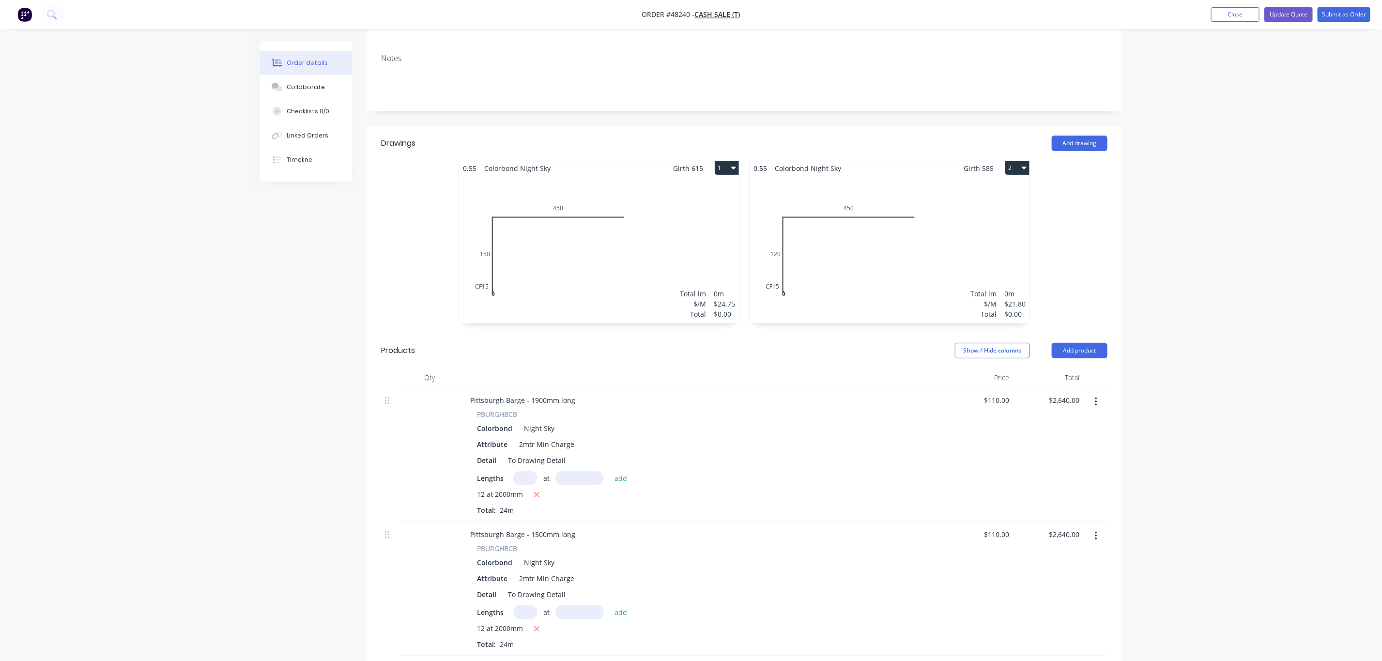
click at [615, 245] on div "Total lm $/M Total 0m $24.75 $0.00" at bounding box center [599, 249] width 280 height 148
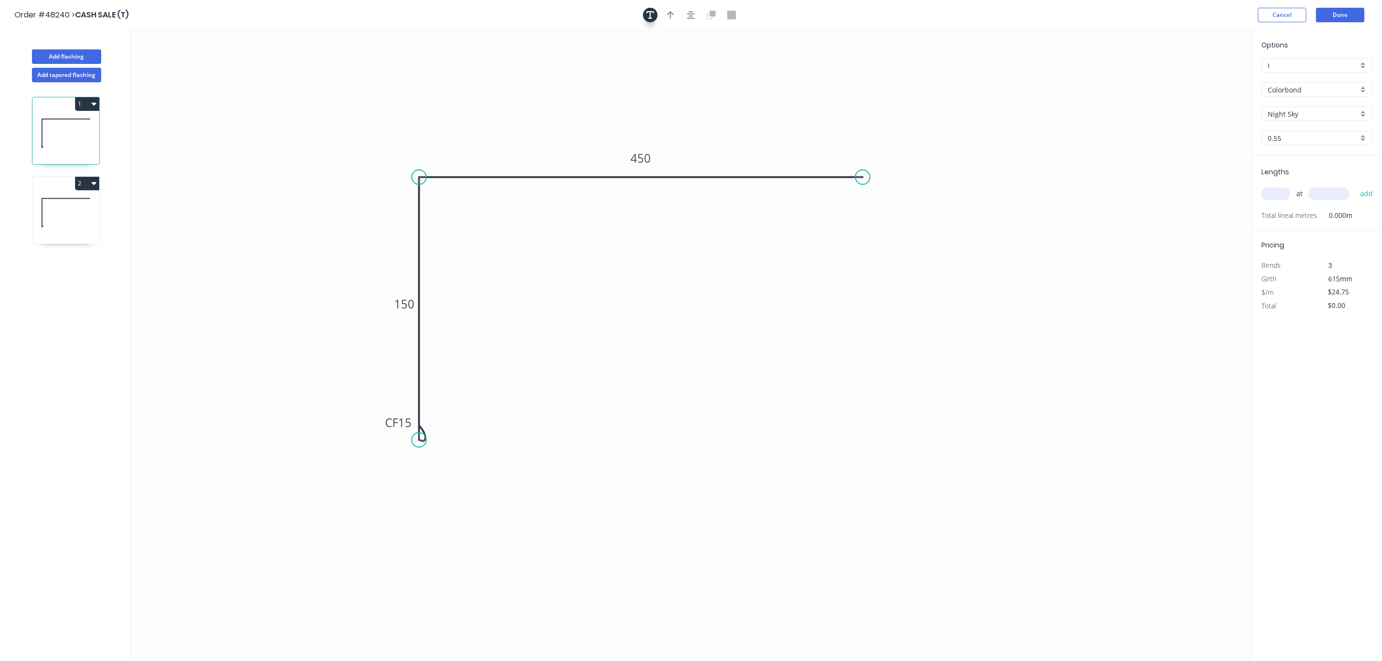
click at [651, 15] on icon "button" at bounding box center [651, 15] width 8 height 8
drag, startPoint x: 192, startPoint y: 77, endPoint x: 581, endPoint y: 307, distance: 451.7
click at [581, 307] on textarea at bounding box center [582, 298] width 78 height 36
click at [553, 275] on icon "CF 15 150 450" at bounding box center [691, 345] width 1121 height 631
click at [557, 308] on textarea at bounding box center [582, 298] width 78 height 36
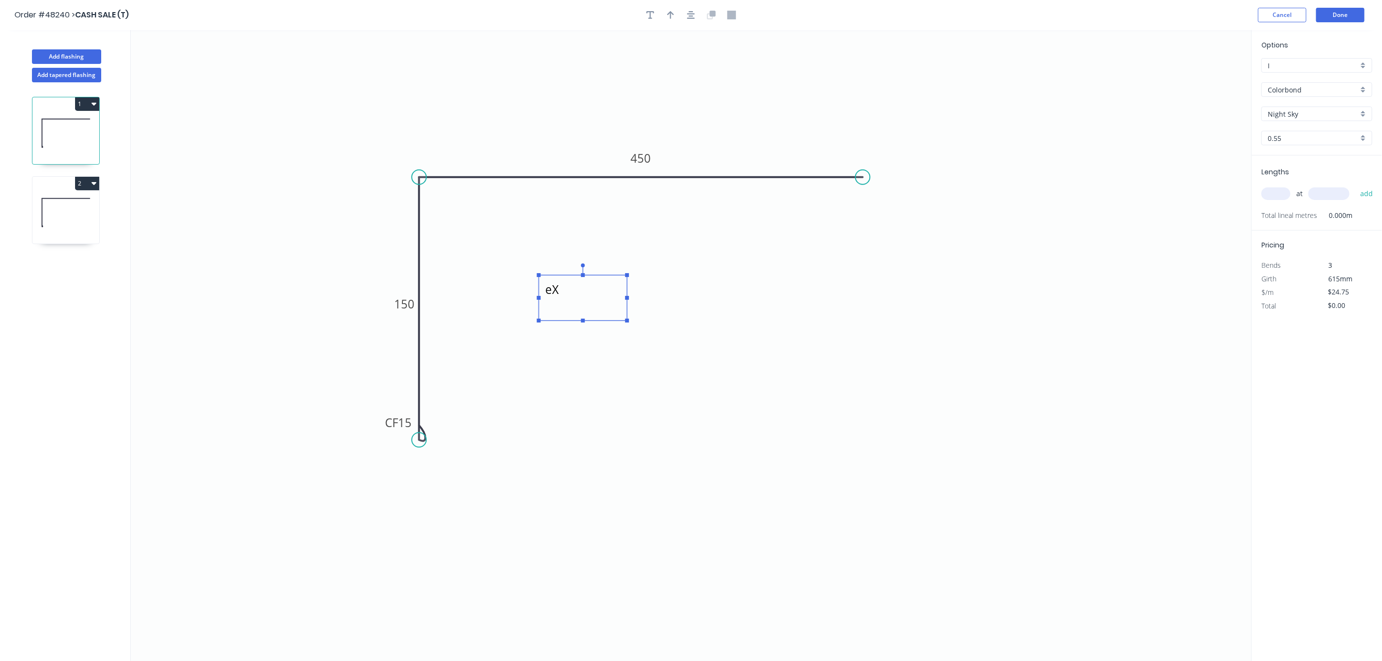
type textarea "e"
type textarea "EXTERNAL TO 8607MM RAD"
click at [699, 253] on icon "EXTERNAL TO 8607MM RAD CF 15 150 450" at bounding box center [691, 345] width 1121 height 631
click at [1336, 17] on button "Done" at bounding box center [1341, 15] width 48 height 15
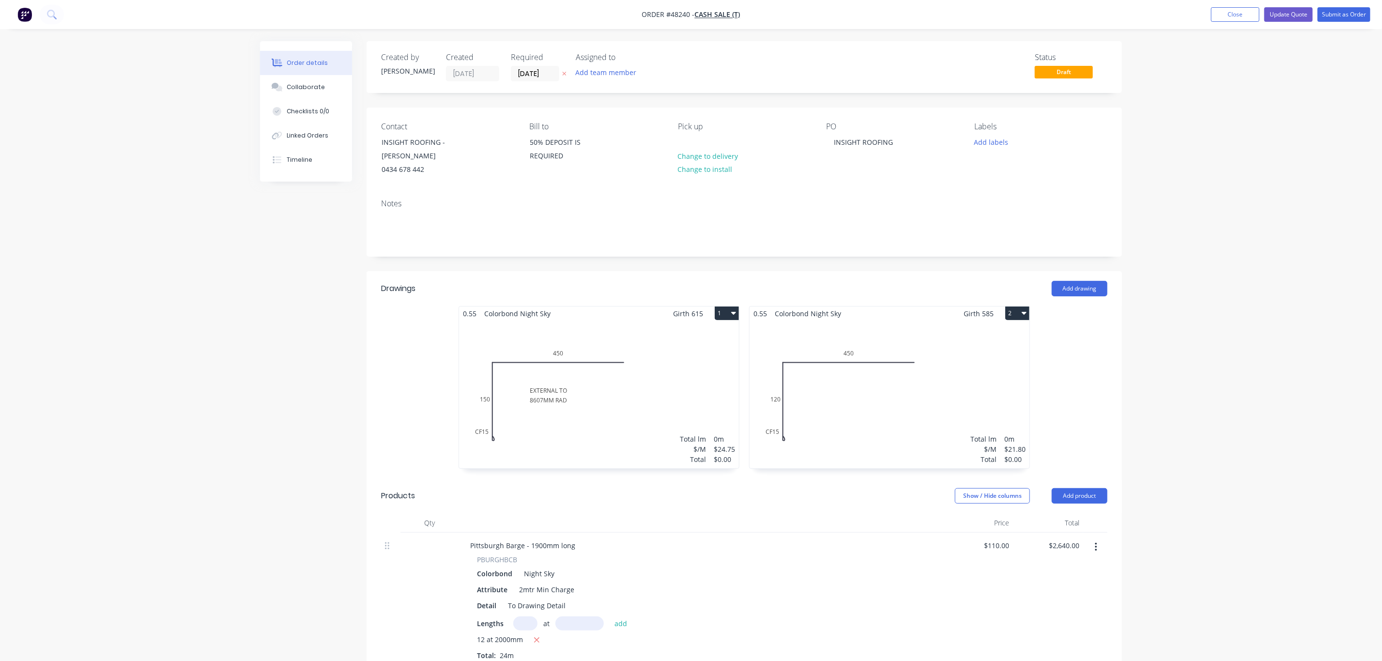
click at [843, 404] on div "Total lm $/M Total 0m $21.80 $0.00" at bounding box center [890, 395] width 280 height 148
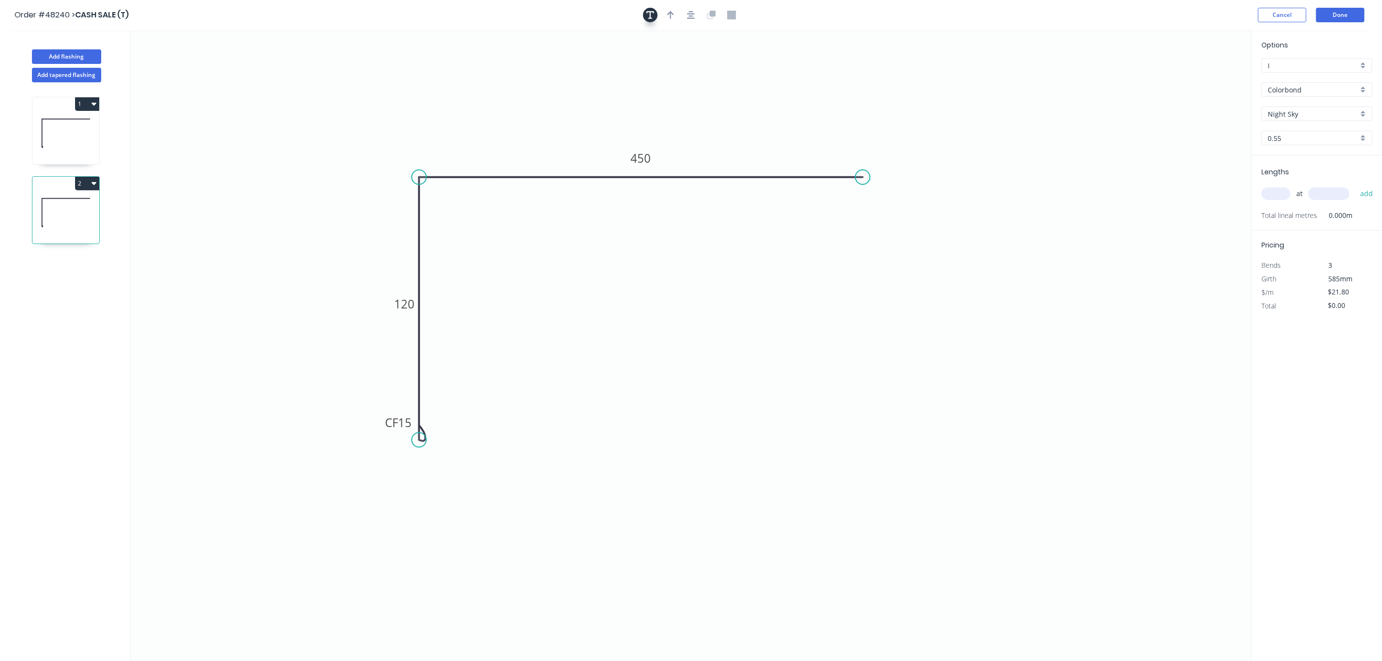
click at [645, 18] on button "button" at bounding box center [650, 15] width 15 height 15
drag, startPoint x: 198, startPoint y: 88, endPoint x: 564, endPoint y: 279, distance: 413.2
click at [564, 279] on rect at bounding box center [560, 260] width 88 height 46
click at [550, 266] on textarea at bounding box center [560, 260] width 78 height 36
click at [534, 260] on textarea at bounding box center [560, 260] width 78 height 36
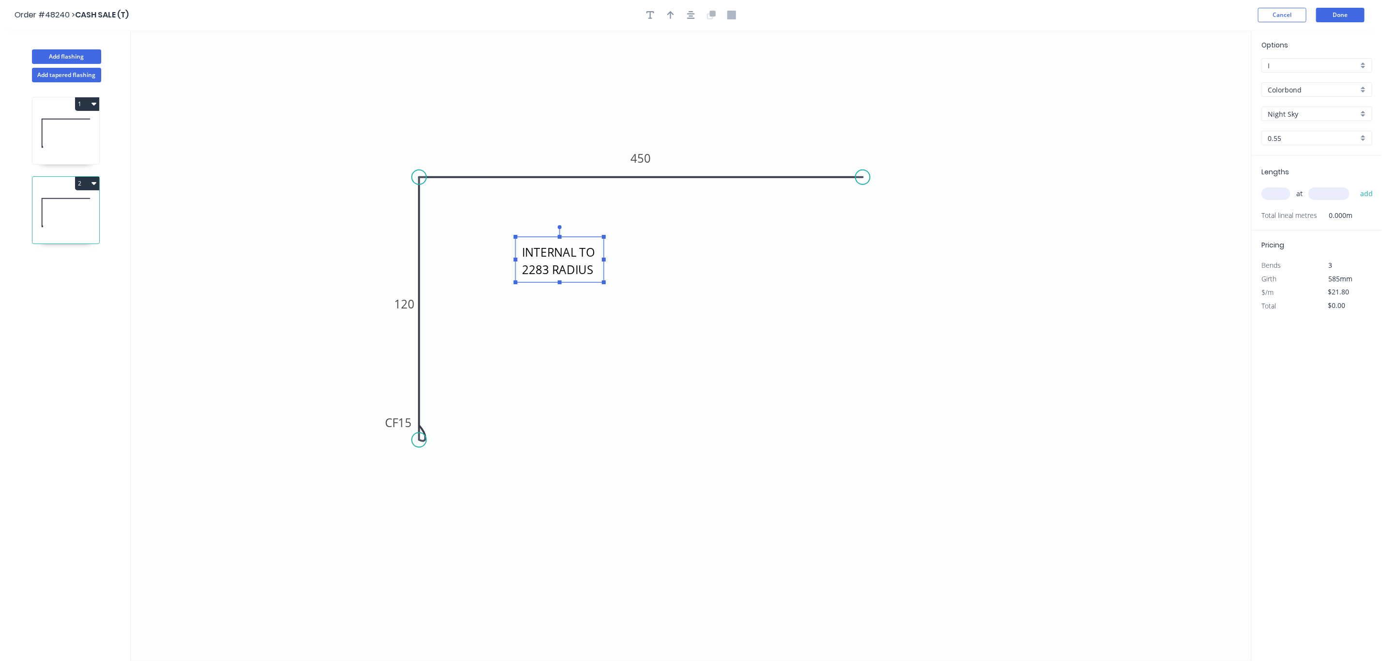
click at [767, 318] on icon "INTERNAL TO 2283 RADIUS CF 15 120 450" at bounding box center [691, 345] width 1121 height 631
type textarea "INTERNAL TO 2283 RADIUS"
click at [1340, 6] on header "Order #48240 > CASH SALE (T) Cancel Done" at bounding box center [691, 15] width 1382 height 30
click at [1337, 17] on button "Done" at bounding box center [1341, 15] width 48 height 15
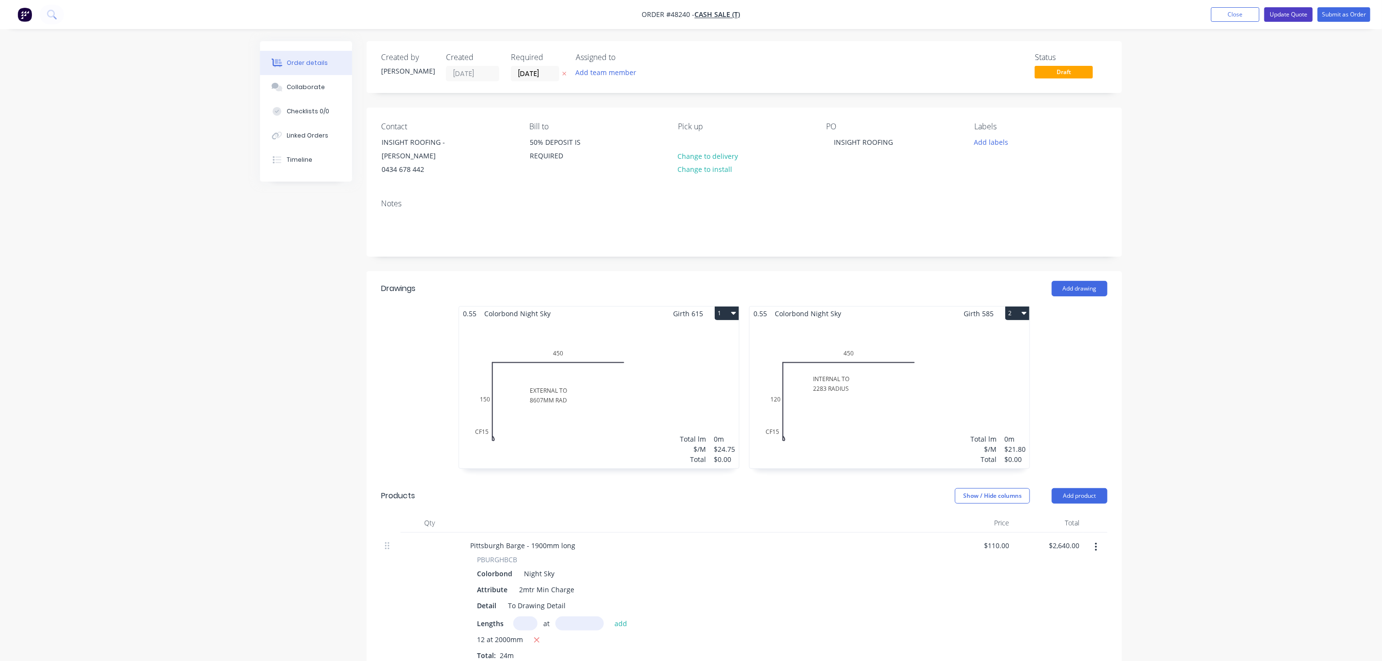
click at [1289, 16] on button "Update Quote" at bounding box center [1289, 14] width 48 height 15
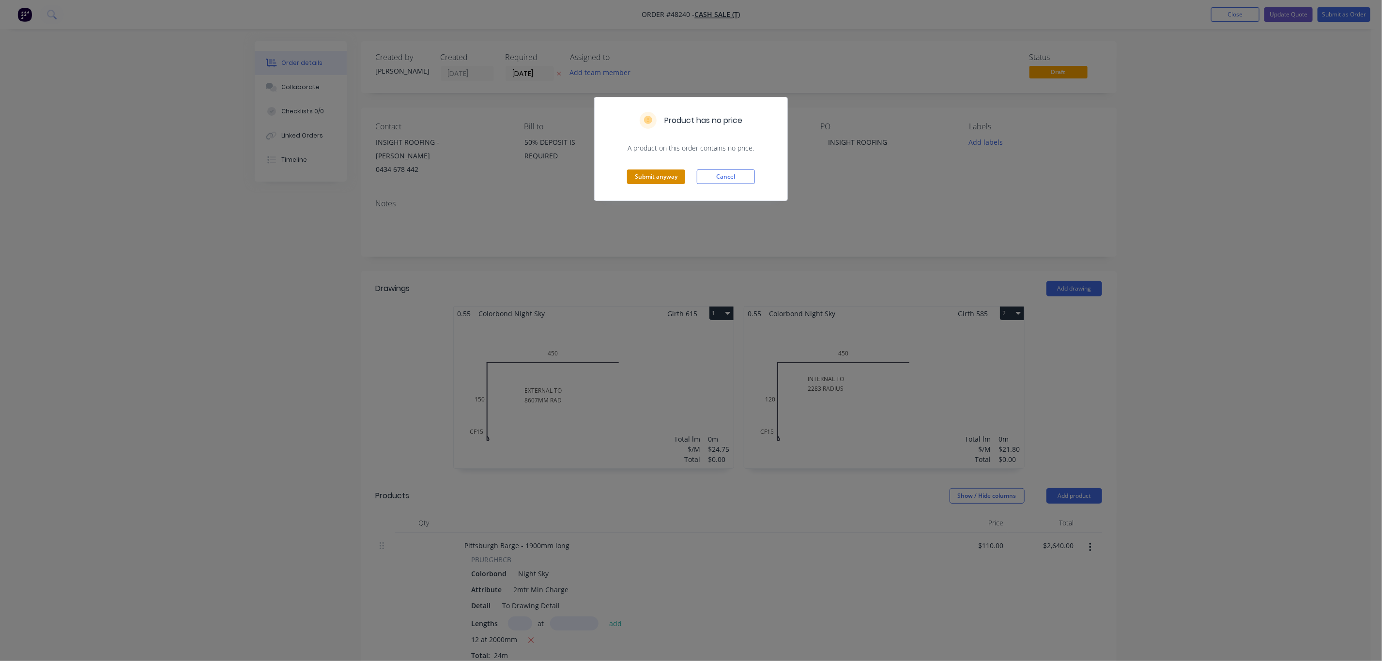
click at [649, 175] on button "Submit anyway" at bounding box center [656, 177] width 58 height 15
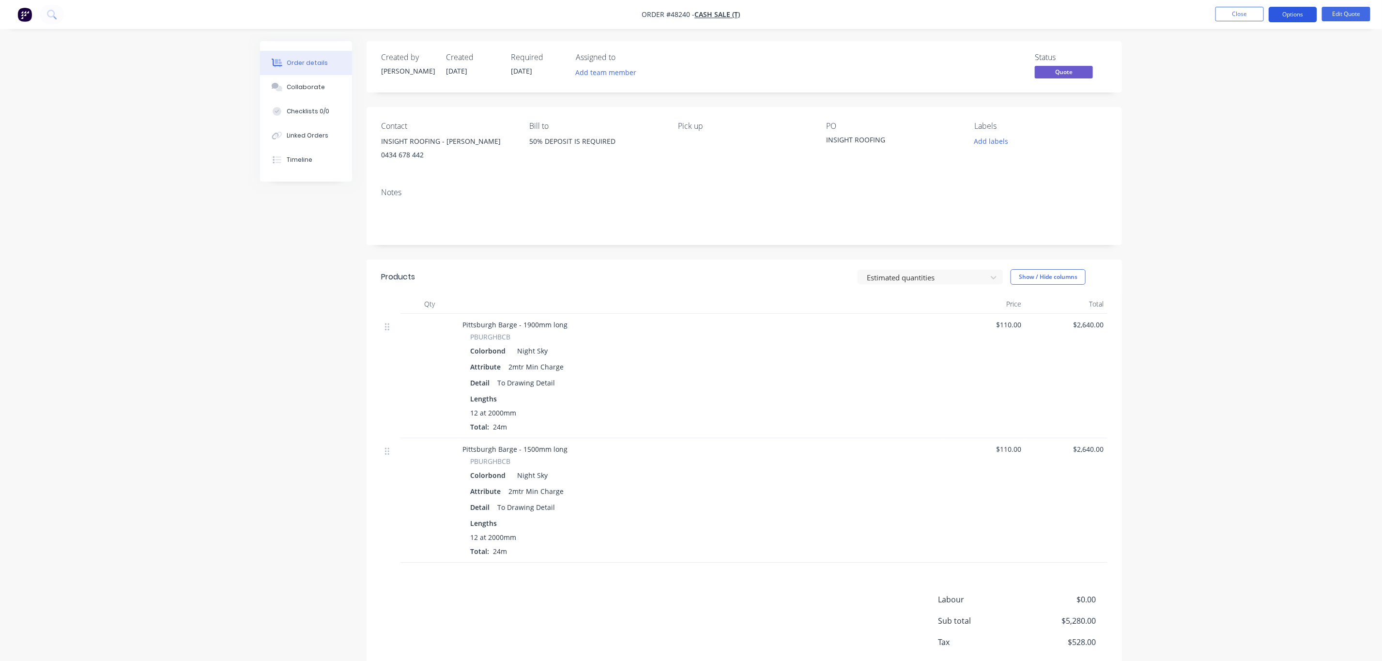
click at [1276, 22] on button "Options" at bounding box center [1293, 15] width 48 height 16
click at [1289, 15] on button "Options" at bounding box center [1293, 15] width 48 height 16
click at [1296, 19] on button "Options" at bounding box center [1293, 15] width 48 height 16
click at [1272, 58] on div "Quote" at bounding box center [1264, 59] width 89 height 14
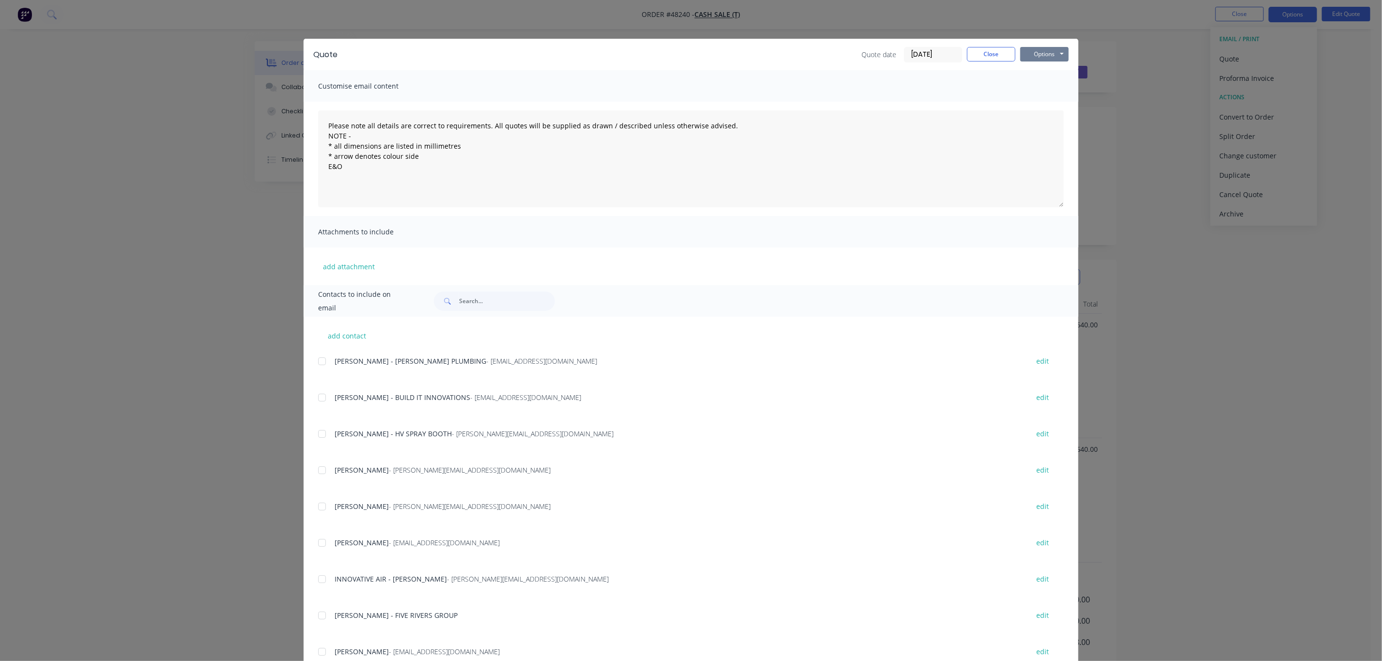
click at [1023, 54] on button "Options" at bounding box center [1045, 54] width 48 height 15
click at [1025, 86] on button "Print" at bounding box center [1052, 87] width 62 height 16
click at [996, 48] on button "Close" at bounding box center [991, 54] width 48 height 15
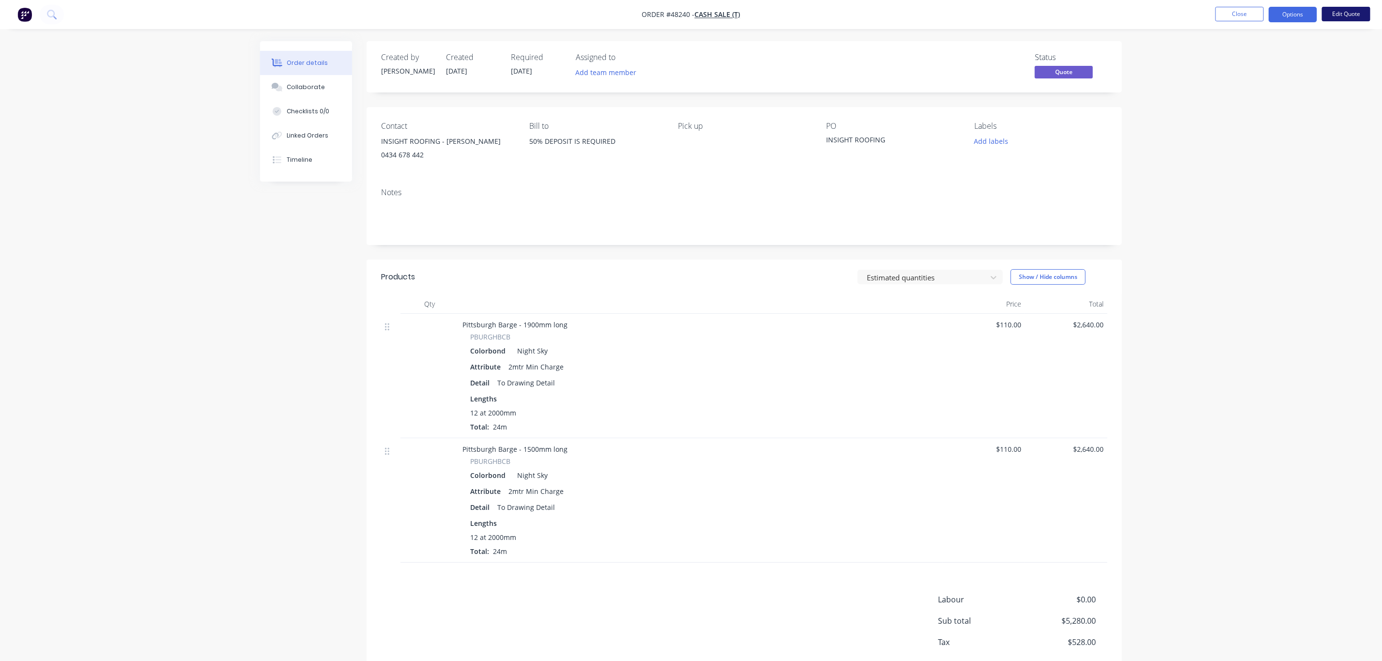
click at [1352, 20] on button "Edit Quote" at bounding box center [1346, 14] width 48 height 15
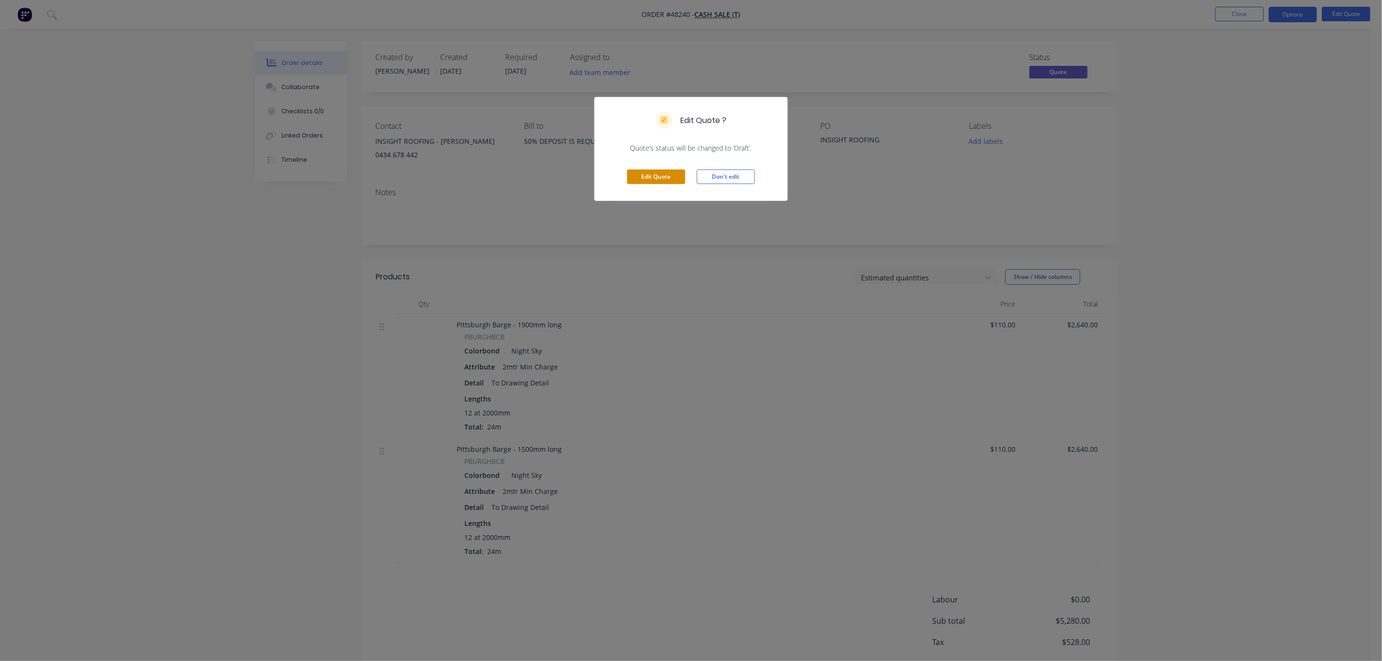
click at [663, 181] on button "Edit Quote" at bounding box center [656, 177] width 58 height 15
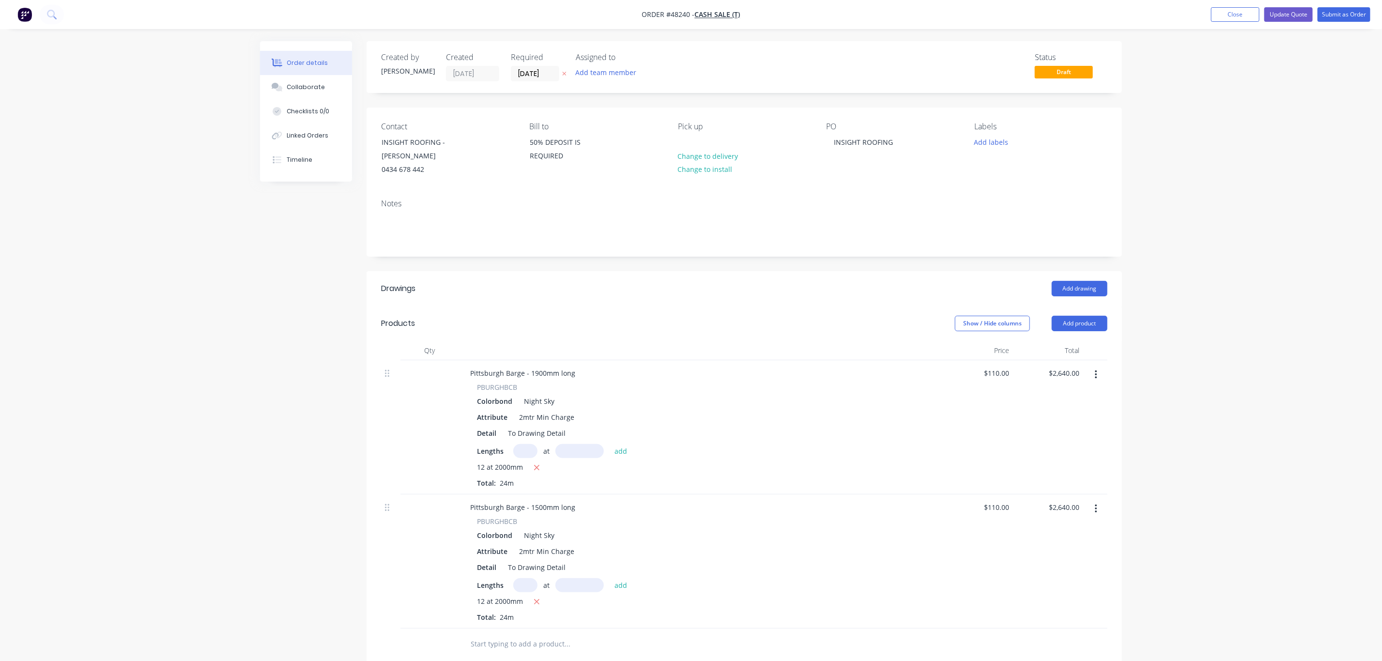
click at [945, 272] on header "Drawings Add drawing" at bounding box center [745, 288] width 756 height 35
click at [1086, 279] on header "Drawings Add drawing" at bounding box center [745, 288] width 756 height 35
click at [1089, 293] on button "Add drawing" at bounding box center [1080, 289] width 56 height 16
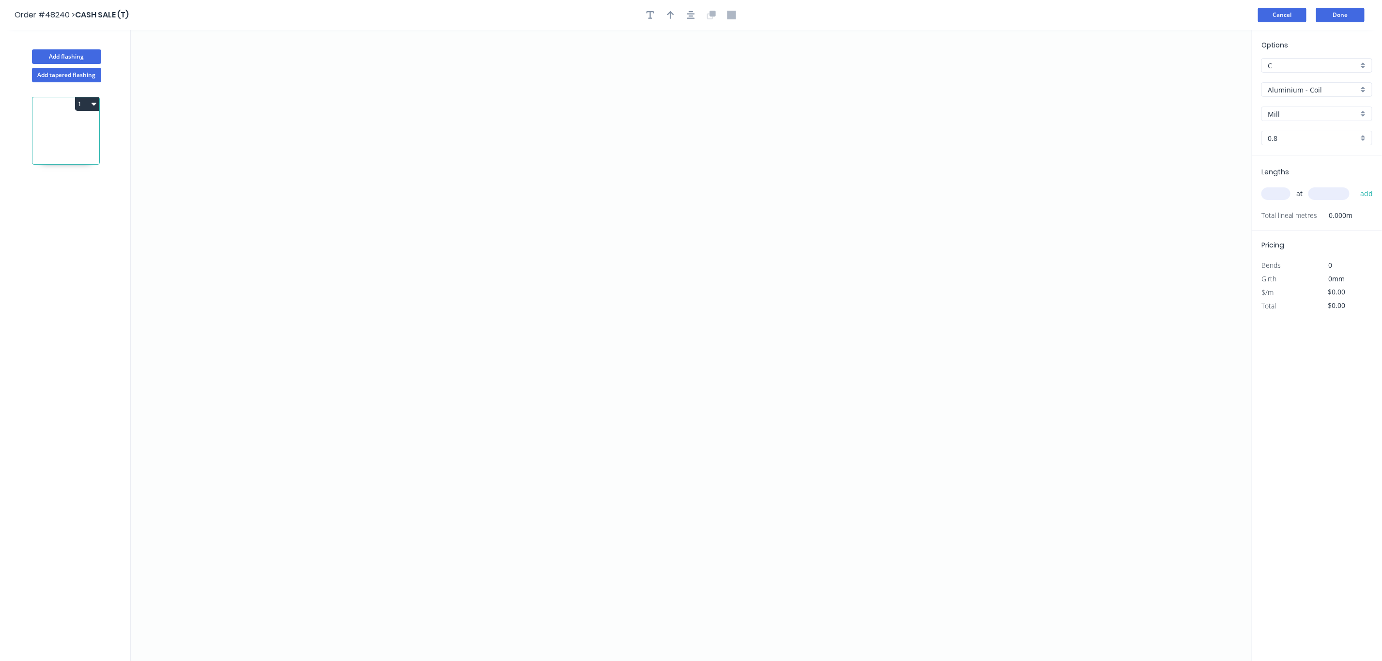
click at [1287, 15] on button "Cancel" at bounding box center [1282, 15] width 48 height 15
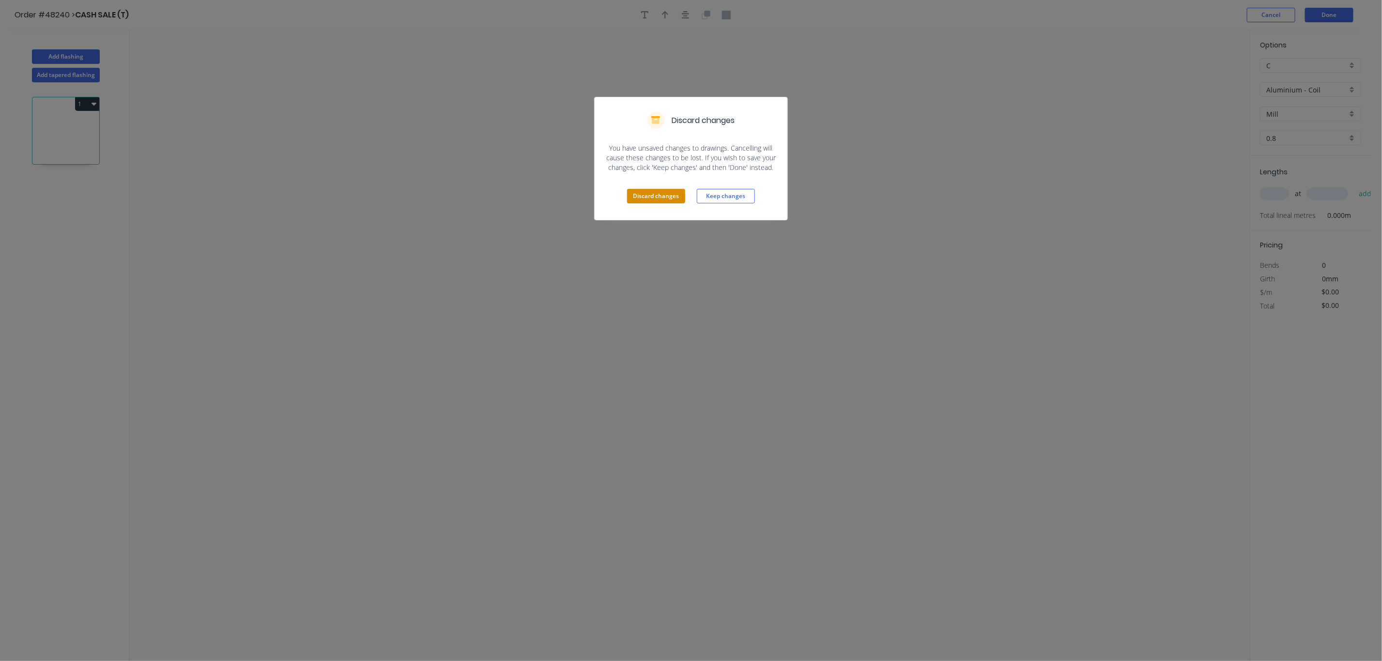
click at [651, 198] on button "Discard changes" at bounding box center [656, 196] width 58 height 15
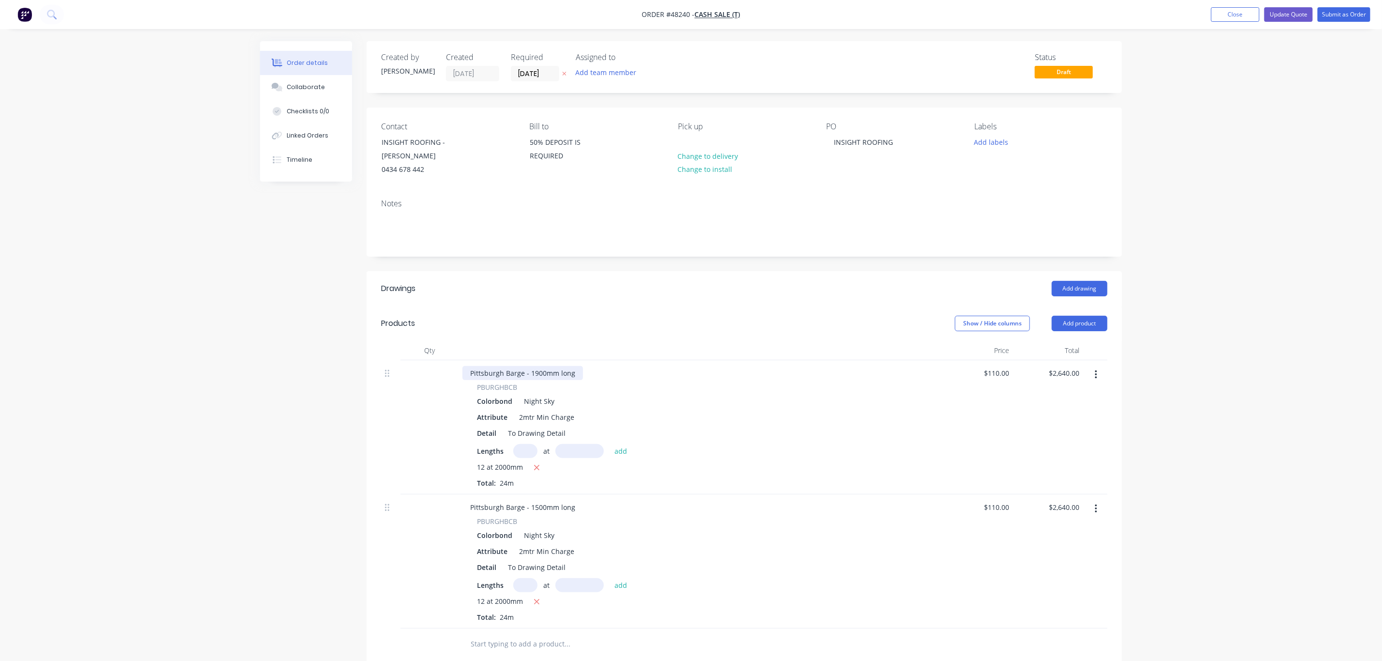
click at [568, 378] on div "Pittsburgh Barge - 1900mm long" at bounding box center [523, 373] width 121 height 14
click at [577, 373] on div "Pittsburgh Barge - 1900mm long" at bounding box center [523, 373] width 121 height 14
click at [574, 506] on div "Pittsburgh Barge - 1500mm long" at bounding box center [523, 507] width 121 height 14
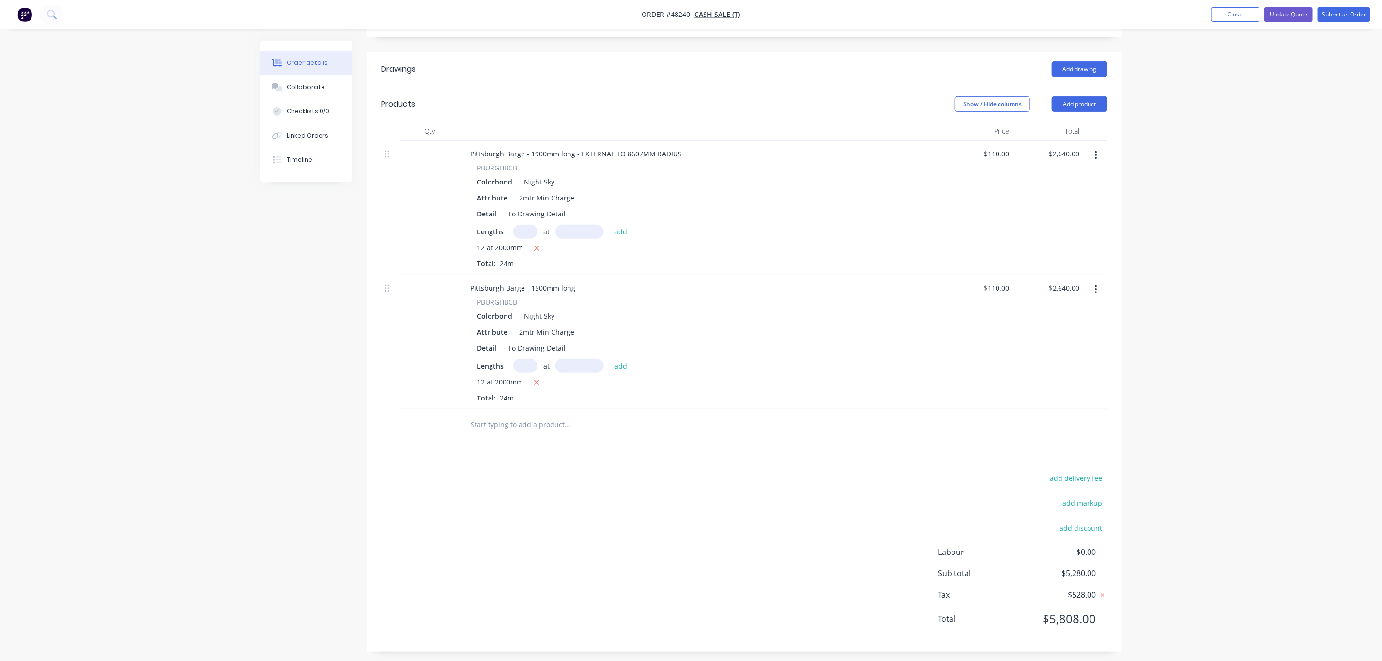
scroll to position [227, 0]
click at [573, 279] on div "Pittsburgh Barge - 1500mm long" at bounding box center [523, 283] width 121 height 14
click at [1296, 52] on div "Order details Collaborate Checklists 0/0 Linked Orders Timeline Order details C…" at bounding box center [691, 218] width 1382 height 886
click at [1289, 14] on button "Update Quote" at bounding box center [1289, 14] width 48 height 15
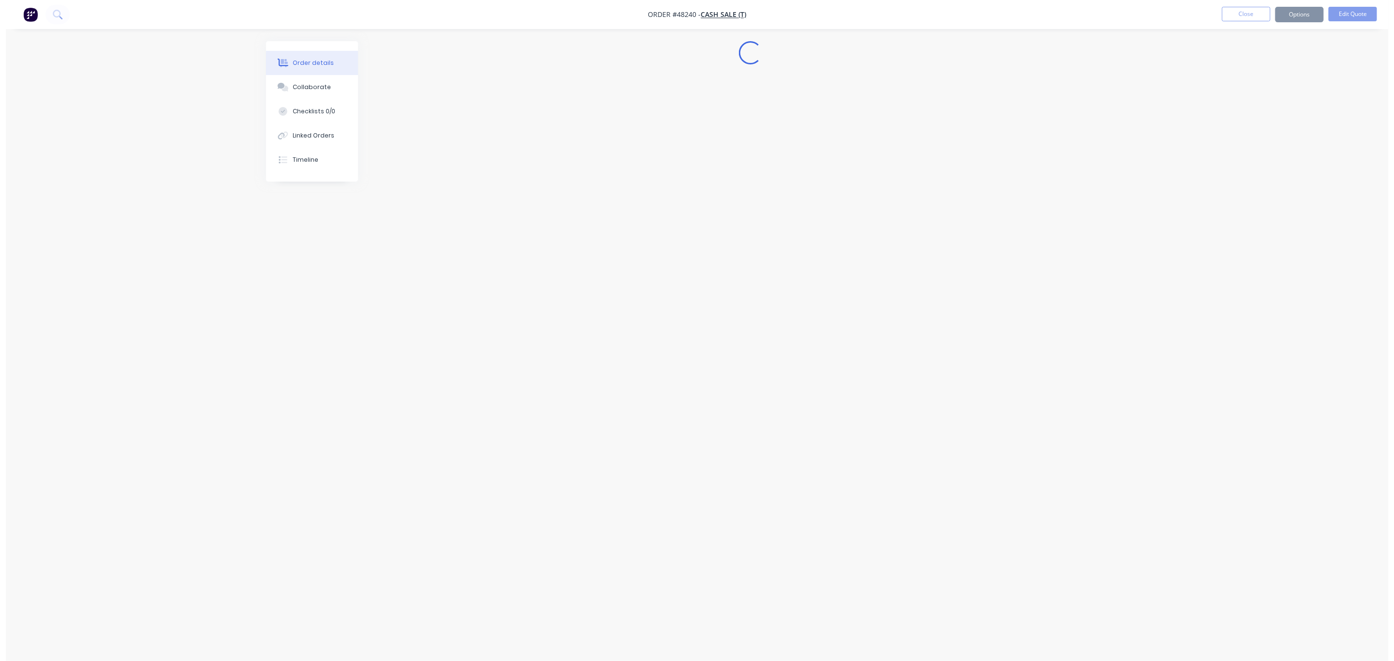
scroll to position [0, 0]
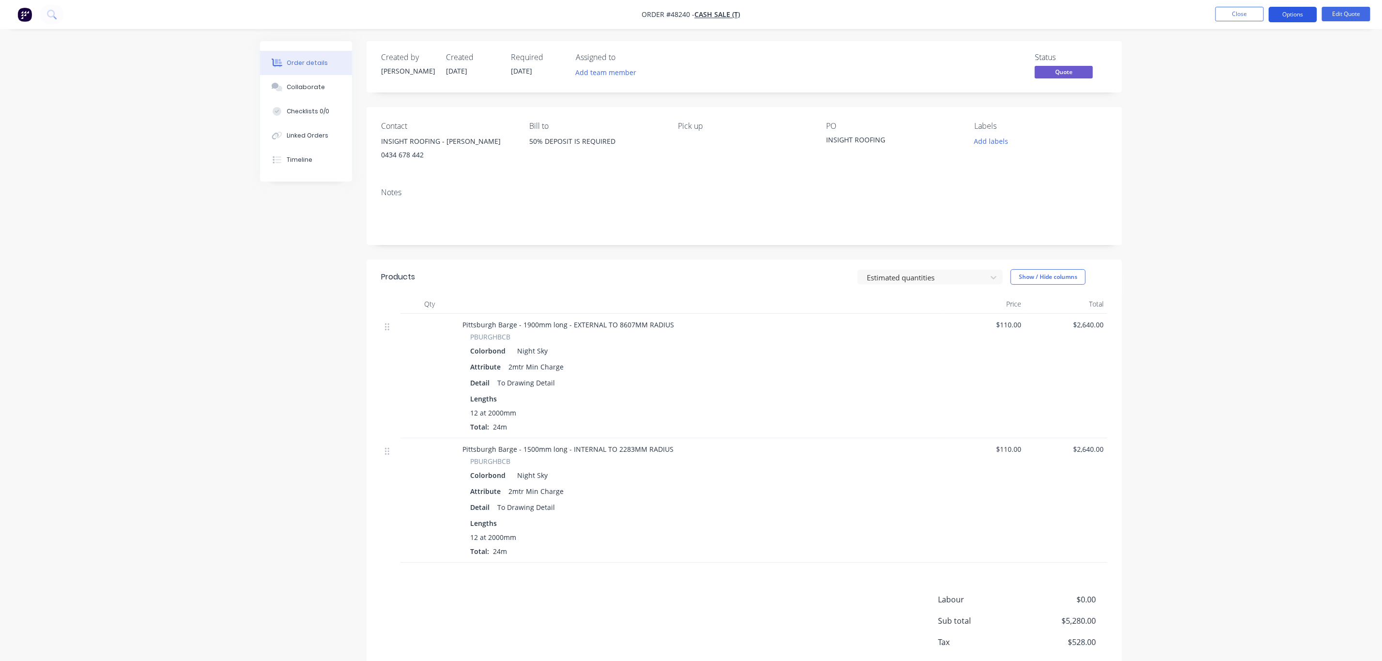
click at [1293, 15] on button "Options" at bounding box center [1293, 15] width 48 height 16
click at [1263, 61] on div "Quote" at bounding box center [1264, 59] width 89 height 14
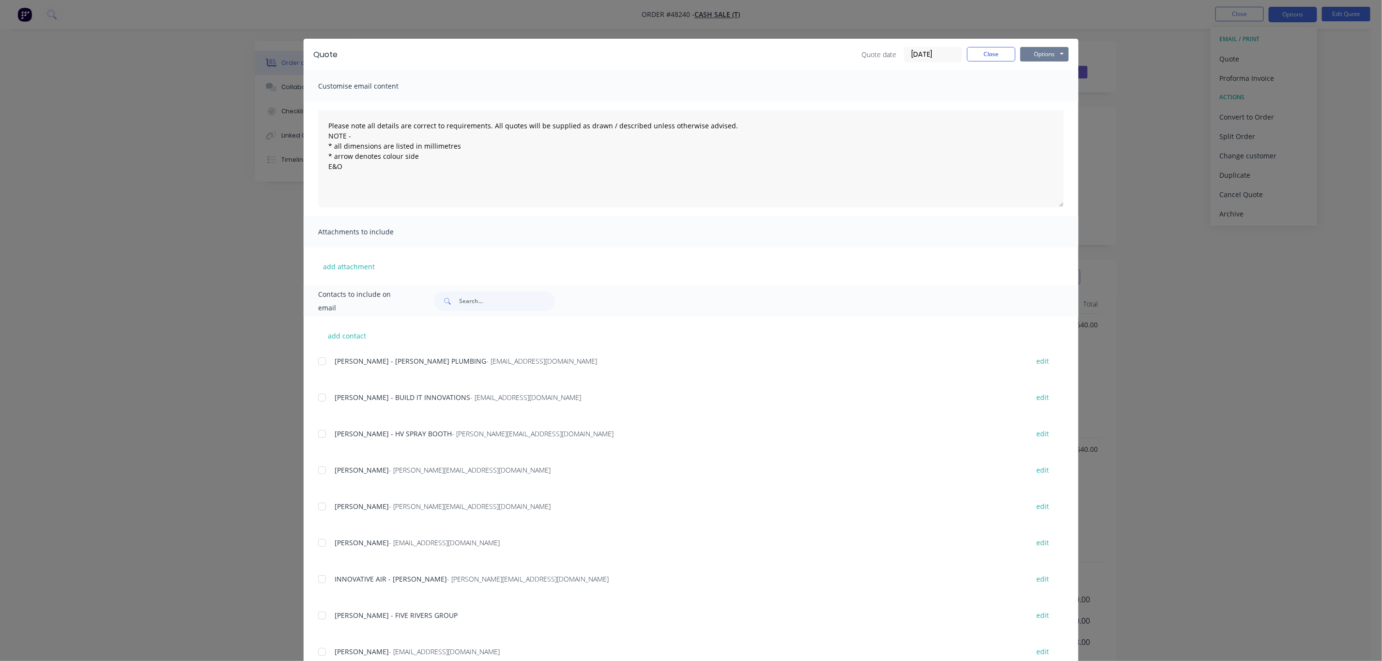
click at [1045, 49] on button "Options" at bounding box center [1045, 54] width 48 height 15
click at [1037, 89] on button "Print" at bounding box center [1052, 87] width 62 height 16
